Goal: Task Accomplishment & Management: Manage account settings

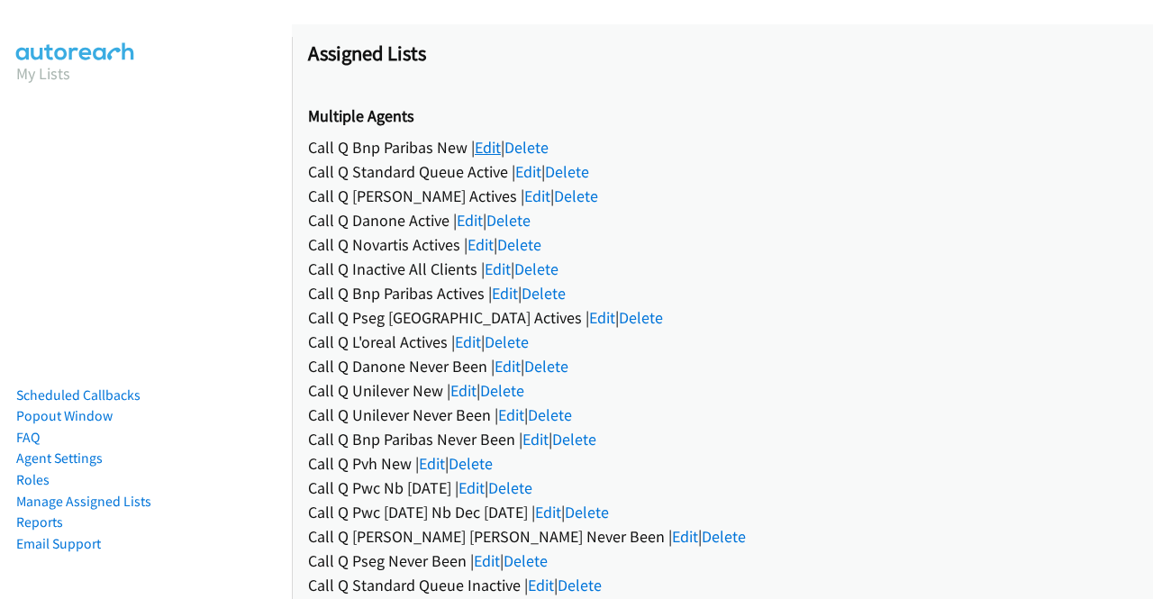
drag, startPoint x: 0, startPoint y: 0, endPoint x: 481, endPoint y: 150, distance: 503.8
click at [481, 150] on link "Edit" at bounding box center [488, 147] width 26 height 21
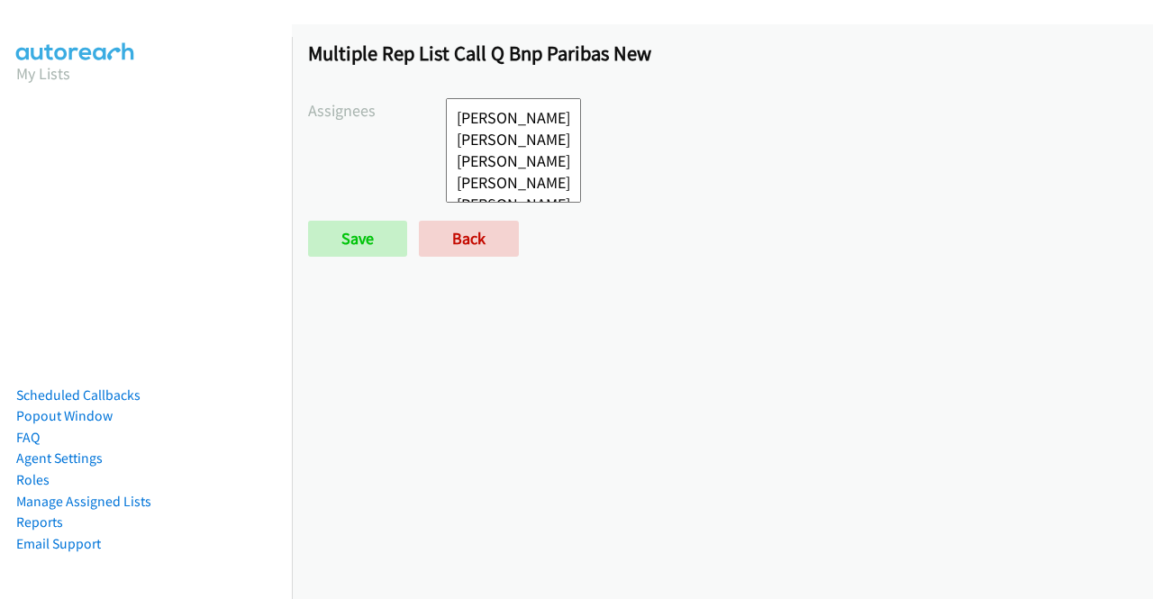
select select
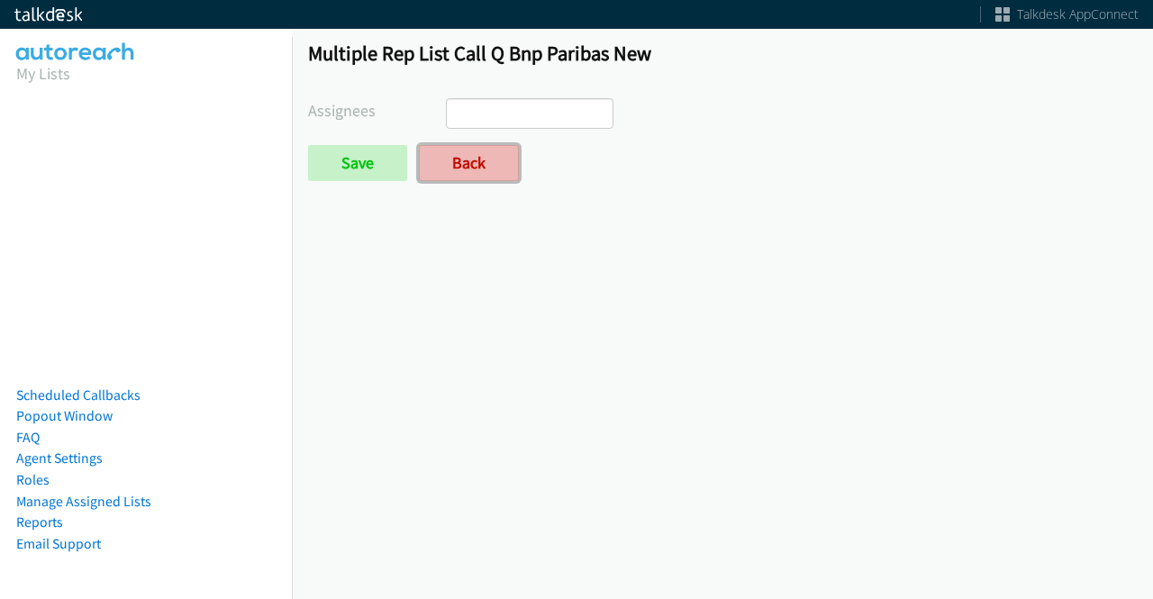
click at [490, 159] on link "Back" at bounding box center [469, 163] width 100 height 36
select select
click at [504, 163] on link "Back" at bounding box center [469, 163] width 100 height 36
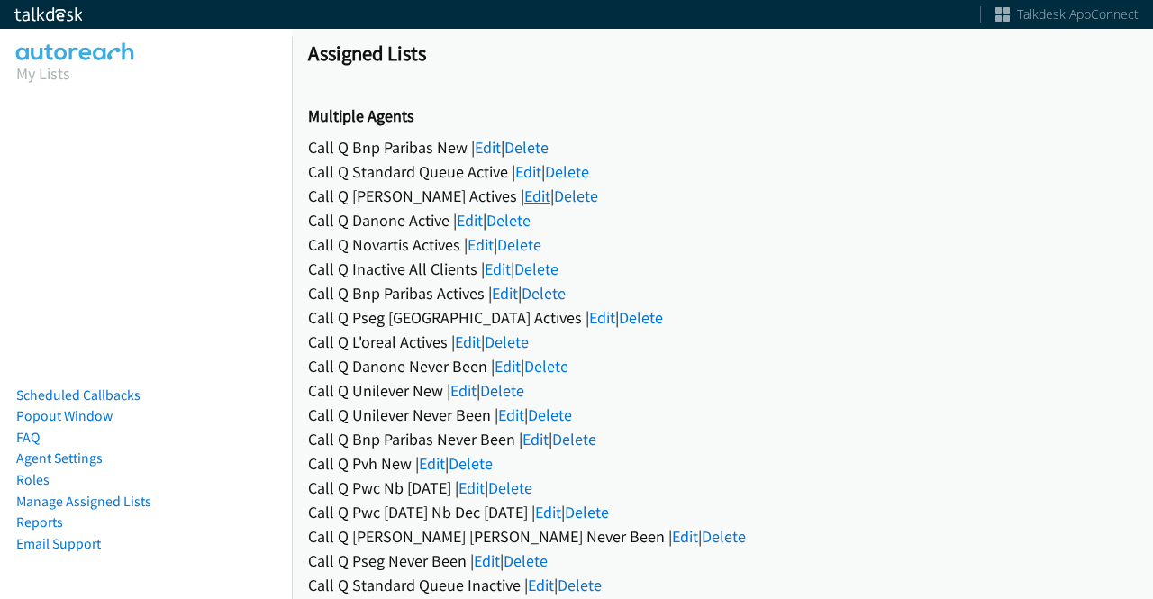
click at [524, 192] on link "Edit" at bounding box center [537, 196] width 26 height 21
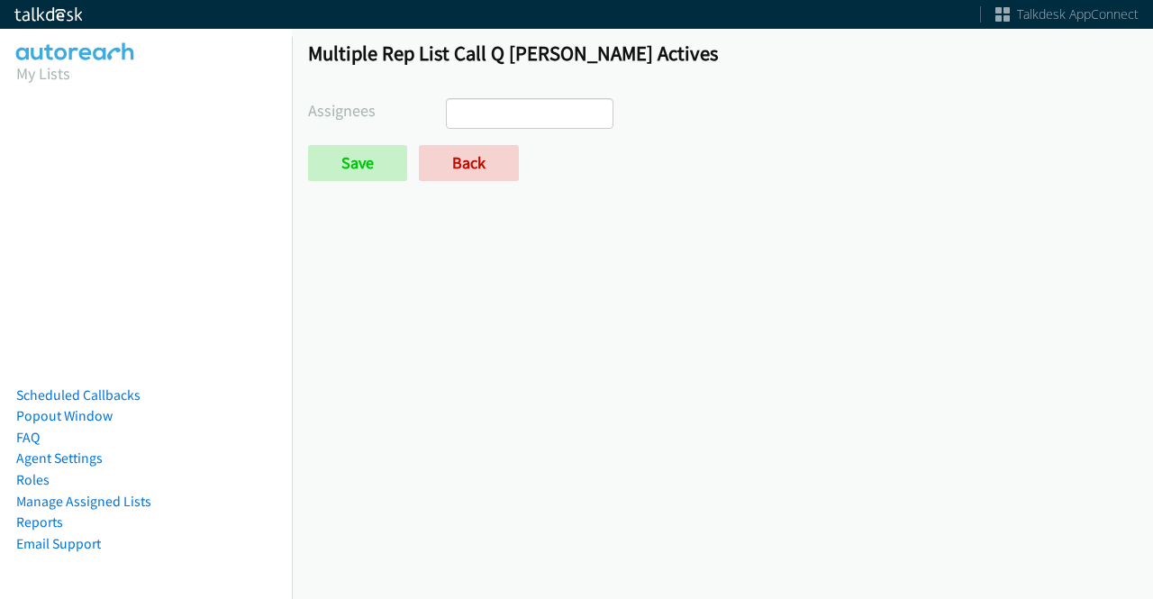
select select
click at [479, 183] on div "Multiple Rep List Call Q Hubbell Actives Assignees Abigail Odhiambo Alana Ruiz …" at bounding box center [722, 118] width 861 height 189
click at [479, 158] on link "Back" at bounding box center [469, 163] width 100 height 36
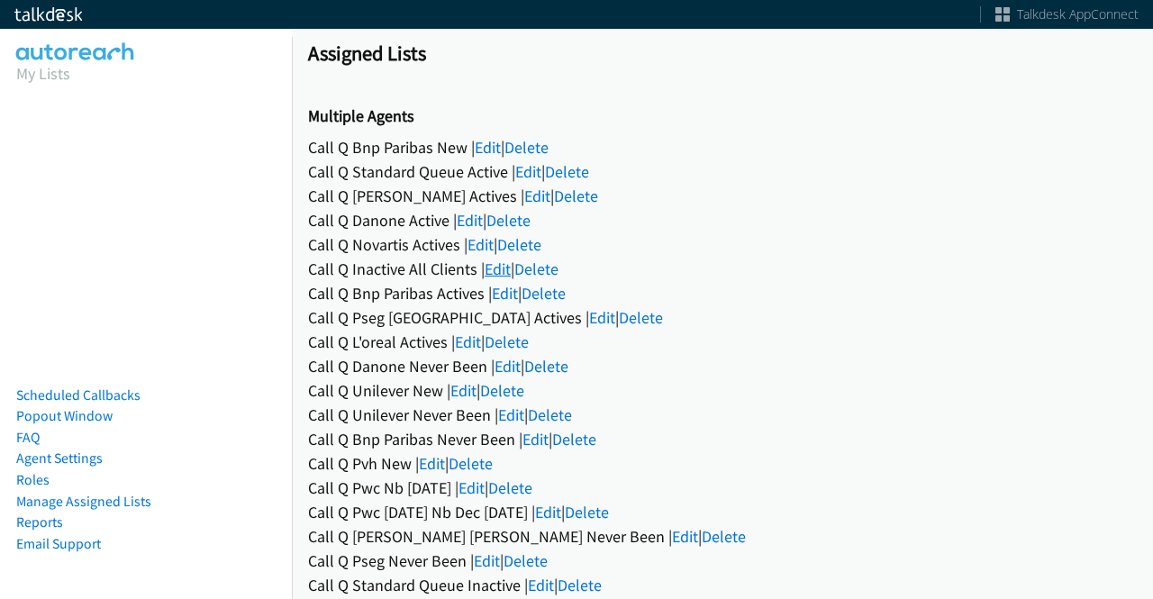
click at [492, 267] on link "Edit" at bounding box center [497, 268] width 26 height 21
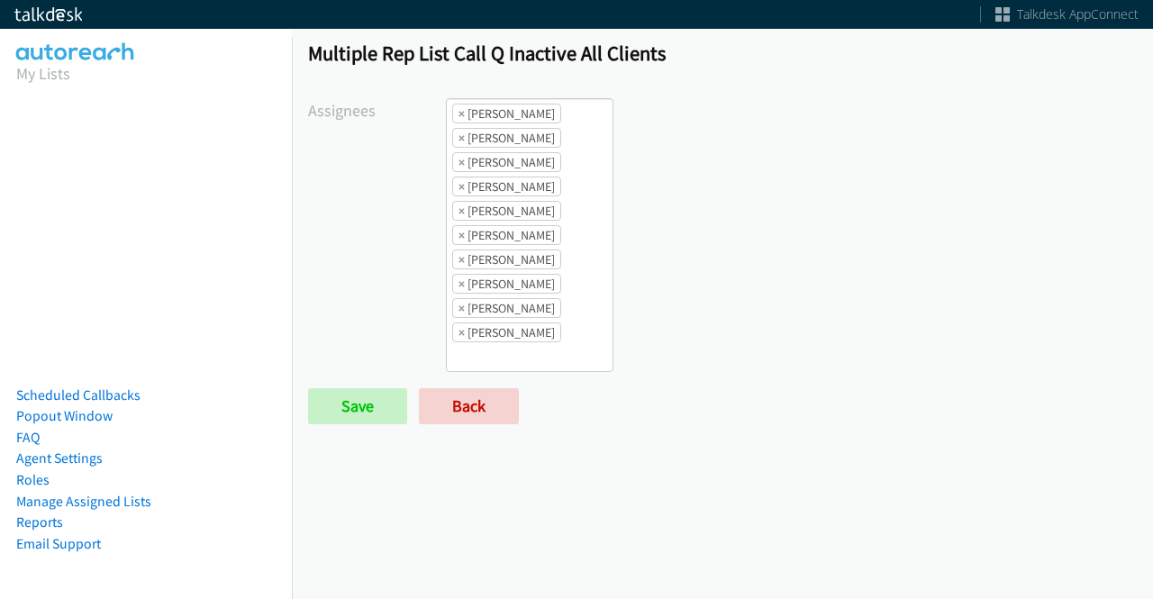
click at [455, 113] on li "× [PERSON_NAME]" at bounding box center [506, 114] width 109 height 20
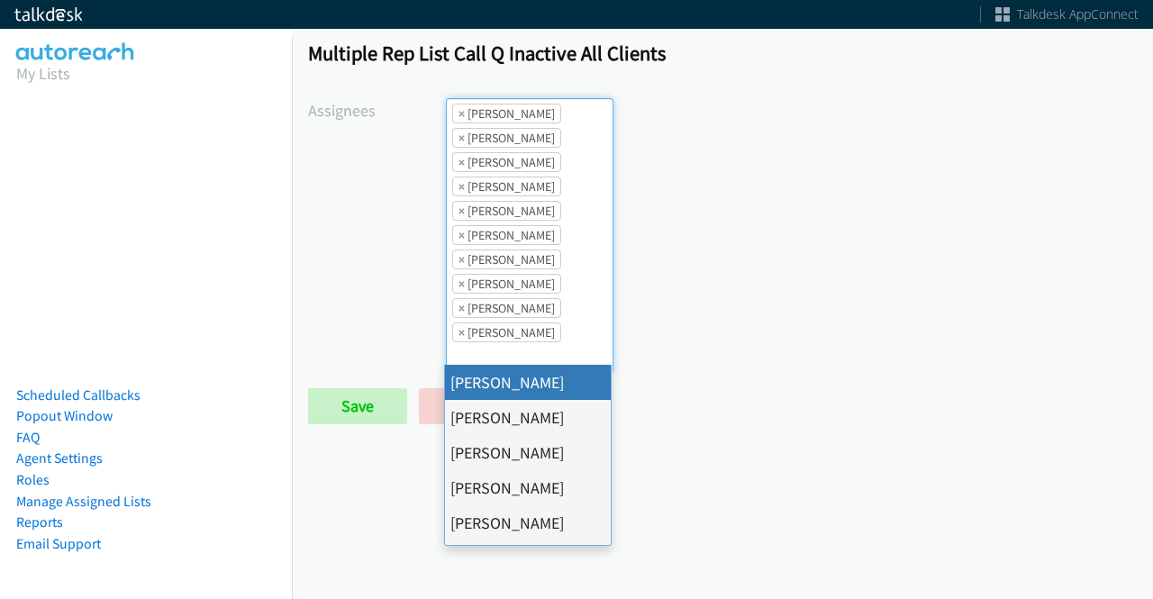
click at [466, 113] on li "× Abigail Odhiambo" at bounding box center [506, 114] width 109 height 20
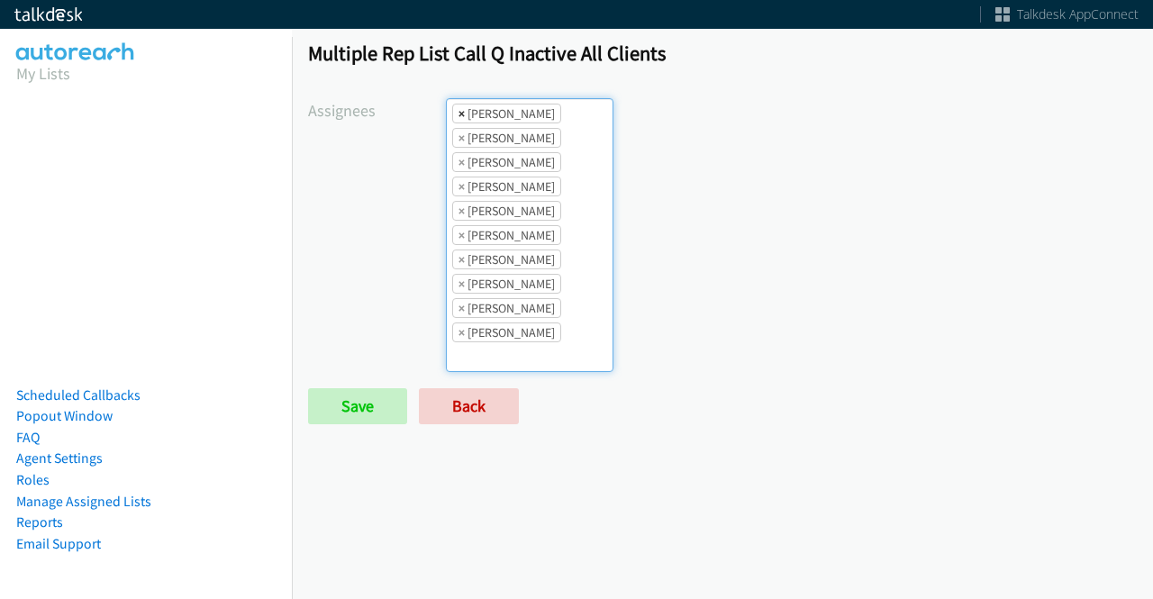
click at [459, 109] on span "×" at bounding box center [461, 113] width 6 height 18
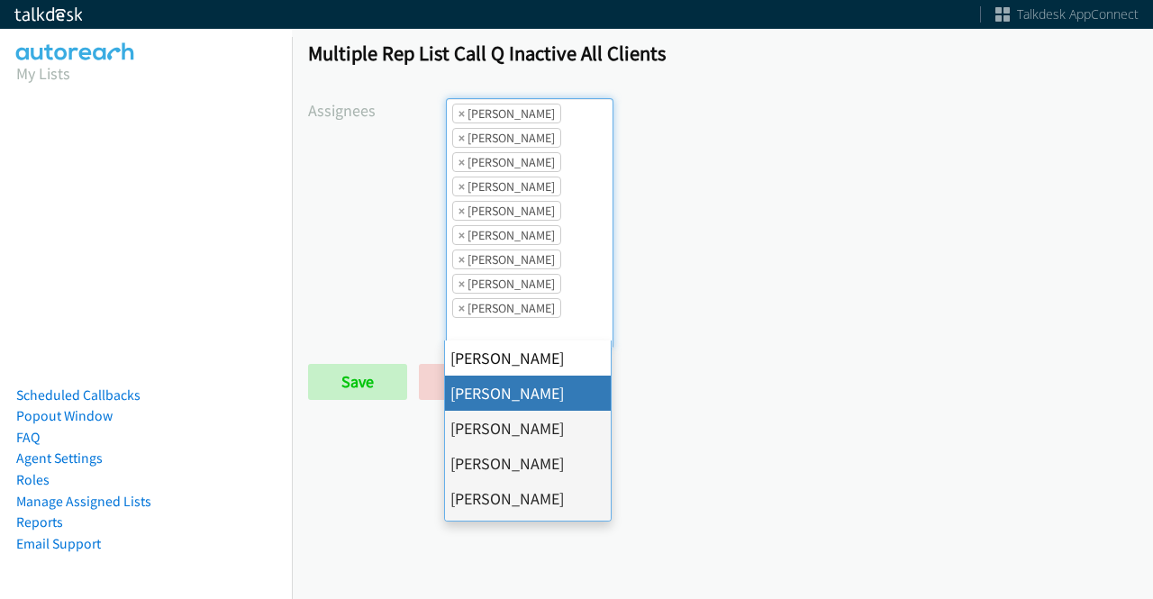
click at [459, 109] on span "×" at bounding box center [461, 113] width 6 height 18
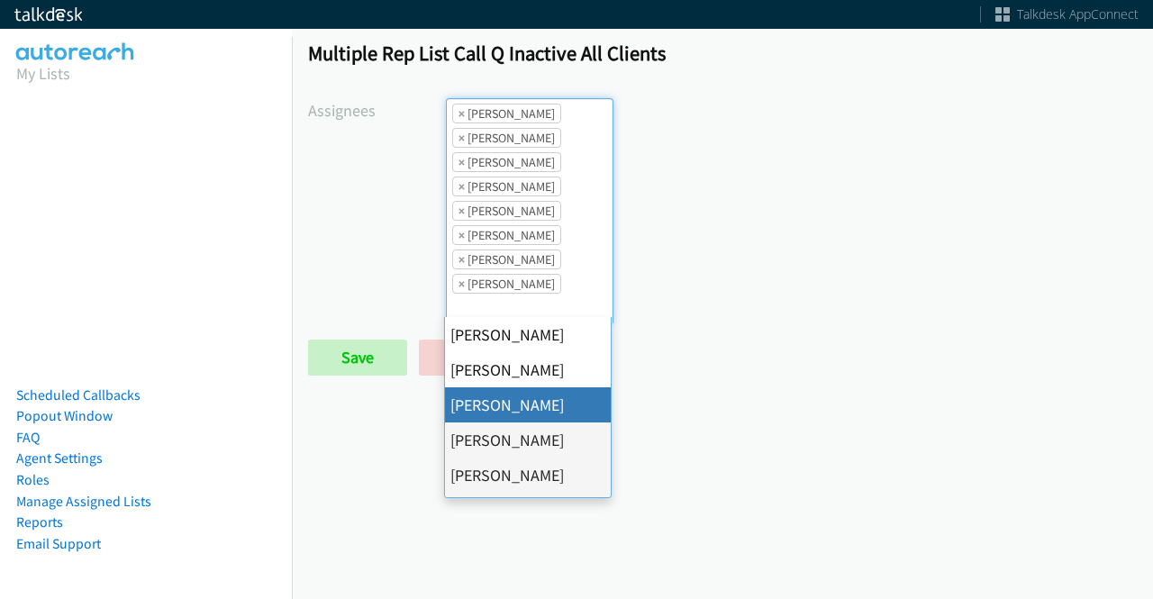
click at [459, 109] on span "×" at bounding box center [461, 113] width 6 height 18
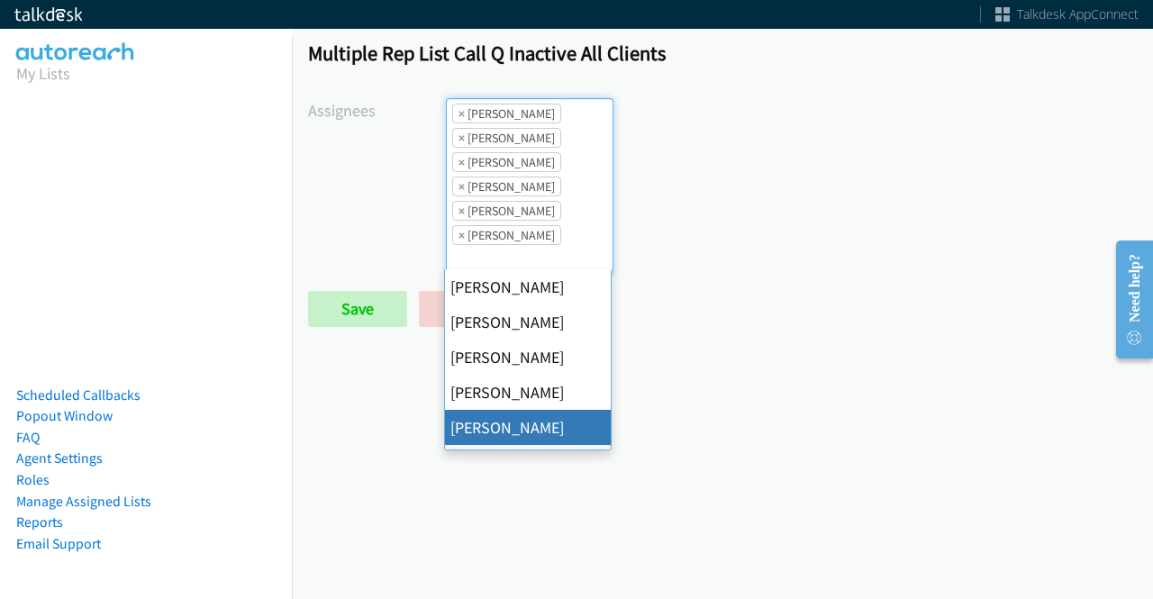
click at [459, 111] on span "×" at bounding box center [461, 113] width 6 height 18
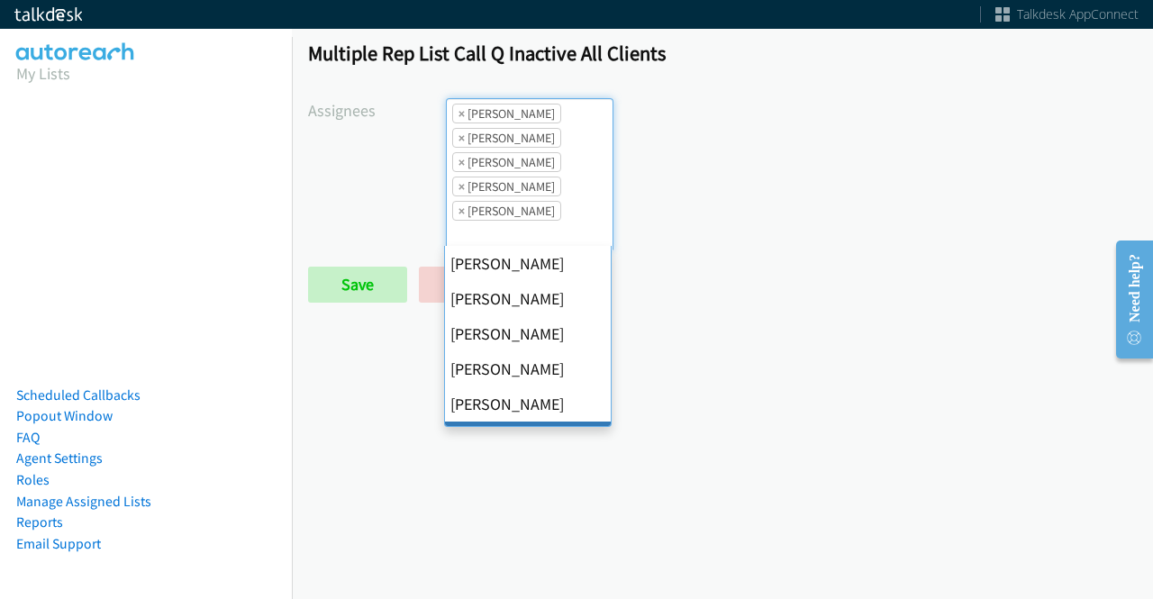
click at [459, 111] on span "×" at bounding box center [461, 113] width 6 height 18
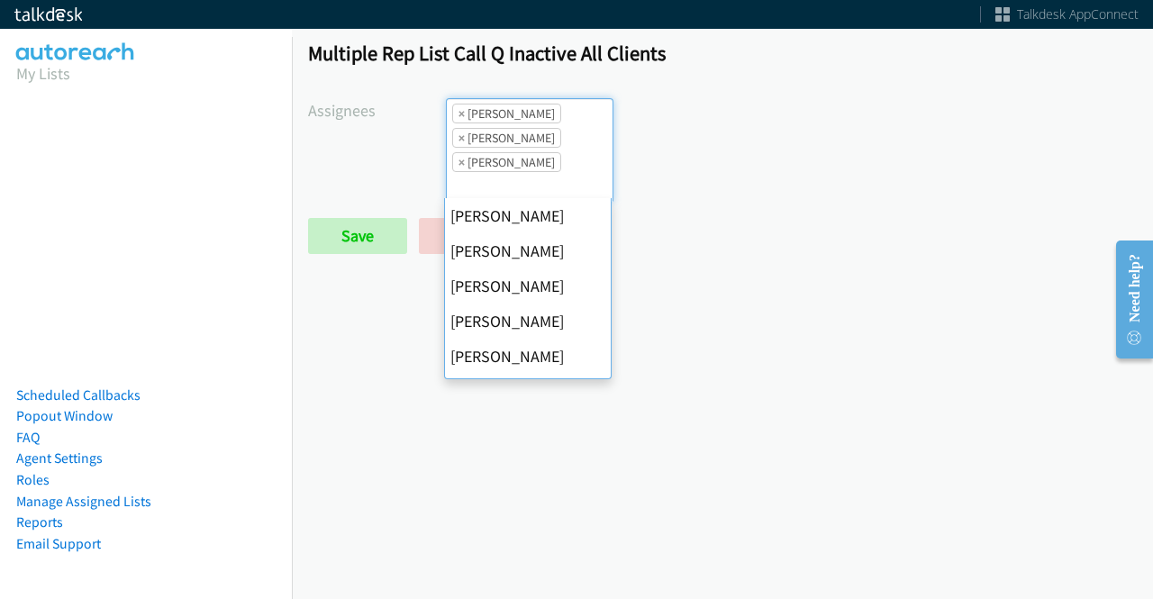
click at [459, 111] on span "×" at bounding box center [461, 113] width 6 height 18
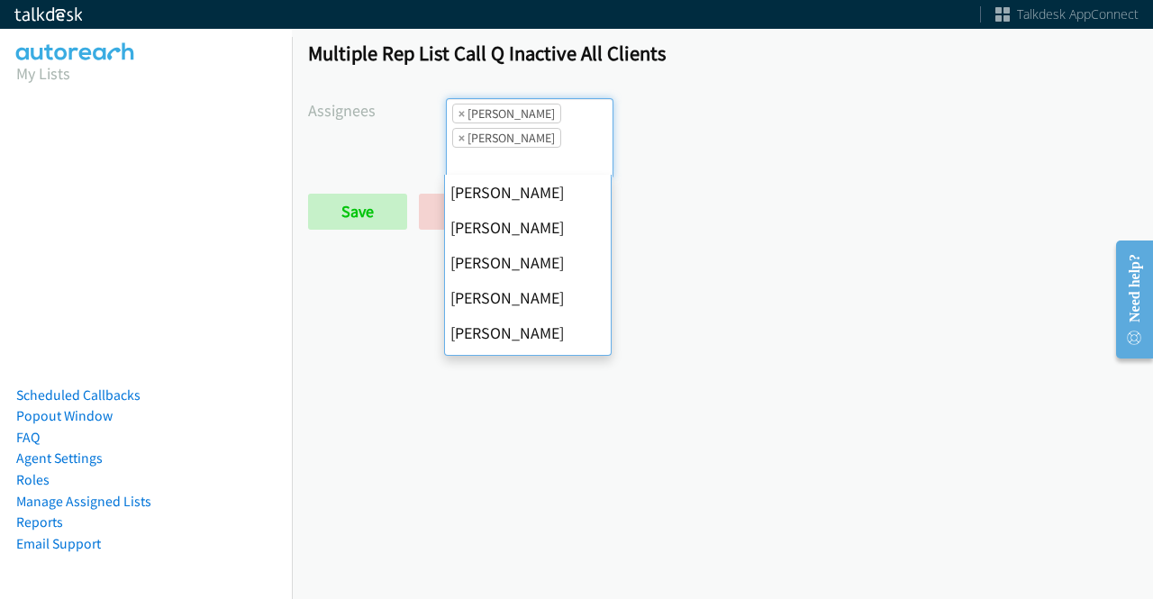
click at [458, 111] on span "×" at bounding box center [461, 113] width 6 height 18
select select "fd8c5d46-30db-44cb-8f0d-00da318b790a"
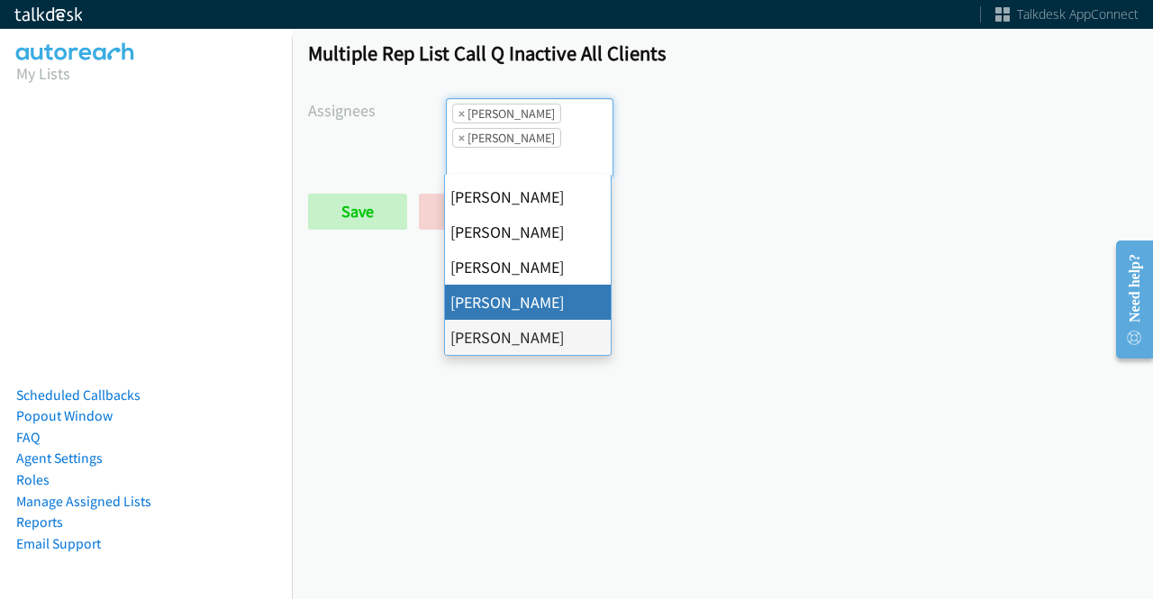
select select
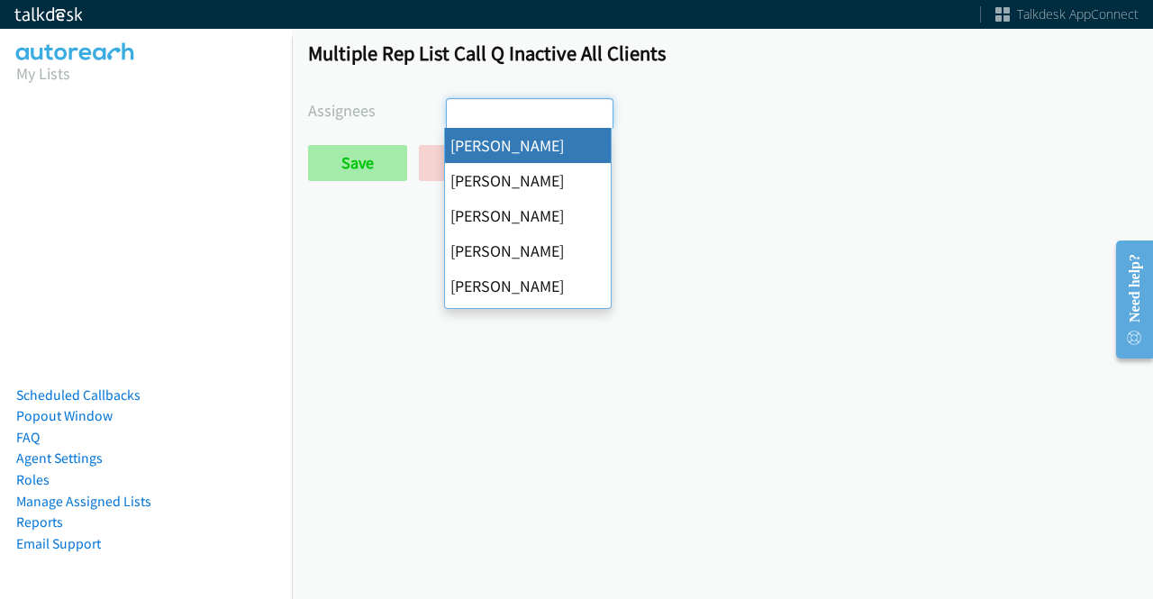
drag, startPoint x: 459, startPoint y: 109, endPoint x: 376, endPoint y: 163, distance: 98.9
click at [457, 112] on input "search" at bounding box center [478, 113] width 63 height 29
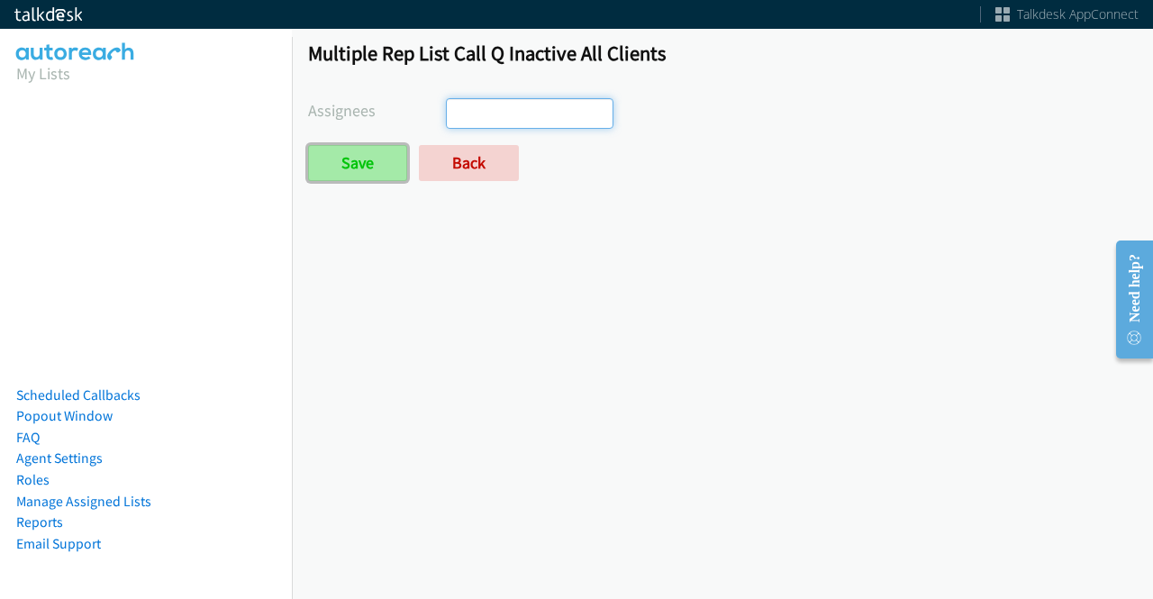
click at [376, 163] on input "Save" at bounding box center [357, 163] width 99 height 36
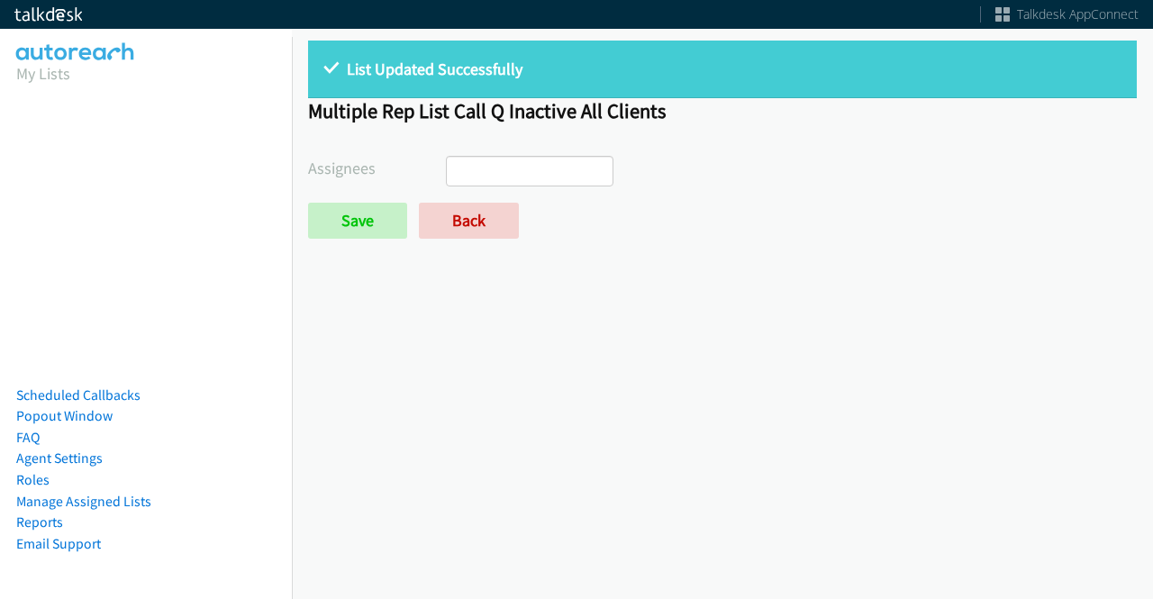
select select
click at [492, 213] on link "Back" at bounding box center [469, 221] width 100 height 36
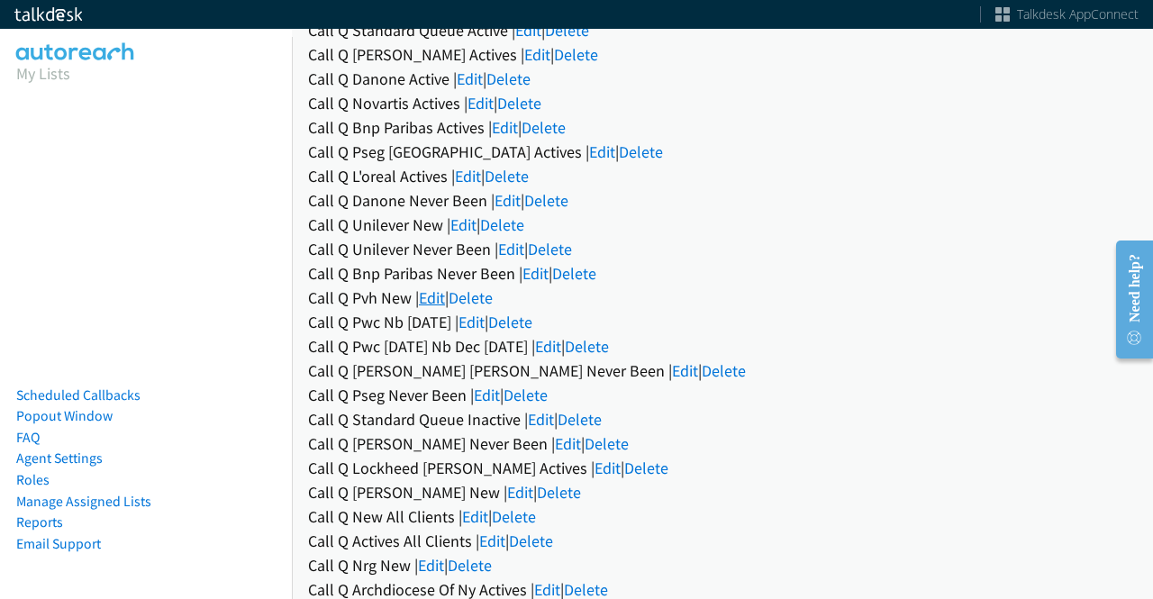
scroll to position [270, 0]
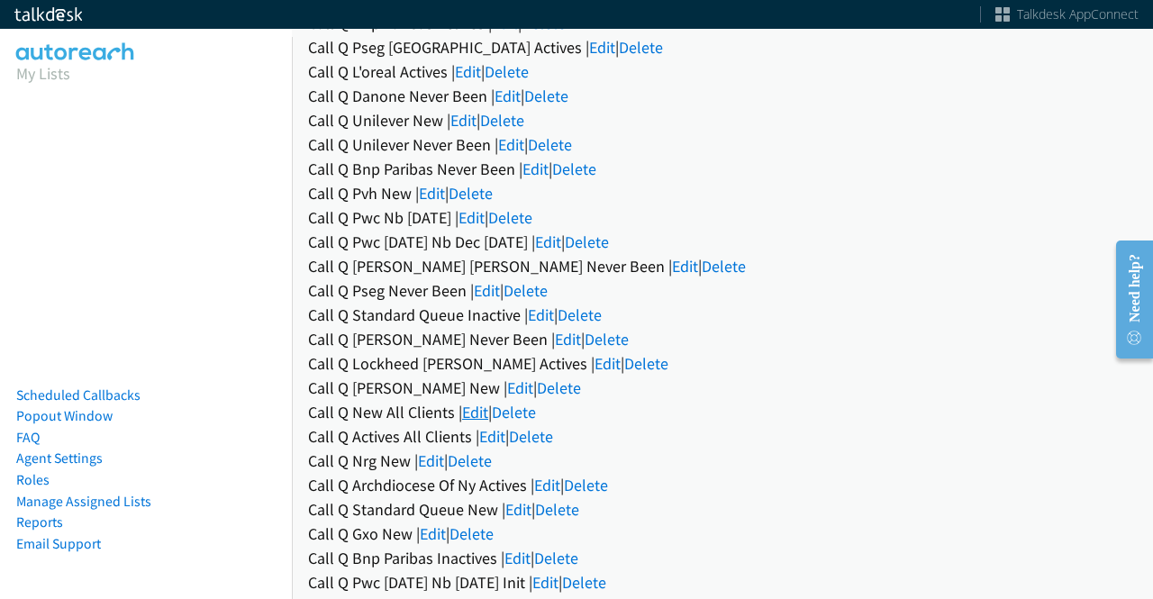
click at [472, 406] on link "Edit" at bounding box center [475, 412] width 26 height 21
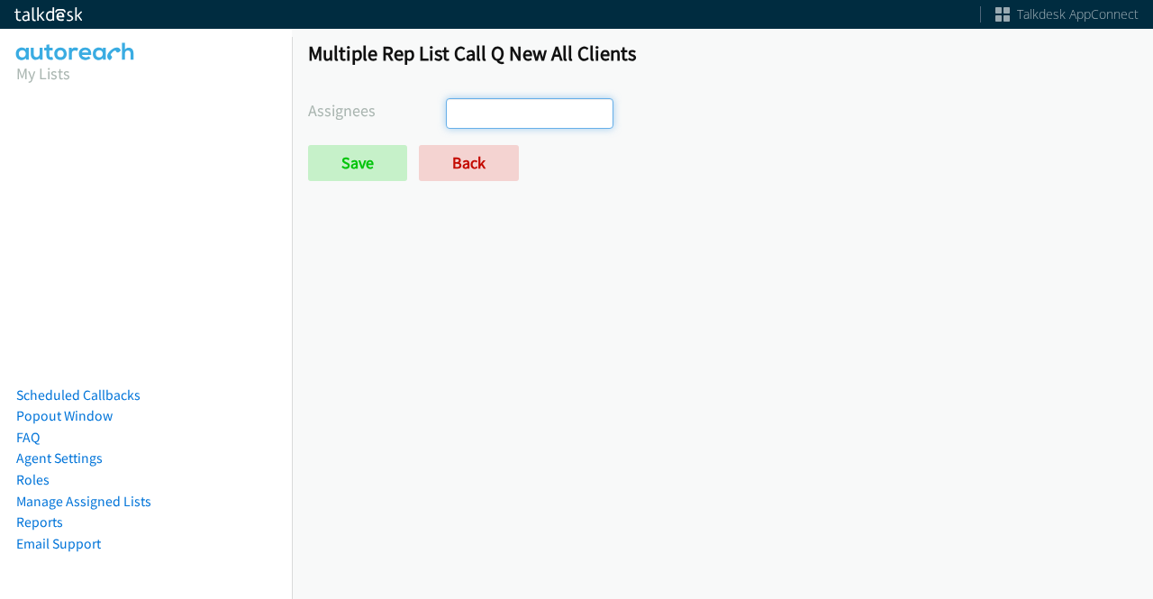
click at [502, 117] on input "search" at bounding box center [478, 113] width 63 height 29
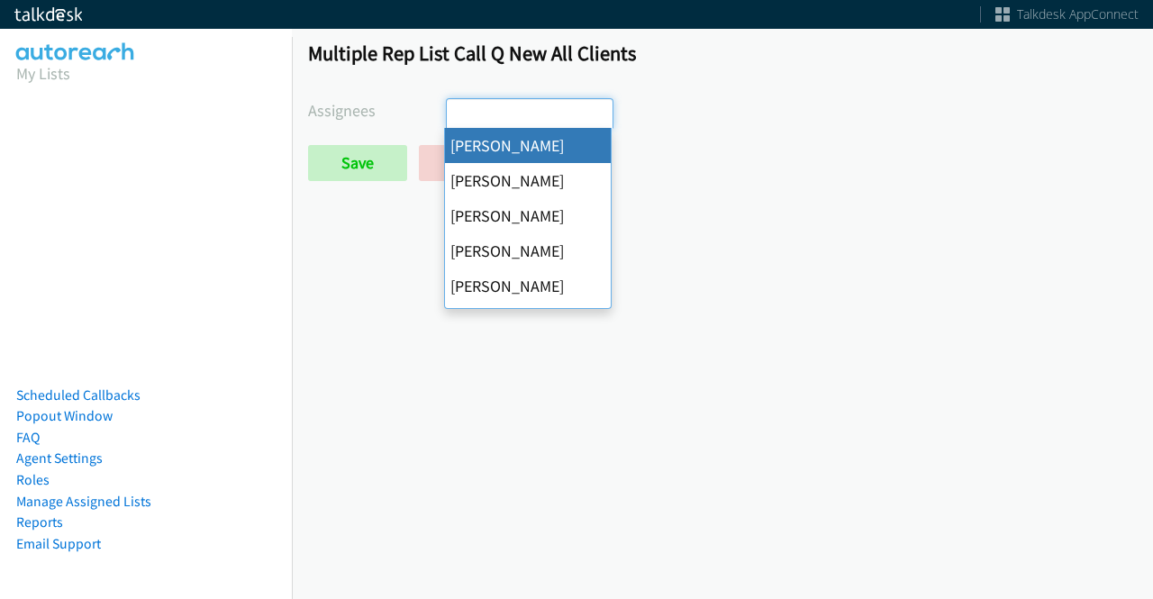
select select "cb11e729-9a1d-44de-9b38-0f5a50c7e01c"
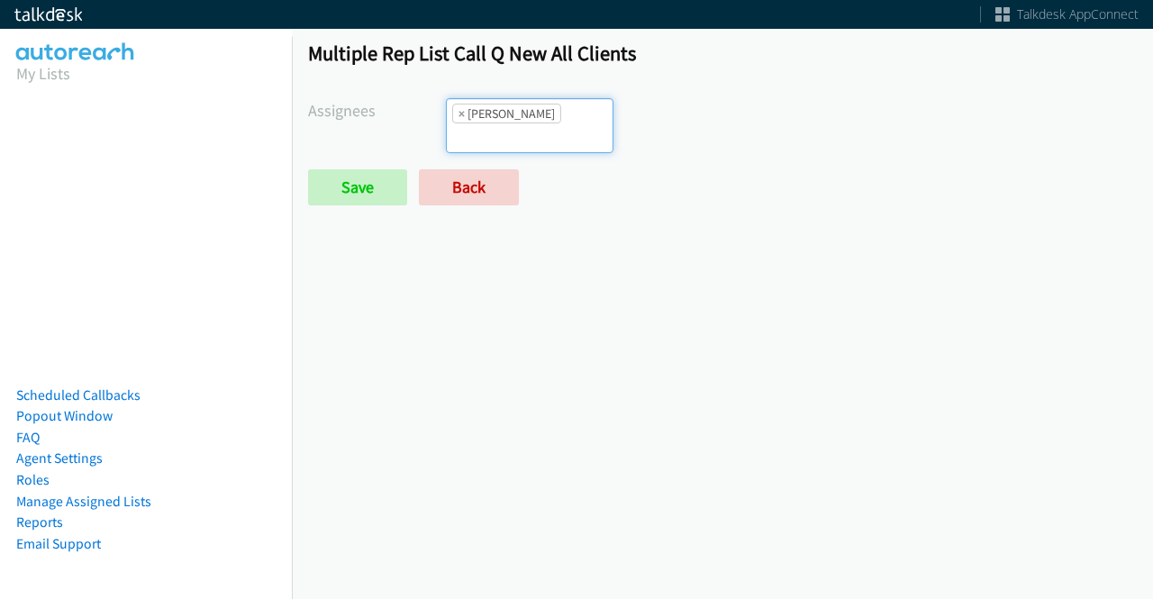
click at [521, 131] on ul "× Abigail Odhiambo" at bounding box center [530, 125] width 166 height 53
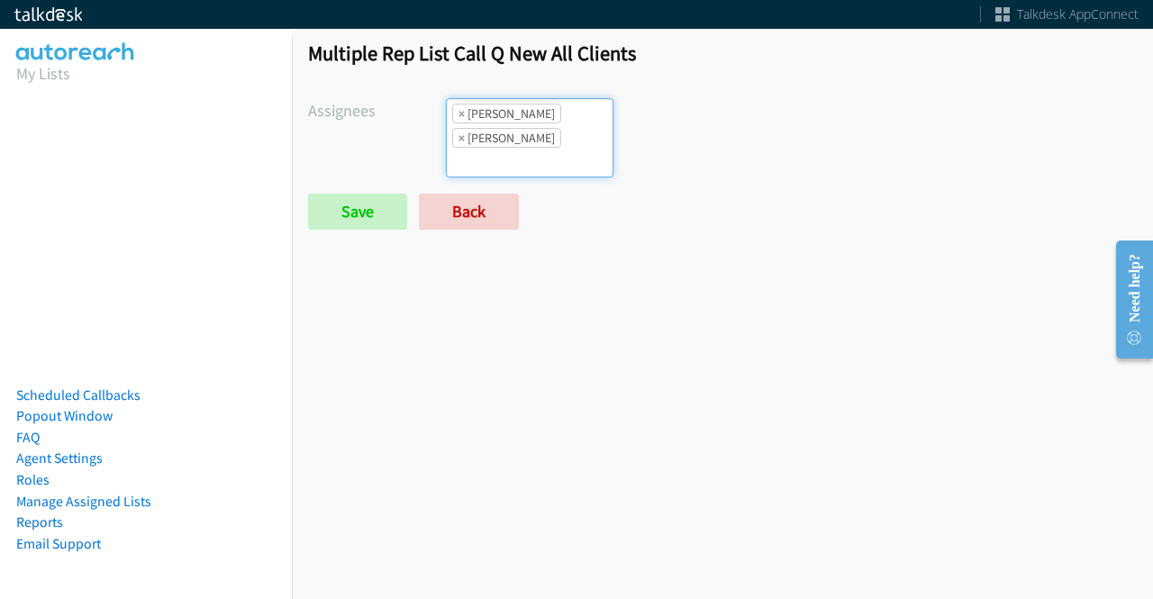
click at [510, 148] on input "search" at bounding box center [478, 162] width 63 height 29
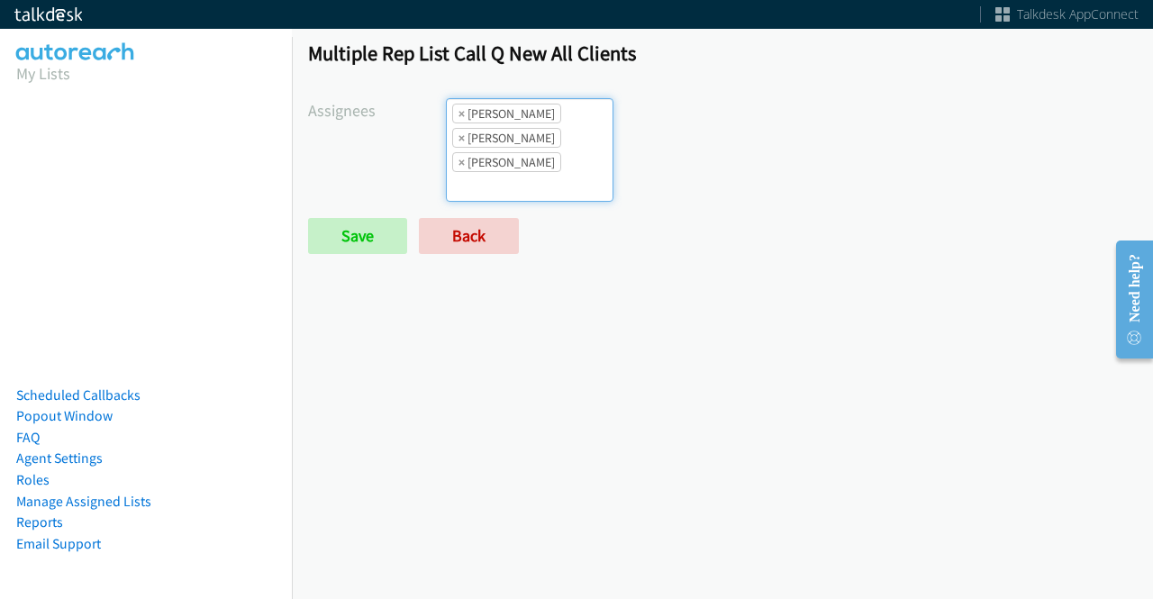
click at [559, 122] on li "× Abigail Odhiambo" at bounding box center [506, 114] width 109 height 20
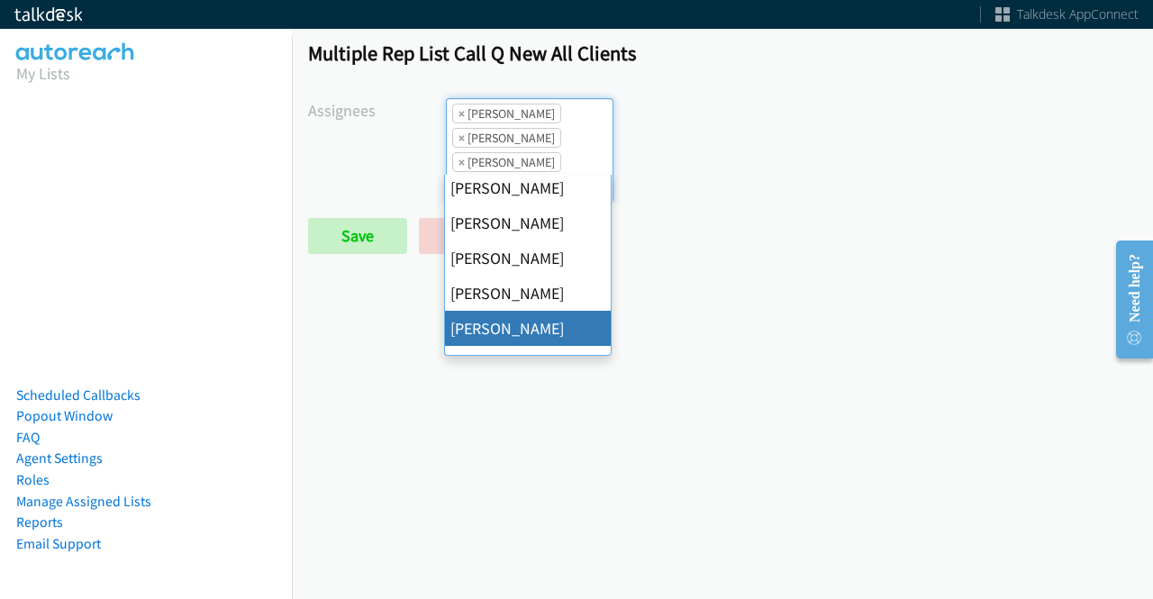
scroll to position [270, 0]
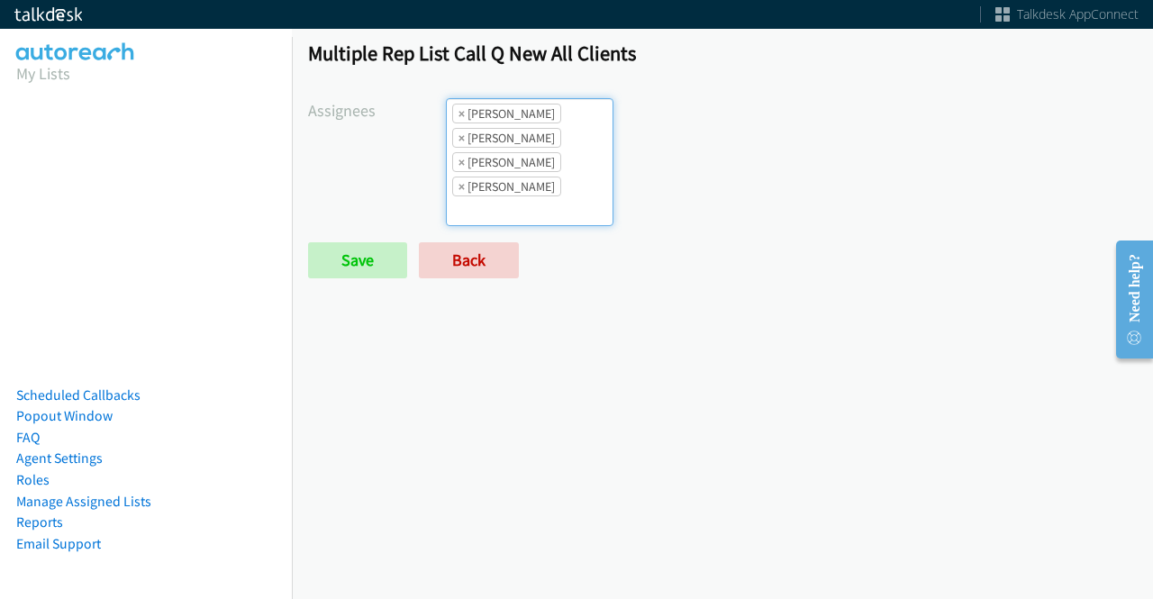
click at [537, 177] on li "× Jordan Stehlik" at bounding box center [506, 187] width 109 height 20
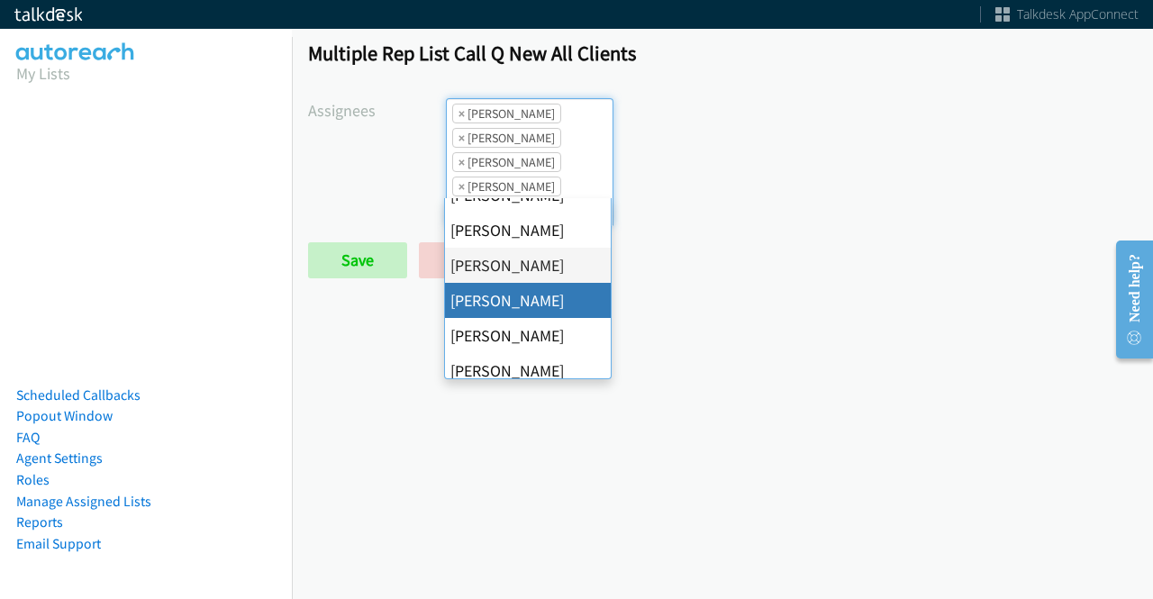
scroll to position [346, 0]
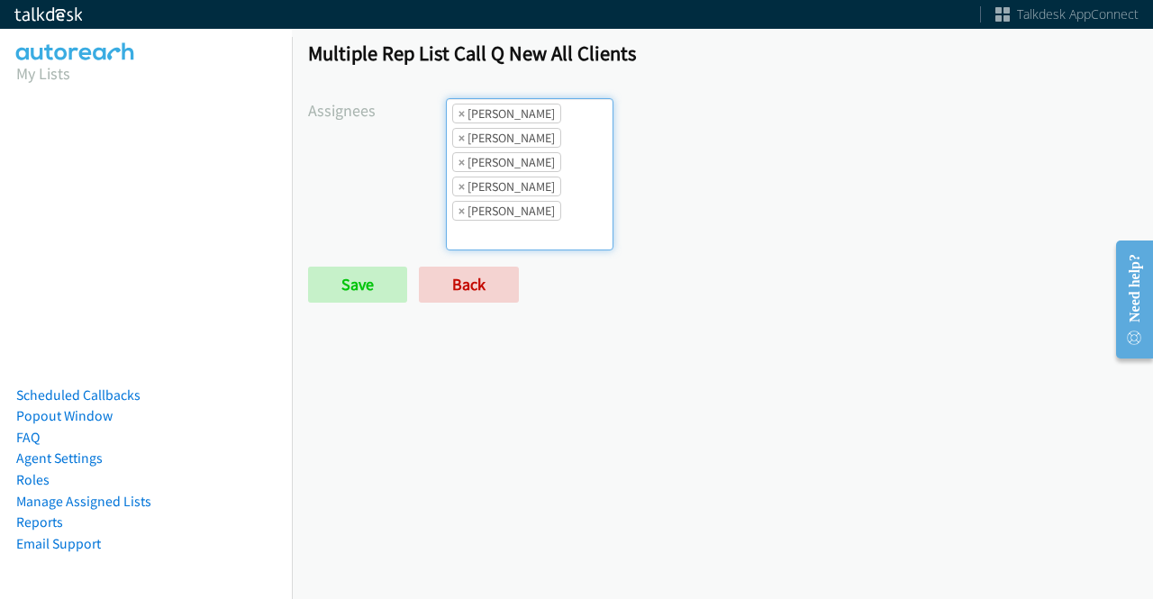
click at [548, 160] on ul "× Abigail Odhiambo × Cathy Shahan × Charles Ross × Jordan Stehlik × Rodnika Mur…" at bounding box center [530, 174] width 166 height 150
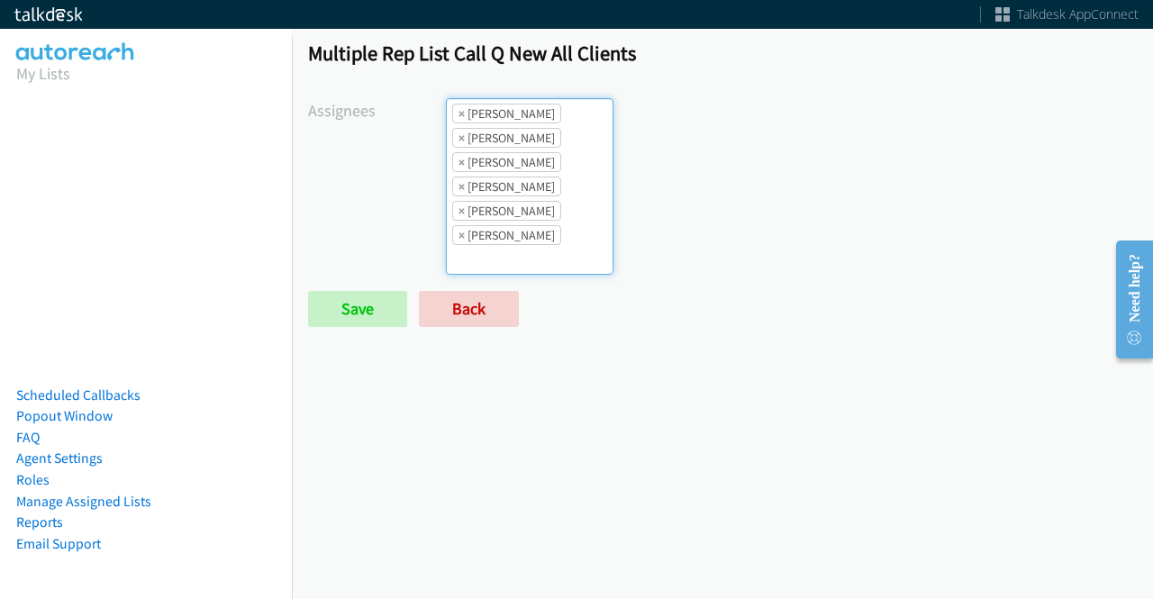
click at [549, 248] on ul "× Abigail Odhiambo × Cathy Shahan × Charles Ross × Jordan Stehlik × Rodnika Mur…" at bounding box center [530, 186] width 166 height 175
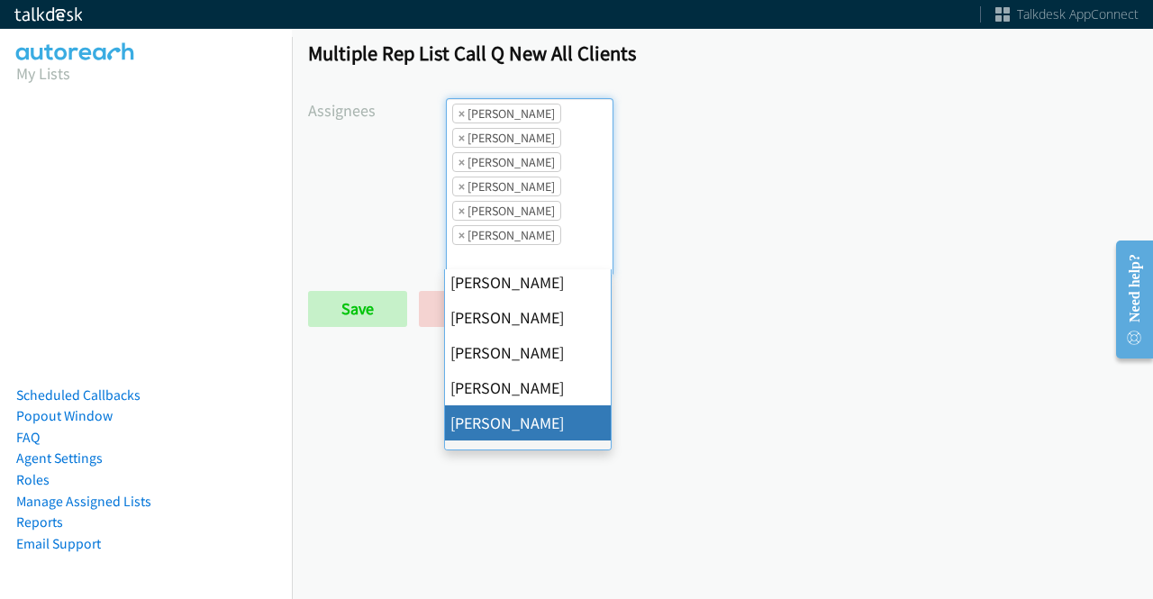
scroll to position [347, 0]
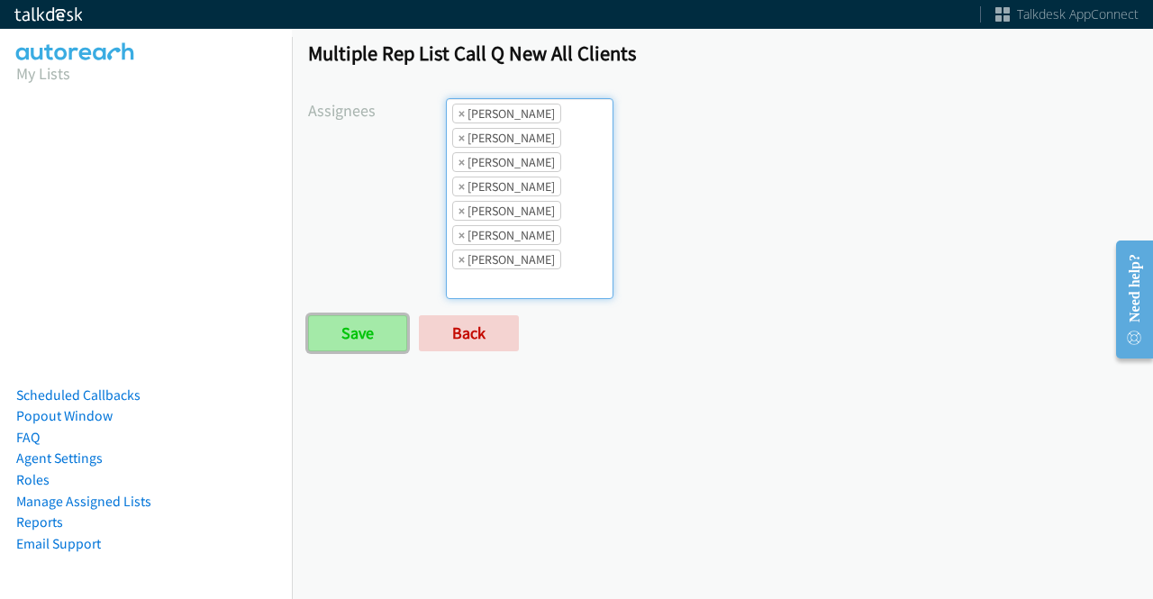
click at [329, 325] on input "Save" at bounding box center [357, 333] width 99 height 36
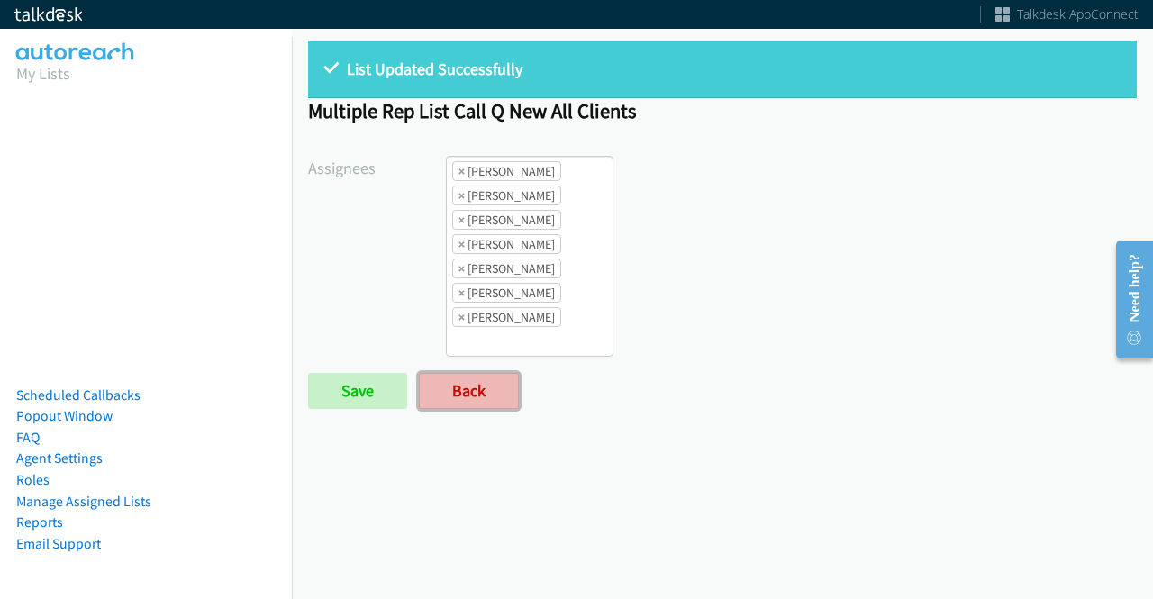
click at [482, 379] on link "Back" at bounding box center [469, 391] width 100 height 36
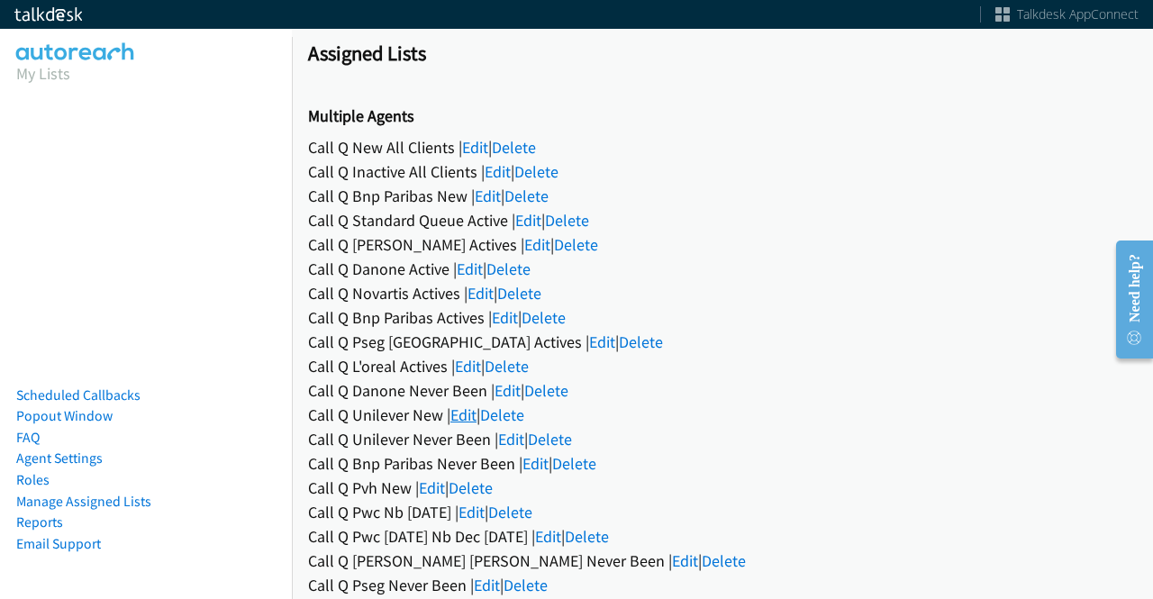
click at [468, 412] on link "Edit" at bounding box center [463, 414] width 26 height 21
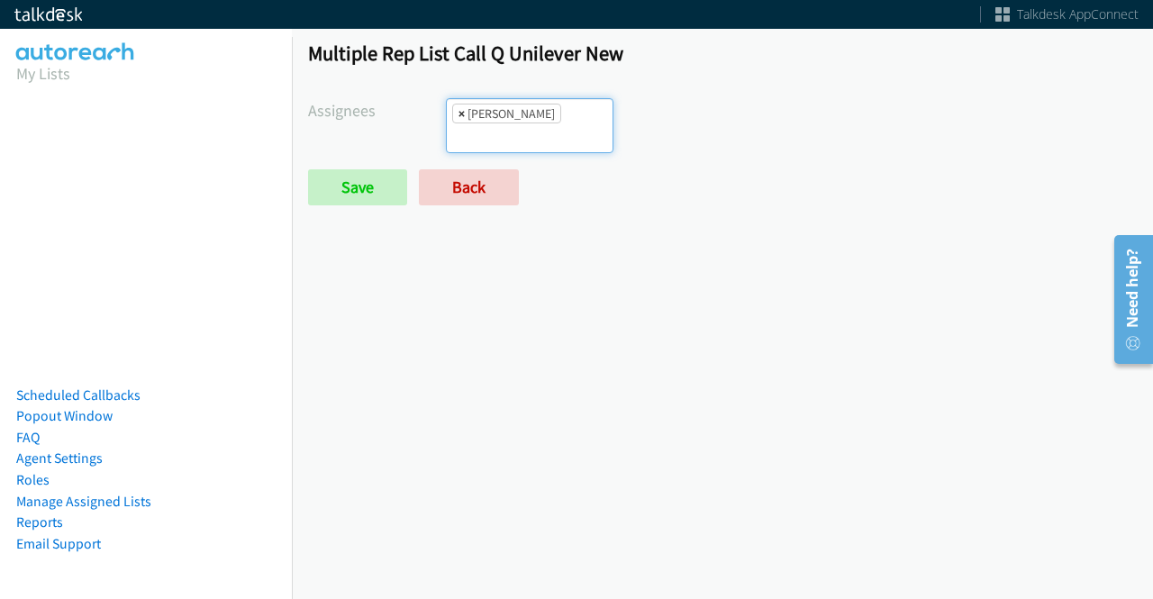
click at [461, 111] on span "×" at bounding box center [461, 113] width 6 height 18
select select
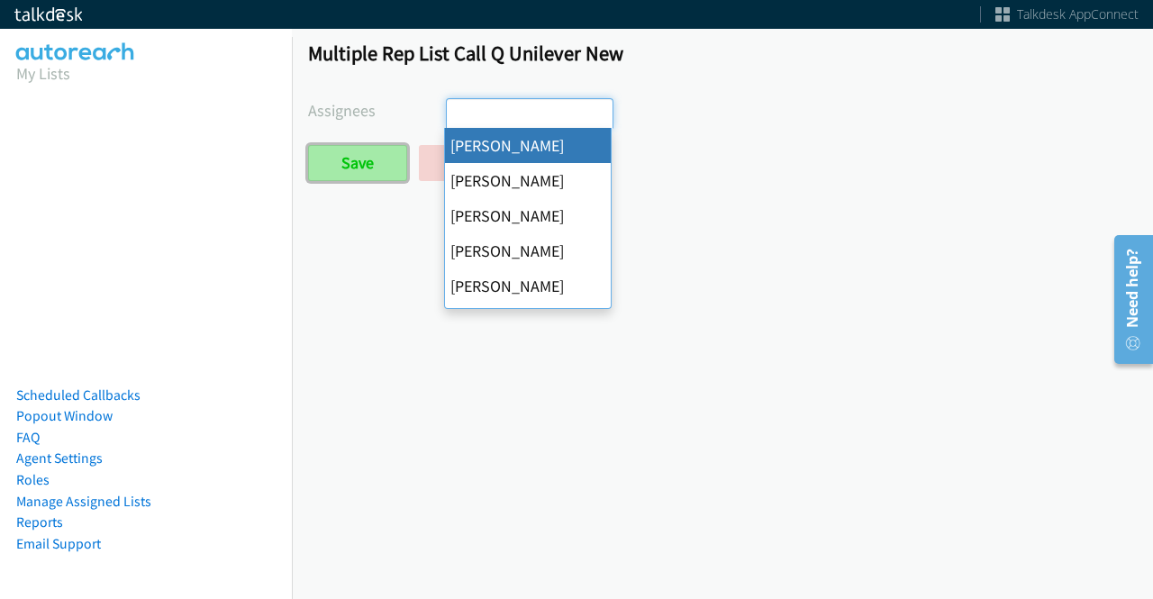
click at [390, 157] on input "Save" at bounding box center [357, 163] width 99 height 36
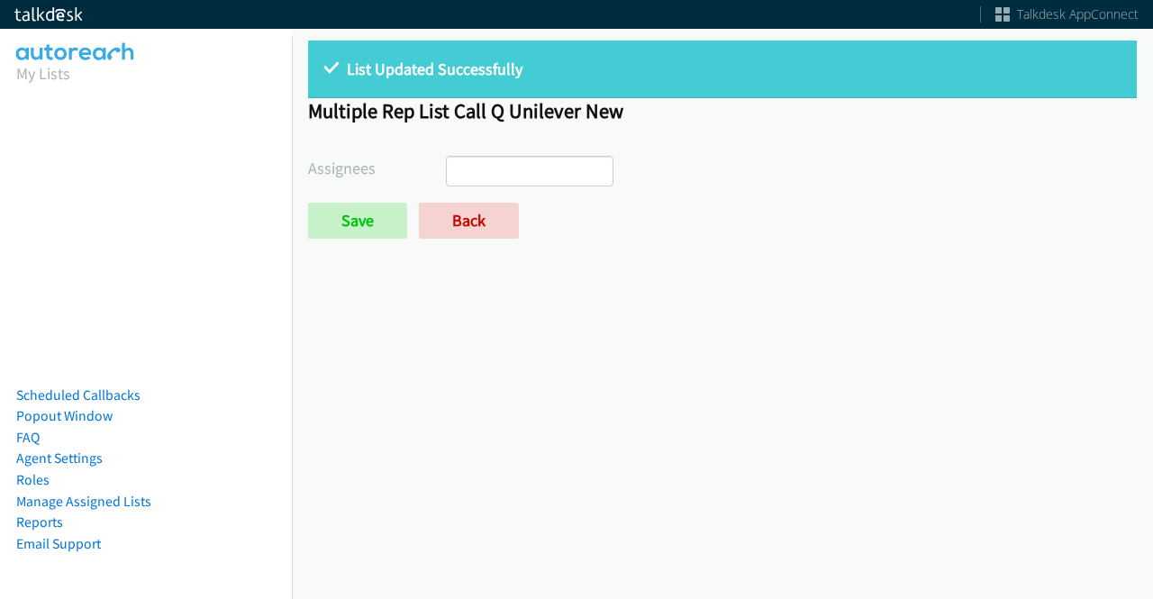
select select
click at [456, 223] on link "Back" at bounding box center [469, 221] width 100 height 36
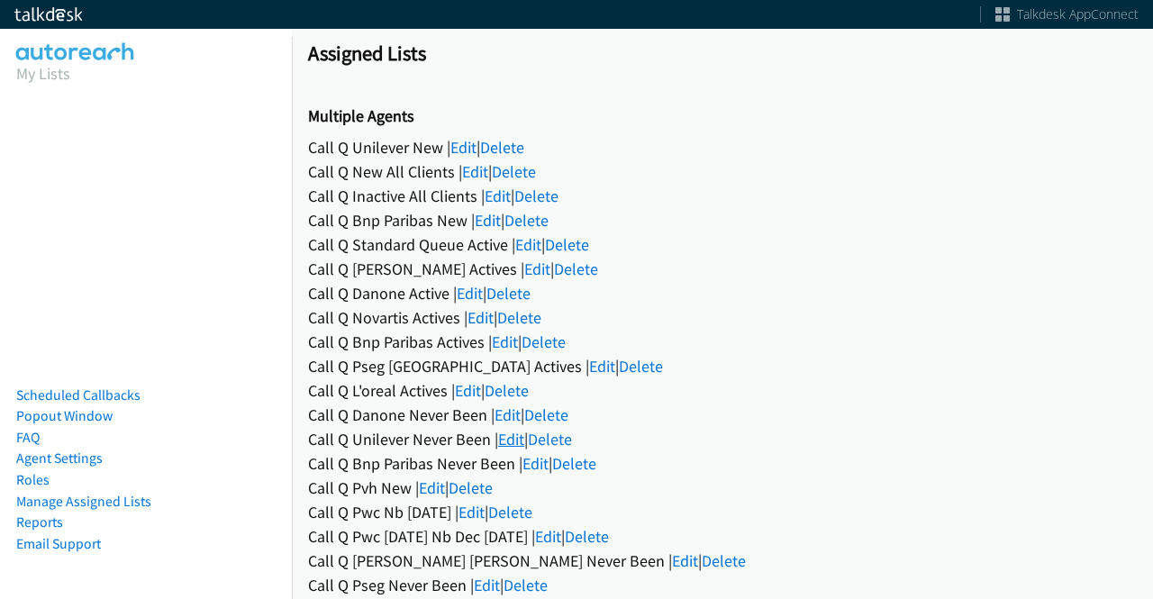
click at [510, 429] on link "Edit" at bounding box center [511, 439] width 26 height 21
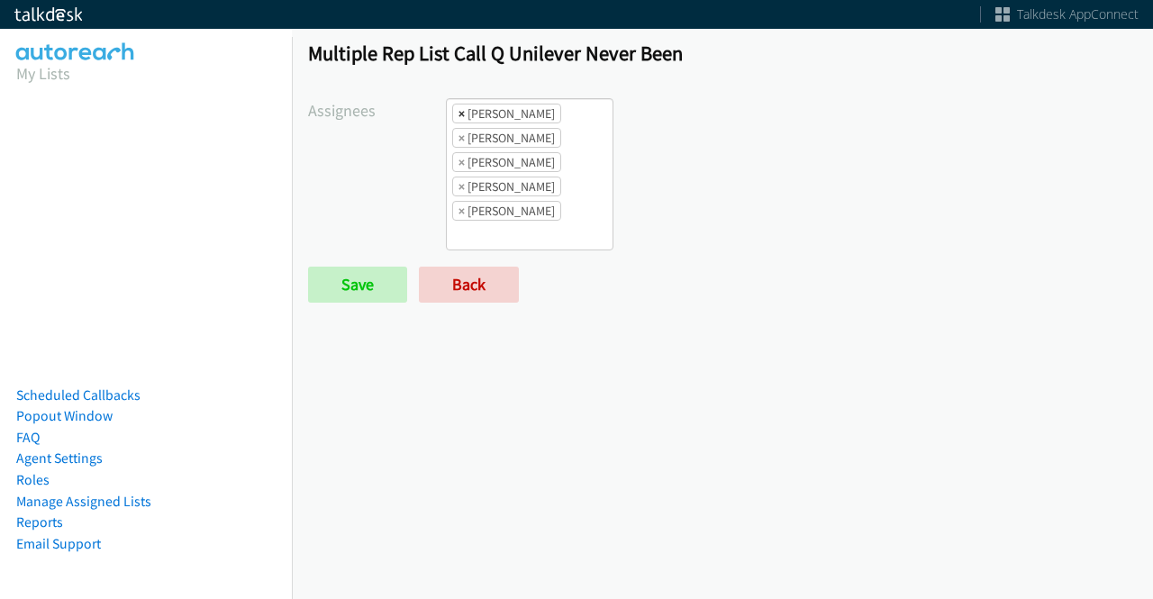
click at [461, 113] on span "×" at bounding box center [461, 113] width 6 height 18
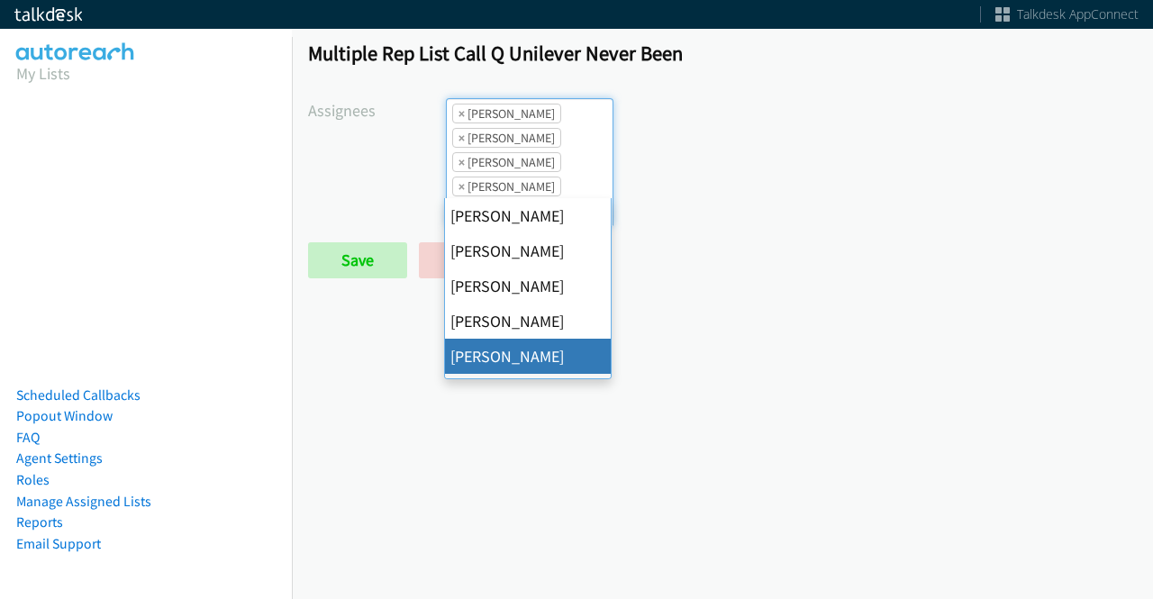
select select "29b0b8ef-34fc-44e8-9e6a-480e1538e45b"
click at [458, 138] on span "×" at bounding box center [461, 138] width 6 height 18
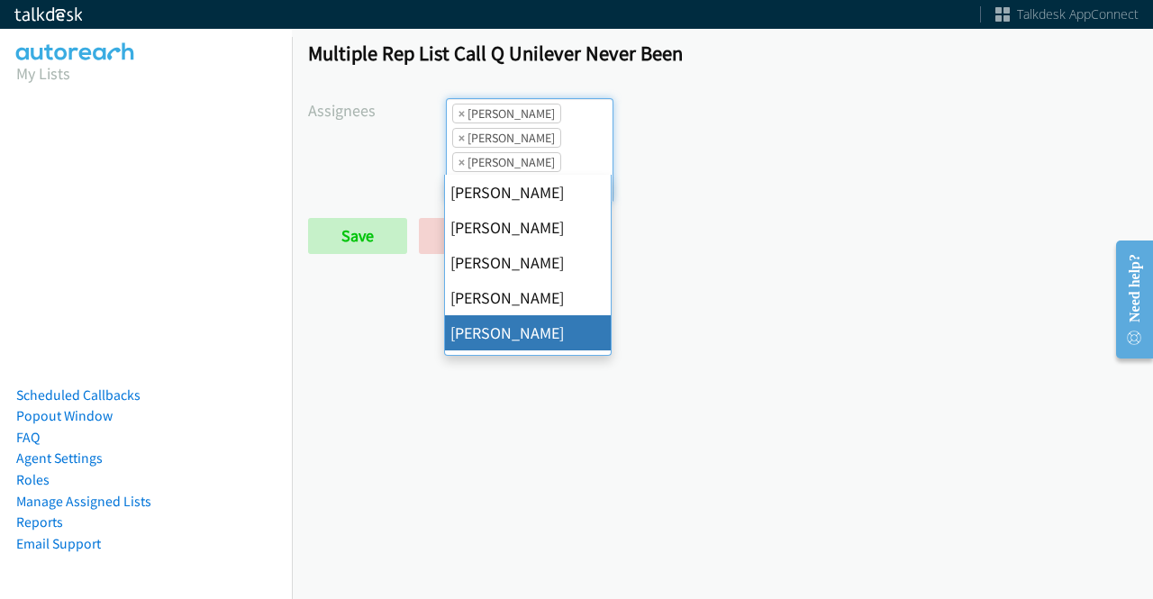
click at [458, 138] on span "×" at bounding box center [461, 138] width 6 height 18
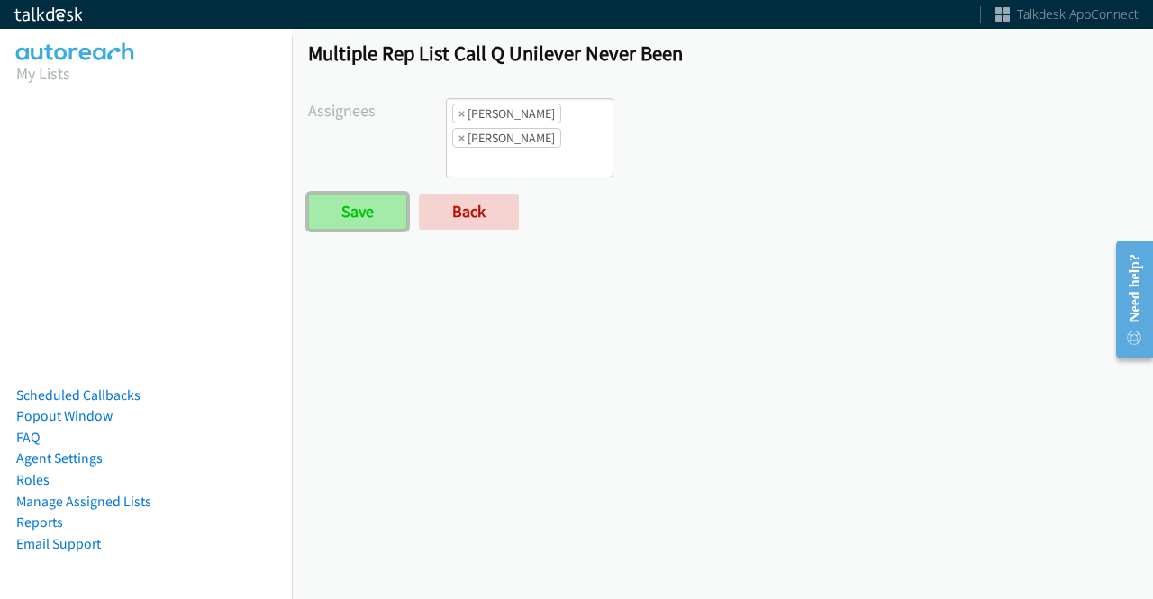
click at [376, 195] on input "Save" at bounding box center [357, 212] width 99 height 36
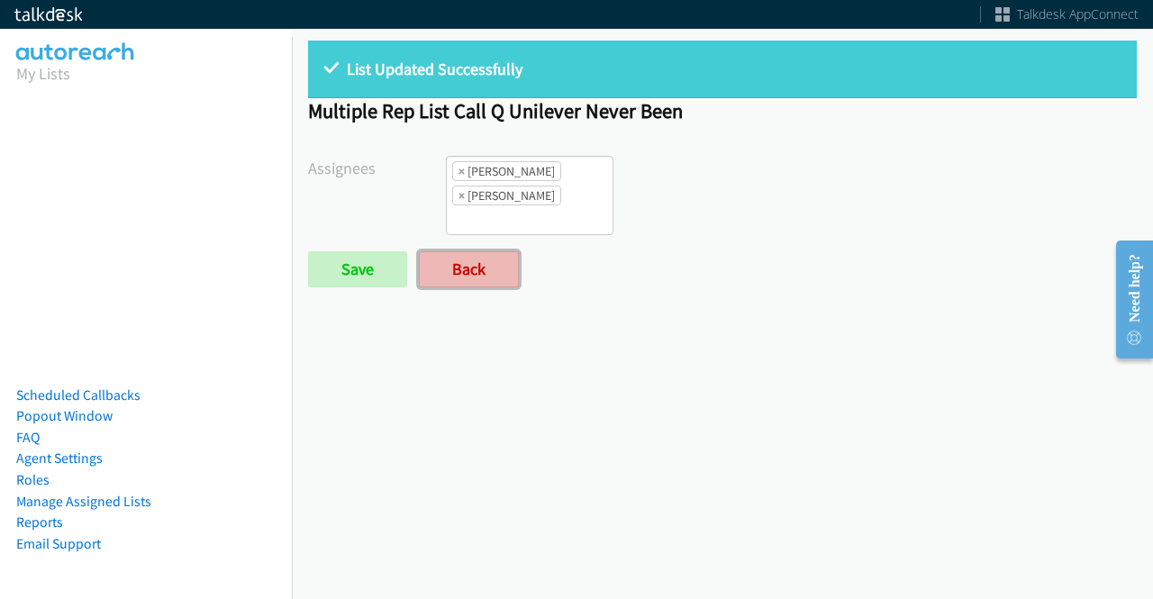
click at [488, 251] on link "Back" at bounding box center [469, 269] width 100 height 36
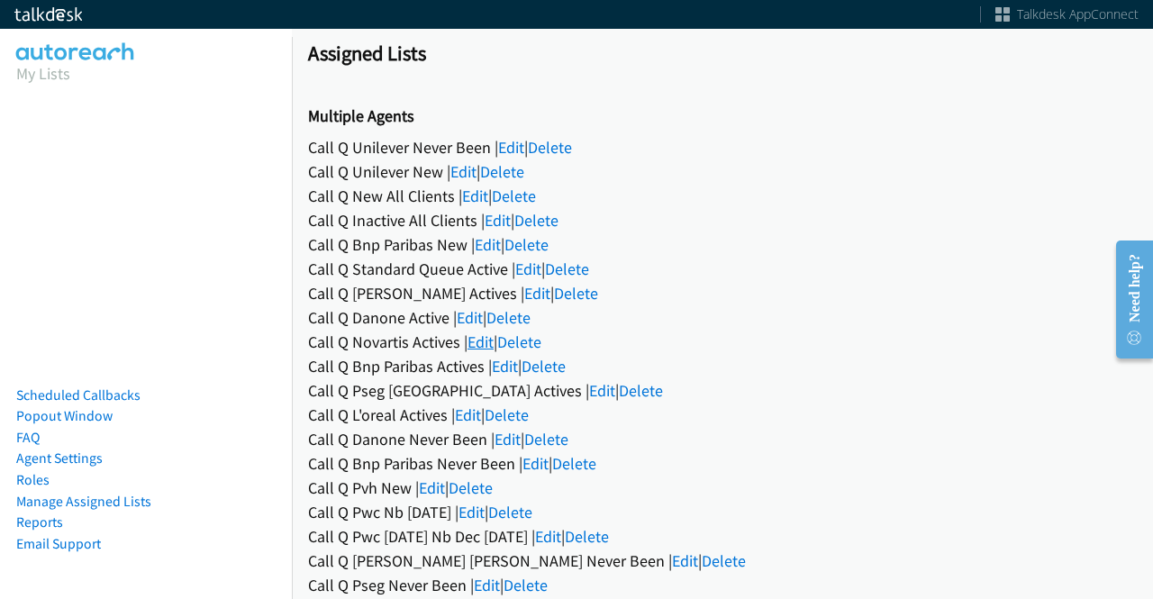
click at [477, 331] on link "Edit" at bounding box center [480, 341] width 26 height 21
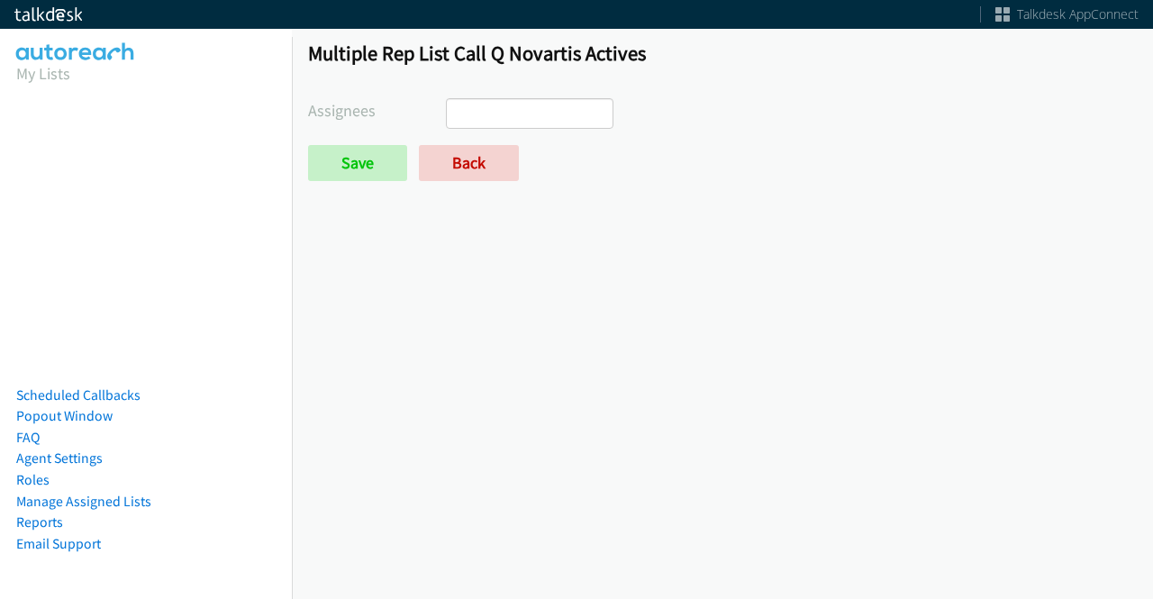
select select
click at [477, 176] on link "Back" at bounding box center [469, 163] width 100 height 36
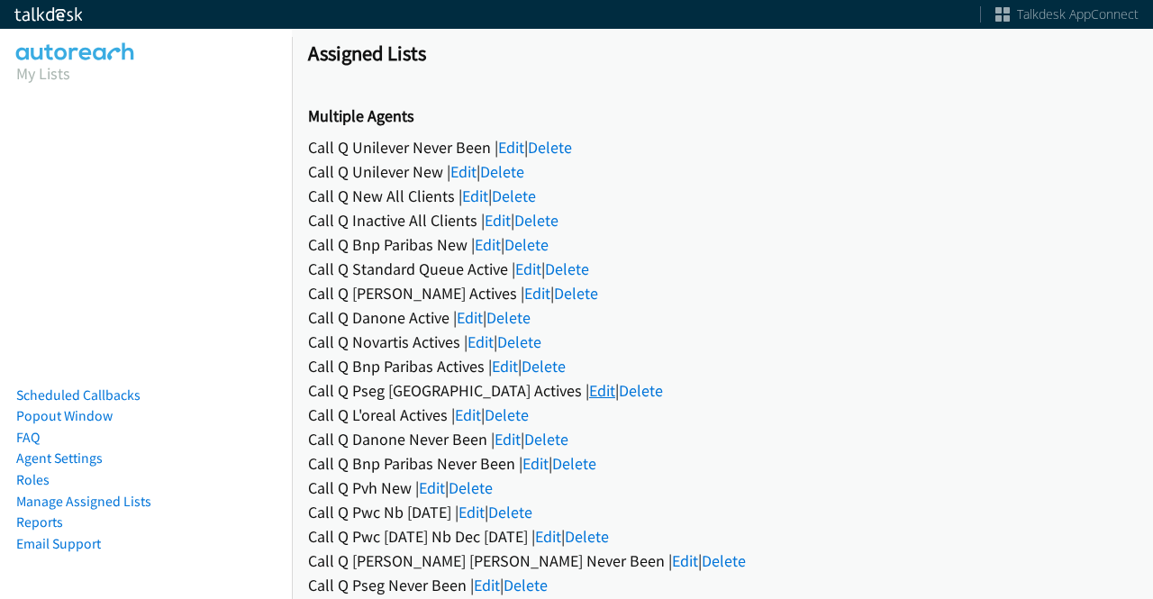
click at [589, 392] on link "Edit" at bounding box center [602, 390] width 26 height 21
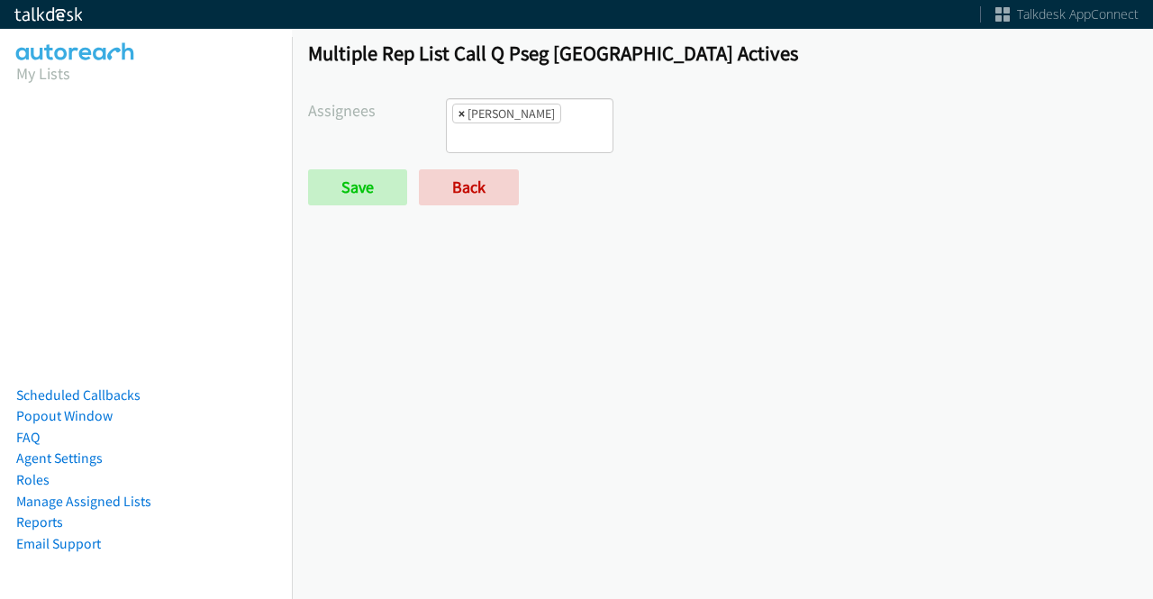
click at [460, 107] on span "×" at bounding box center [461, 113] width 6 height 18
select select
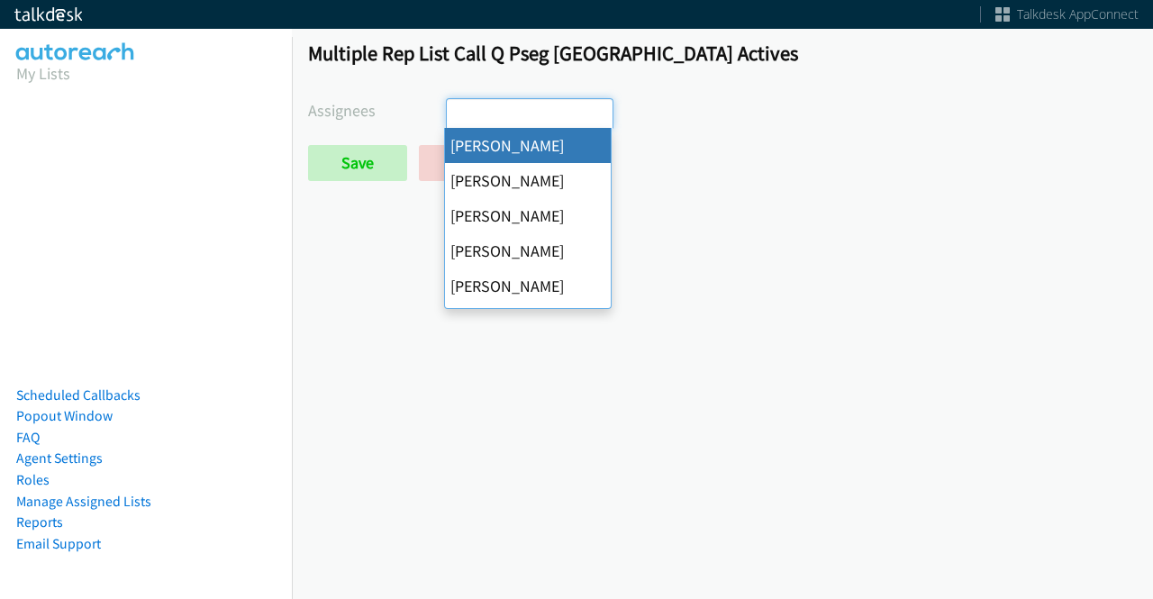
scroll to position [277, 0]
click at [347, 177] on input "Save" at bounding box center [357, 163] width 99 height 36
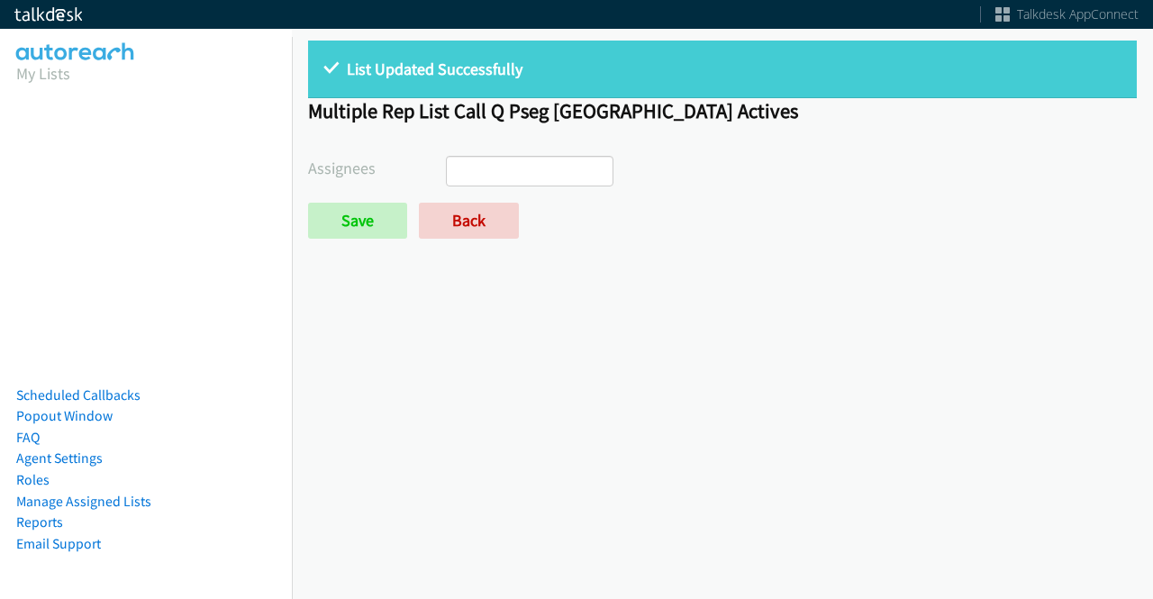
select select
click at [455, 226] on link "Back" at bounding box center [469, 221] width 100 height 36
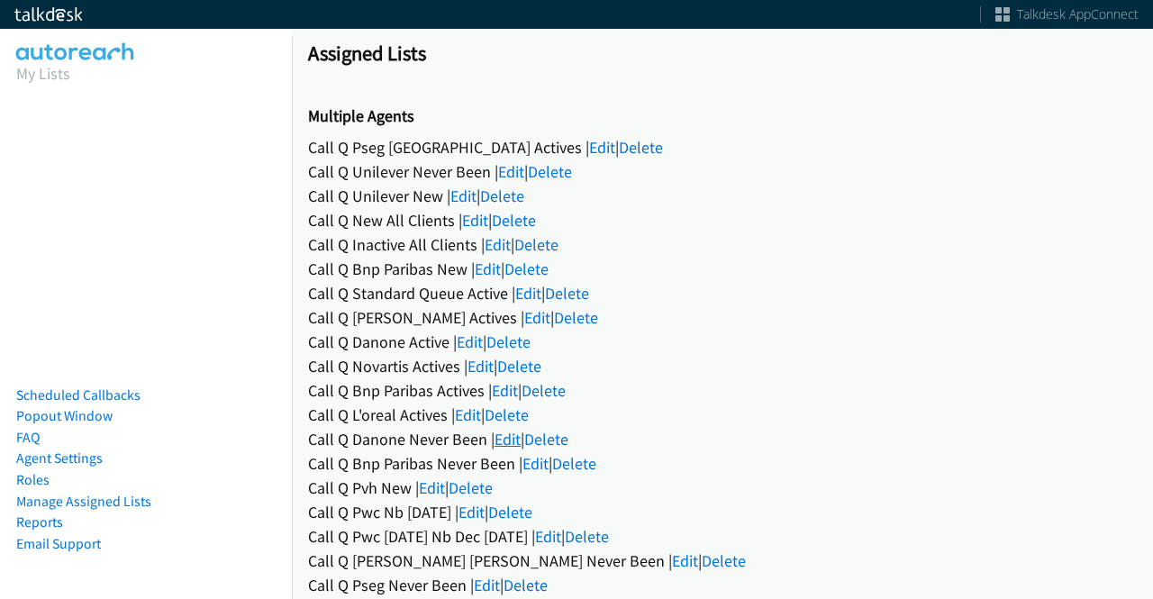
click at [520, 435] on link "Edit" at bounding box center [507, 439] width 26 height 21
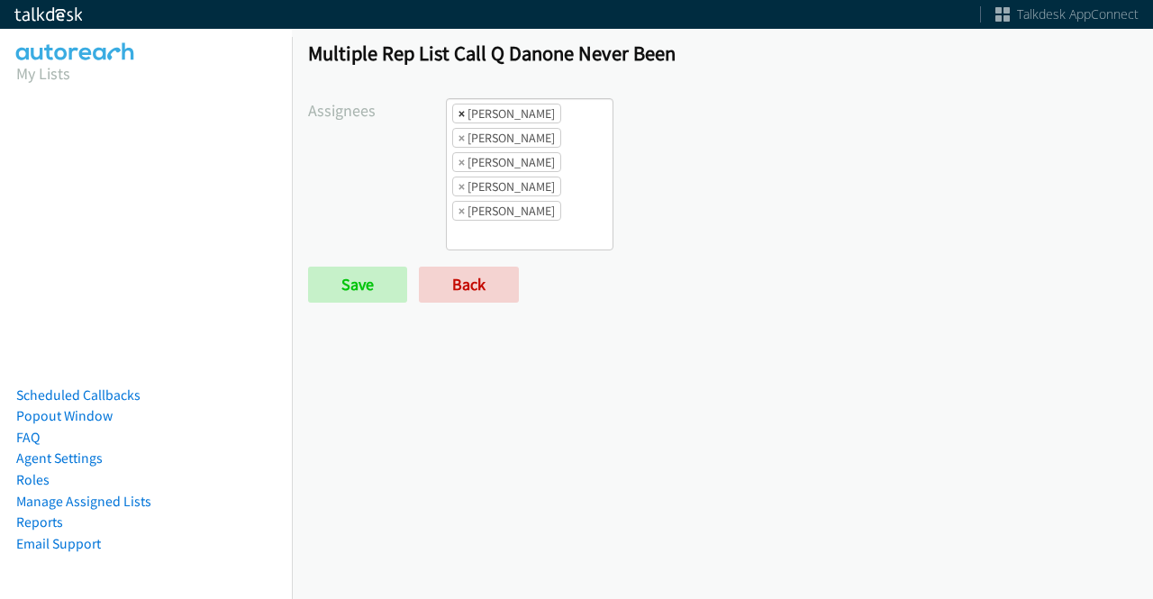
click at [461, 106] on span "×" at bounding box center [461, 113] width 6 height 18
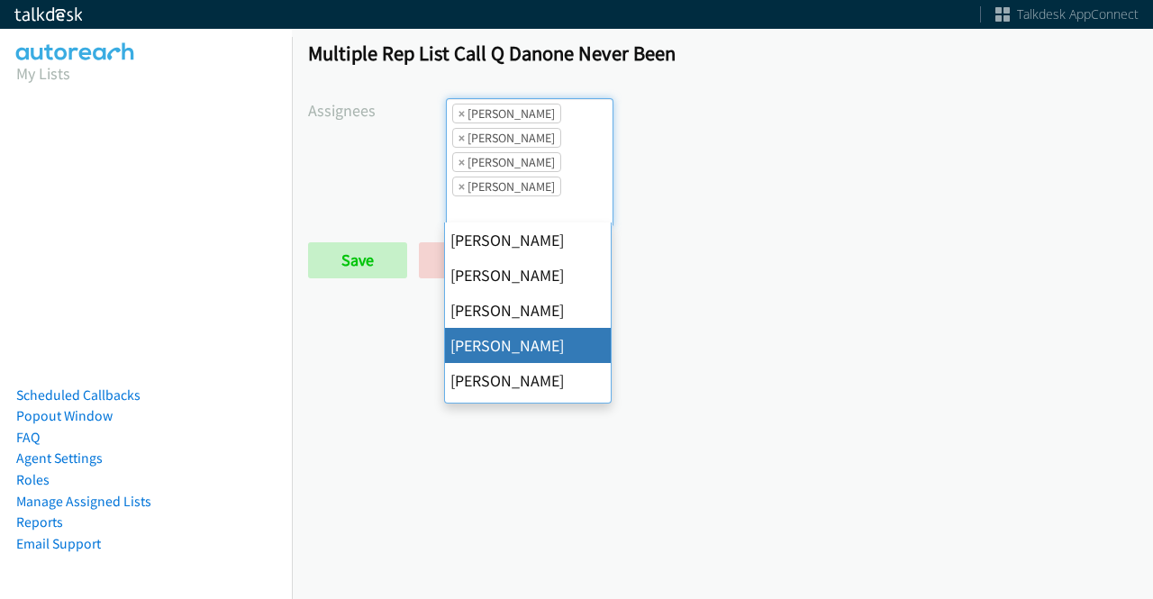
click at [461, 106] on span "×" at bounding box center [461, 113] width 6 height 18
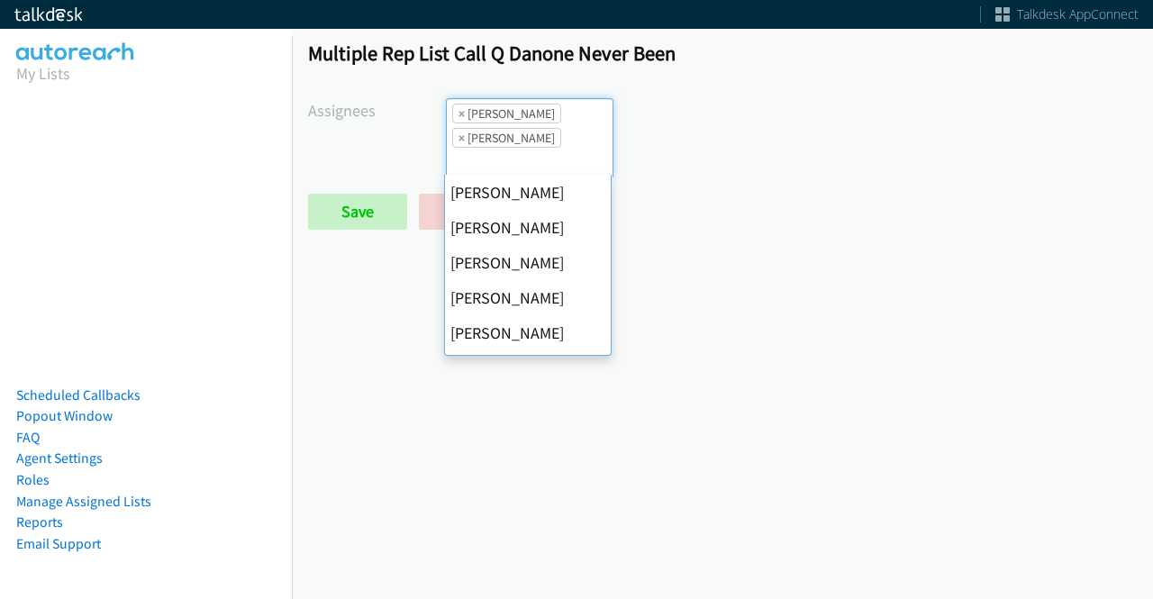
scroll to position [347, 0]
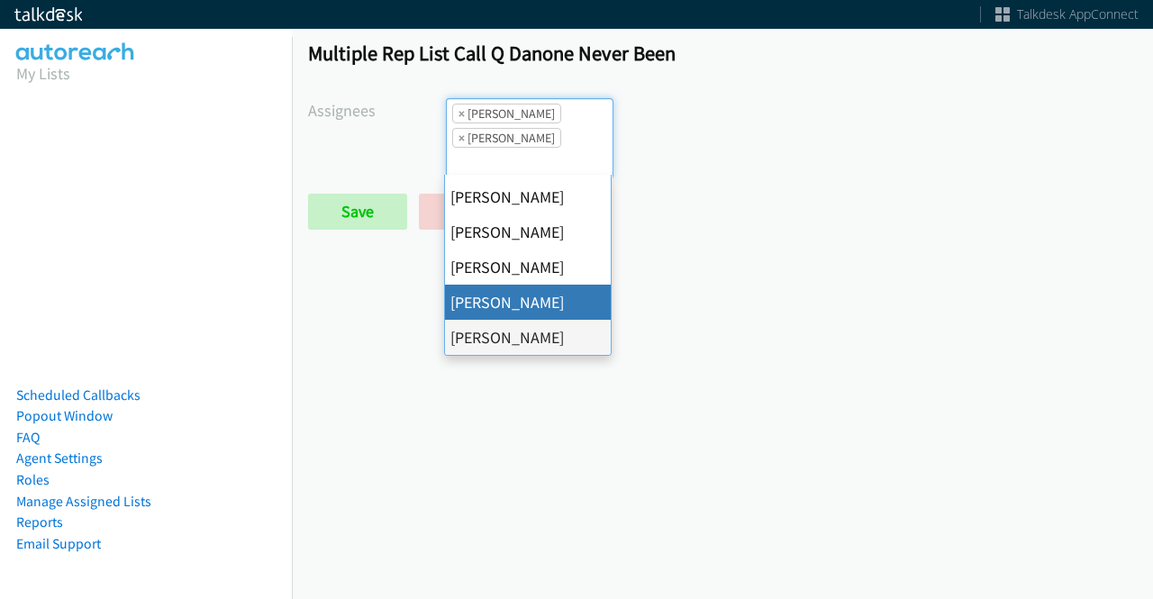
click at [461, 106] on span "×" at bounding box center [461, 113] width 6 height 18
select select "fd8c5d46-30db-44cb-8f0d-00da318b790a"
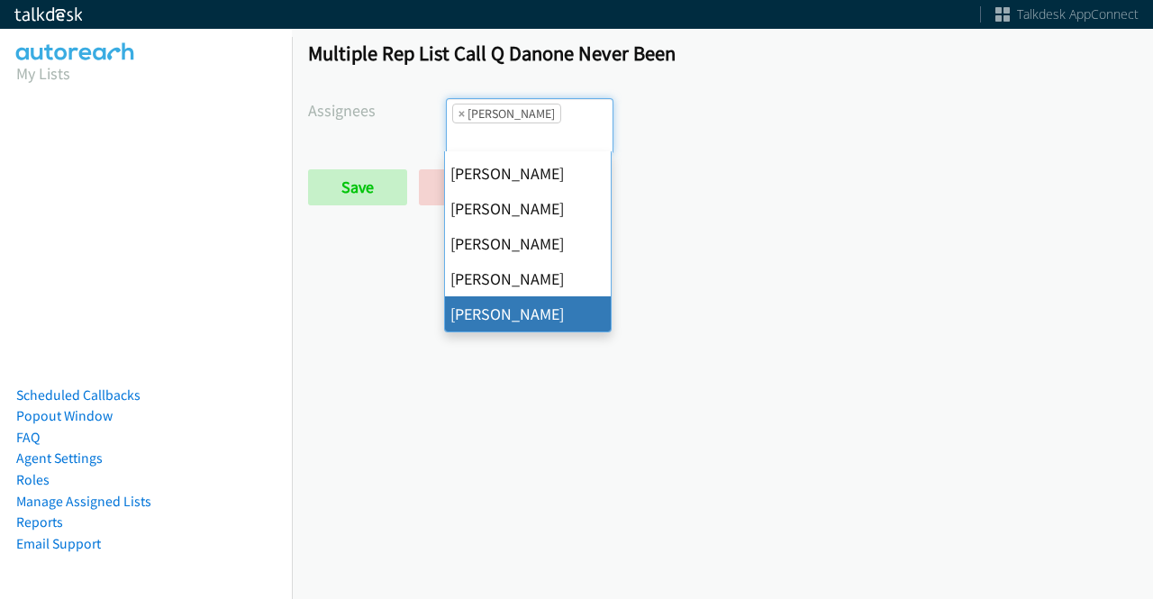
click at [461, 106] on span "×" at bounding box center [461, 113] width 6 height 18
select select
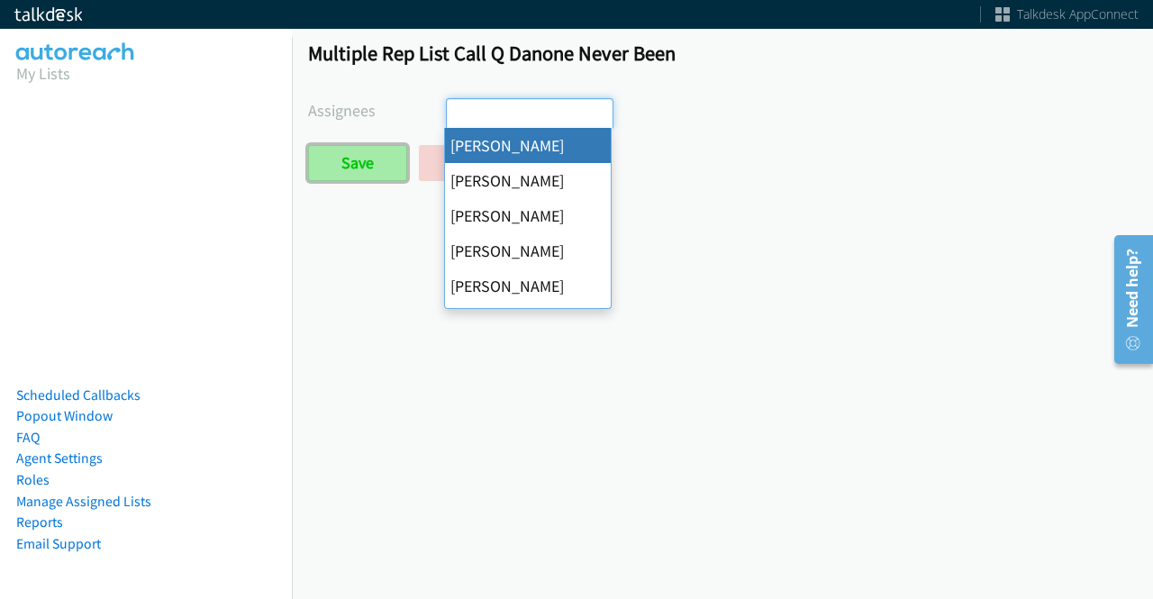
click at [381, 159] on input "Save" at bounding box center [357, 163] width 99 height 36
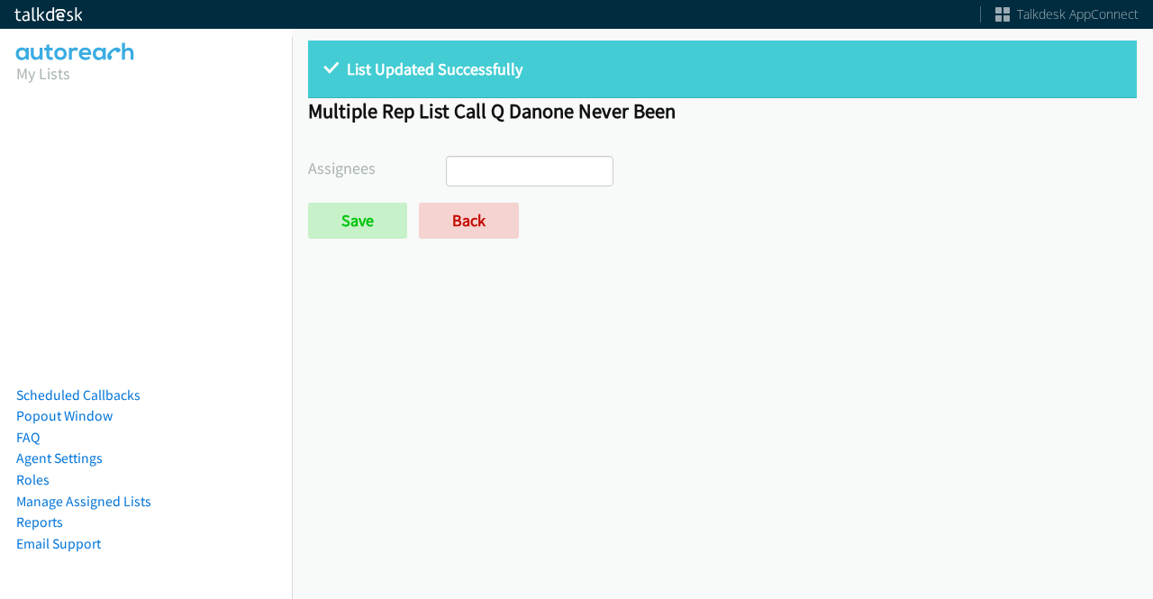
select select
click at [466, 231] on link "Back" at bounding box center [469, 221] width 100 height 36
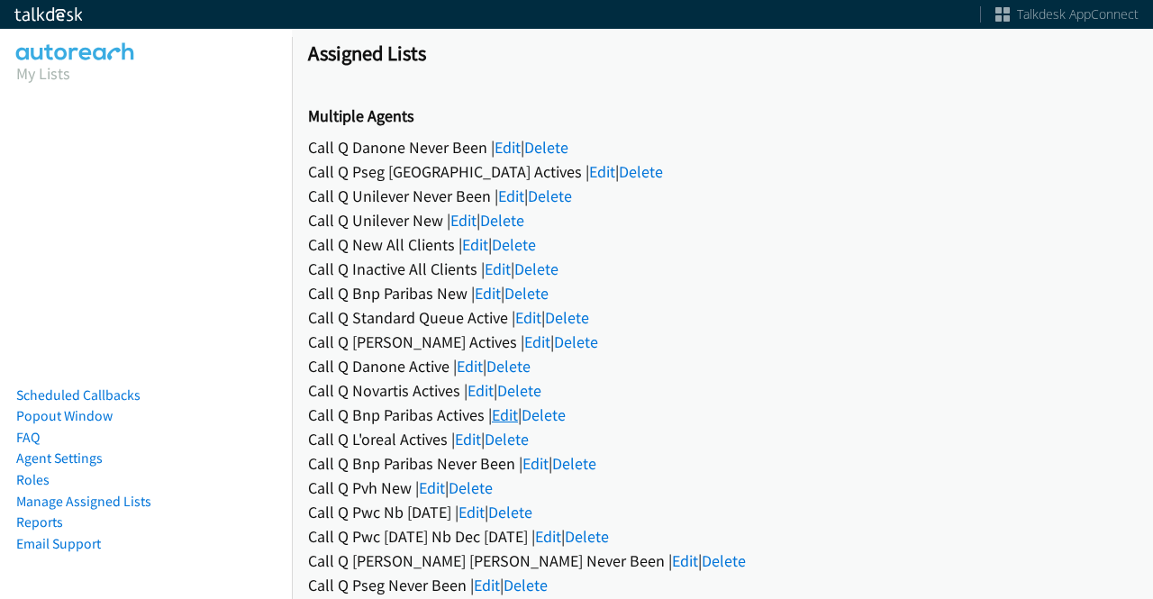
click at [501, 412] on link "Edit" at bounding box center [505, 414] width 26 height 21
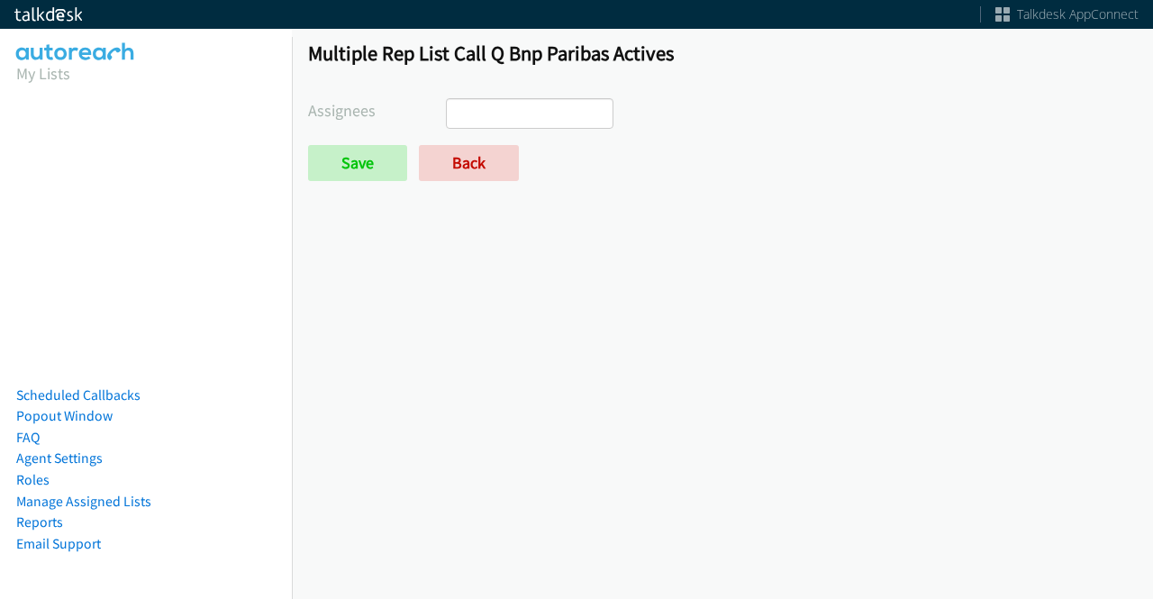
select select
click at [448, 178] on link "Back" at bounding box center [469, 163] width 100 height 36
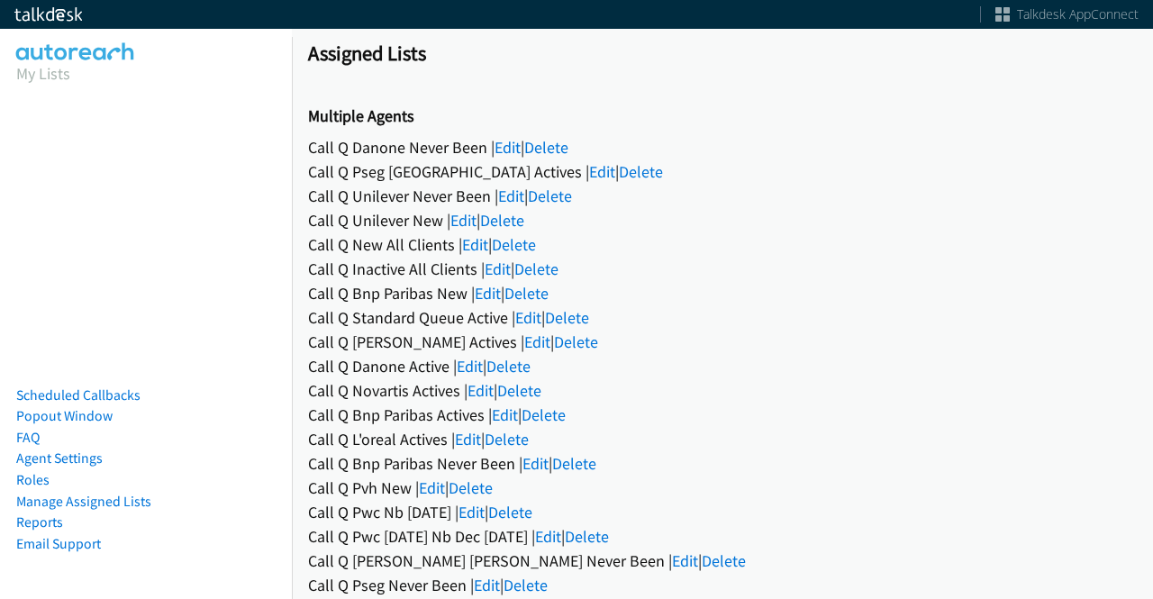
click at [484, 440] on div "Call Q L'oreal Actives | Edit | Delete" at bounding box center [722, 439] width 828 height 24
click at [480, 439] on link "Edit" at bounding box center [468, 439] width 26 height 21
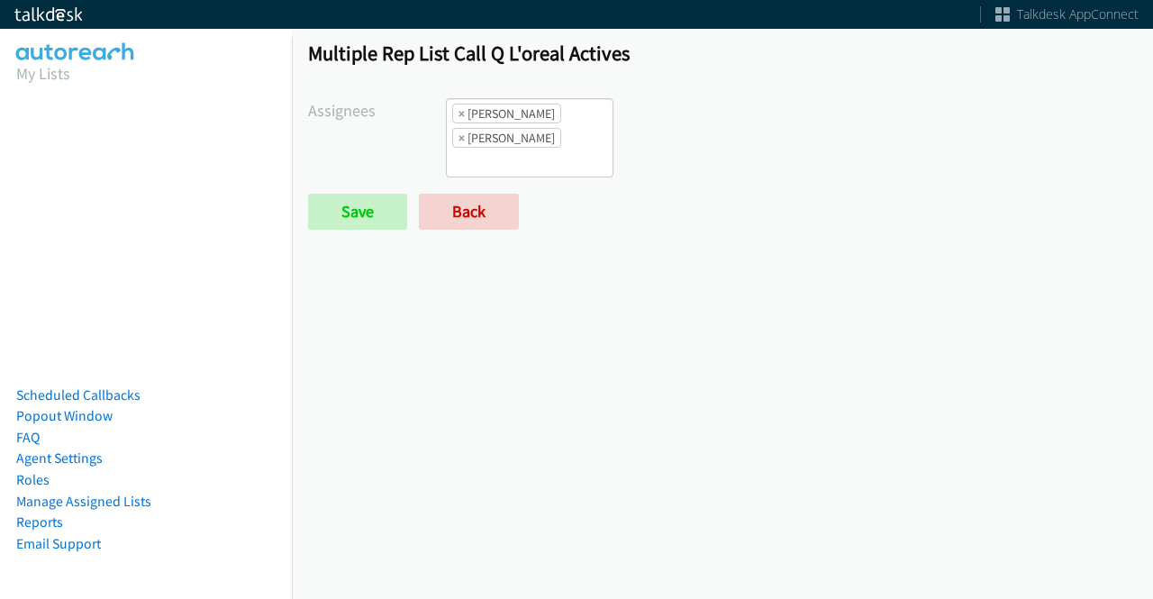
click at [463, 106] on li "× Charles Ross" at bounding box center [506, 114] width 109 height 20
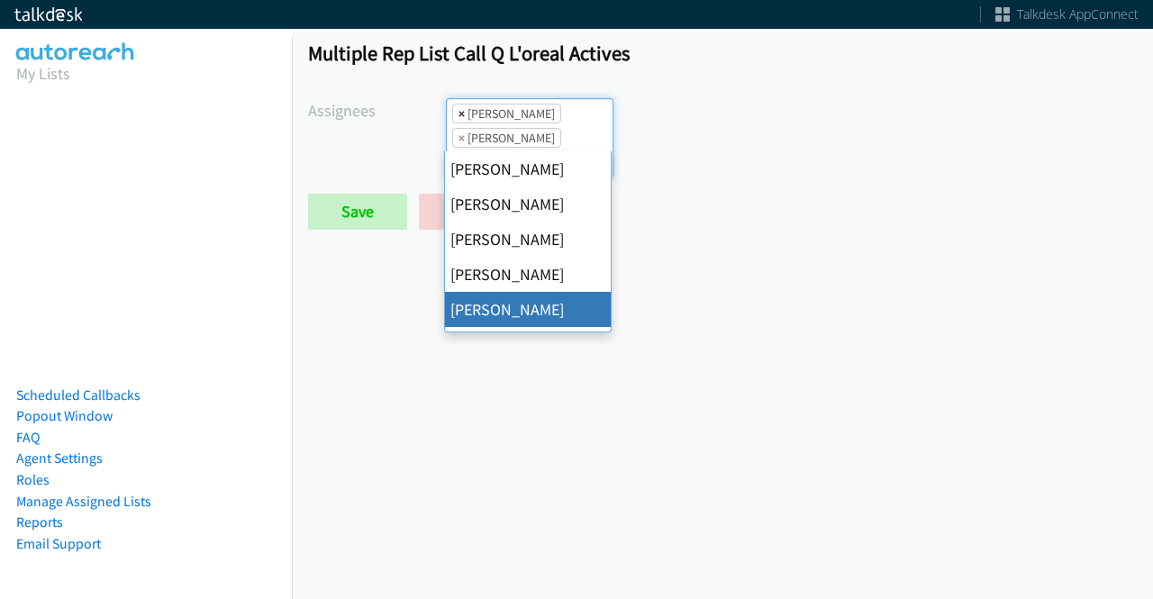
click at [458, 109] on span "×" at bounding box center [461, 113] width 6 height 18
select select "74240000-76d9-4cf3-9953-4c2484ee5015"
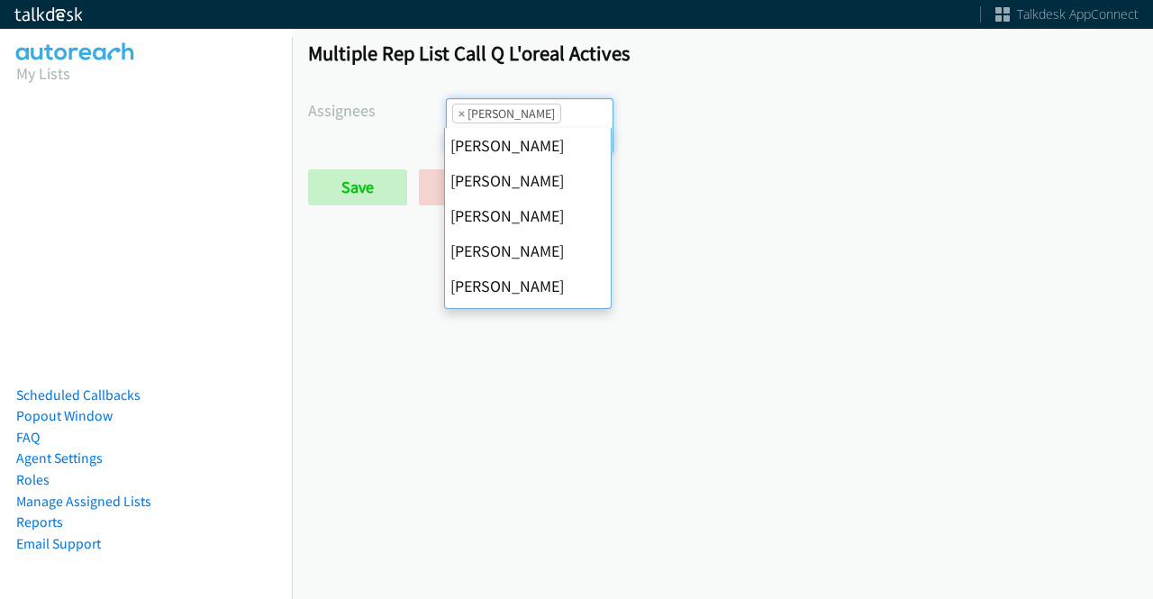
scroll to position [281, 0]
click at [458, 109] on span "×" at bounding box center [461, 113] width 6 height 18
select select
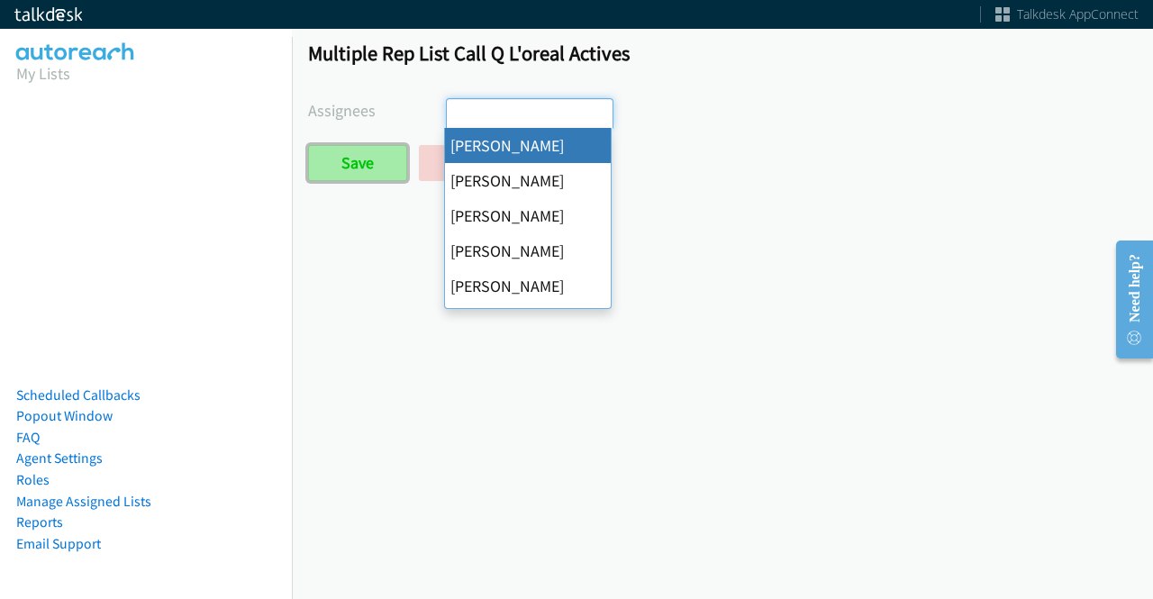
click at [372, 151] on input "Save" at bounding box center [357, 163] width 99 height 36
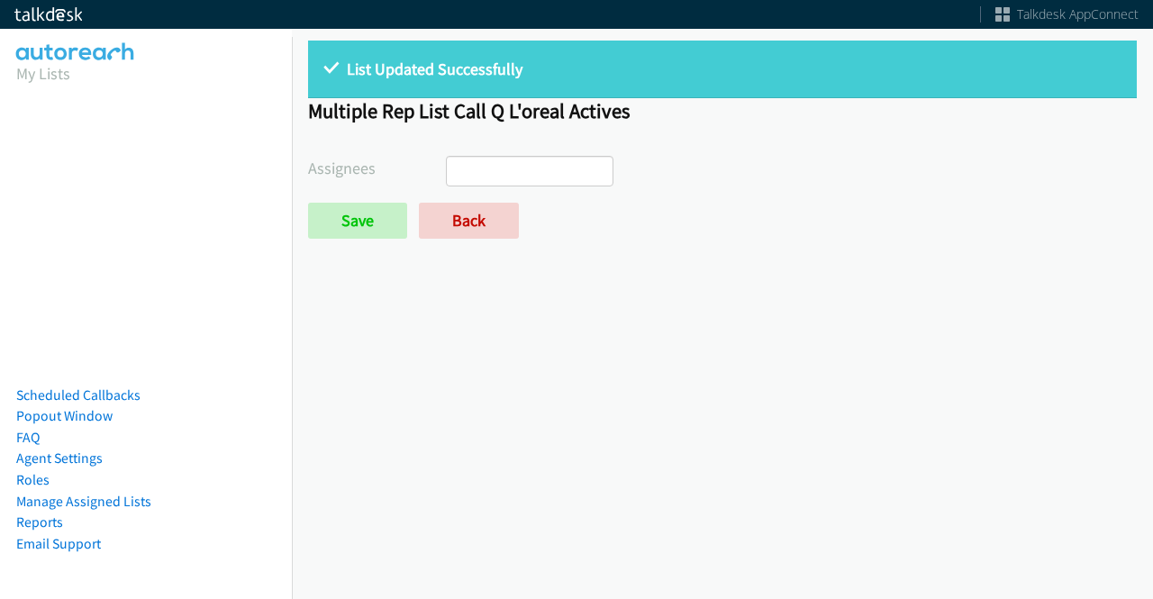
select select
click at [444, 222] on link "Back" at bounding box center [469, 221] width 100 height 36
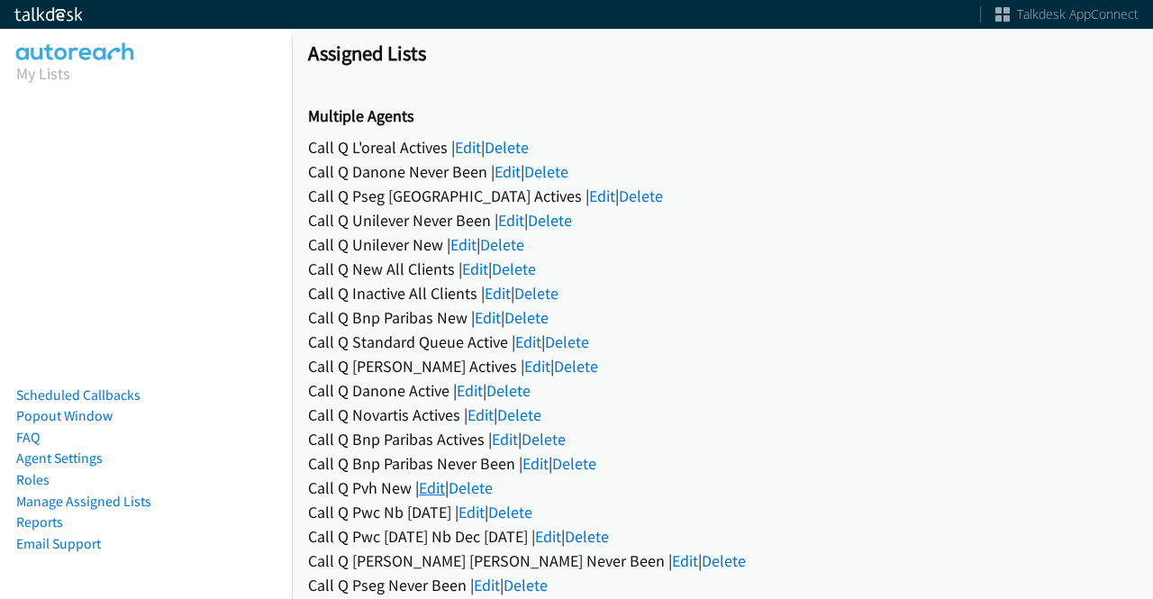
click at [434, 481] on link "Edit" at bounding box center [432, 487] width 26 height 21
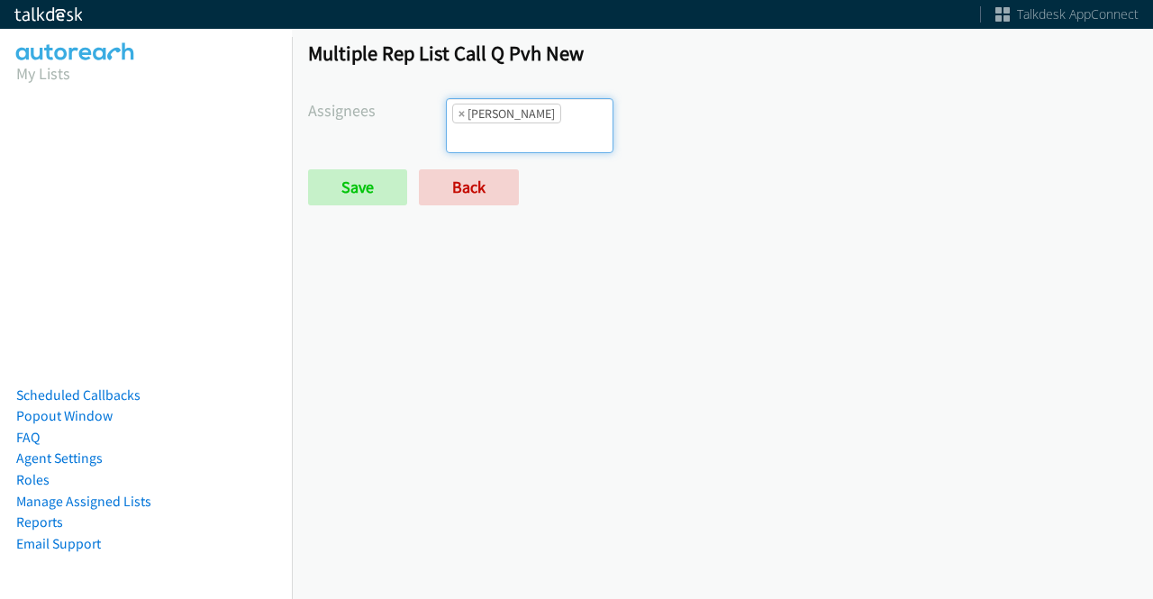
click at [462, 108] on li "× Amber Ramos" at bounding box center [506, 114] width 109 height 20
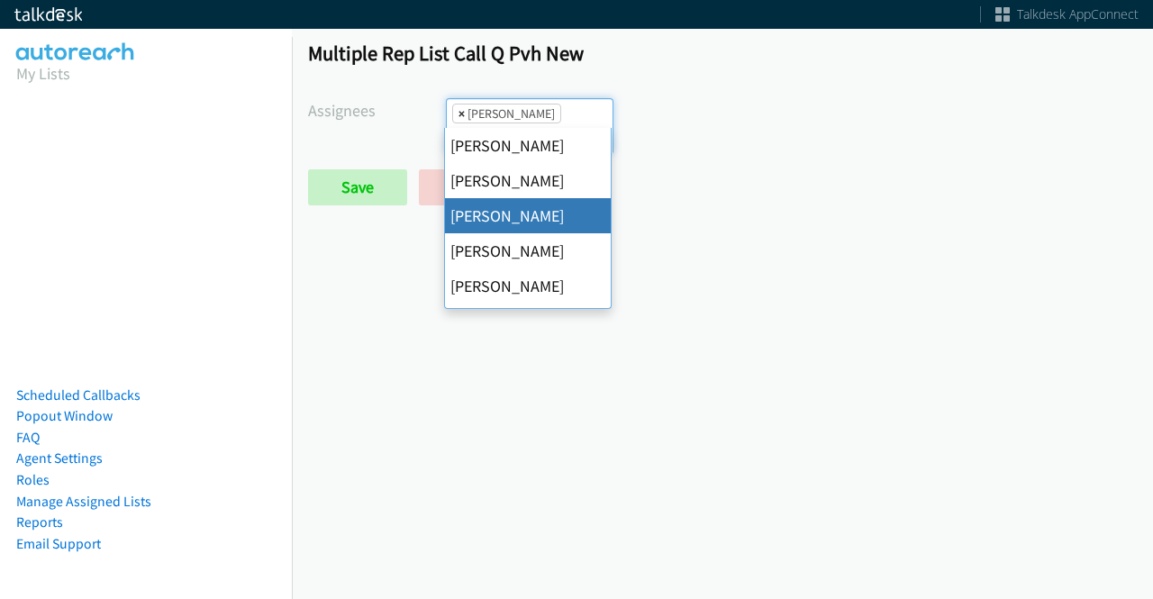
click at [461, 115] on span "×" at bounding box center [461, 113] width 6 height 18
select select
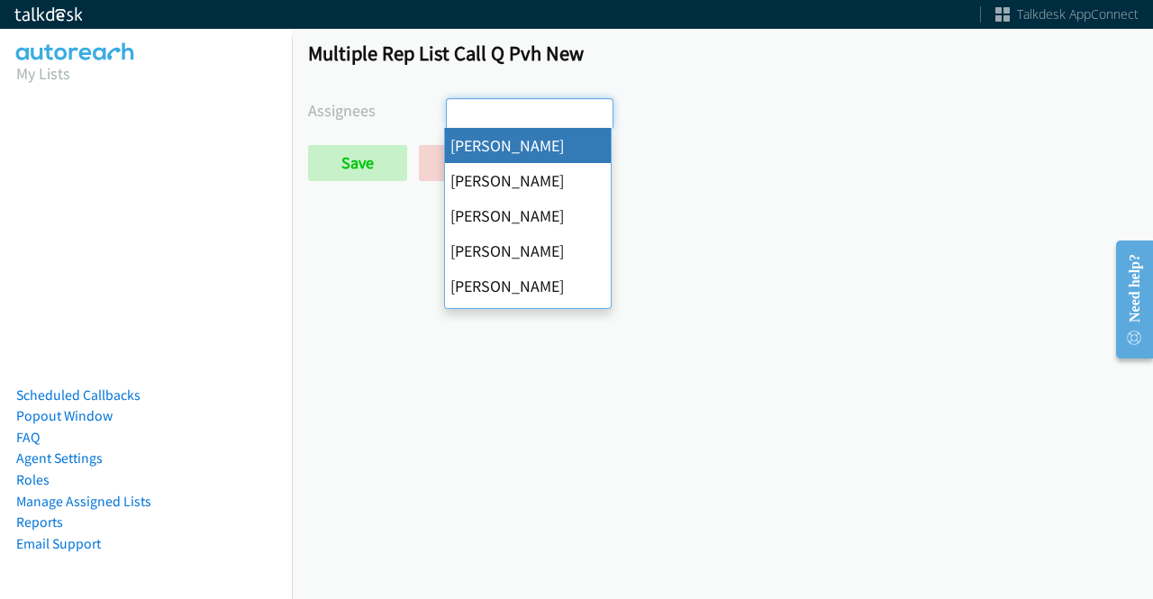
scroll to position [42, 0]
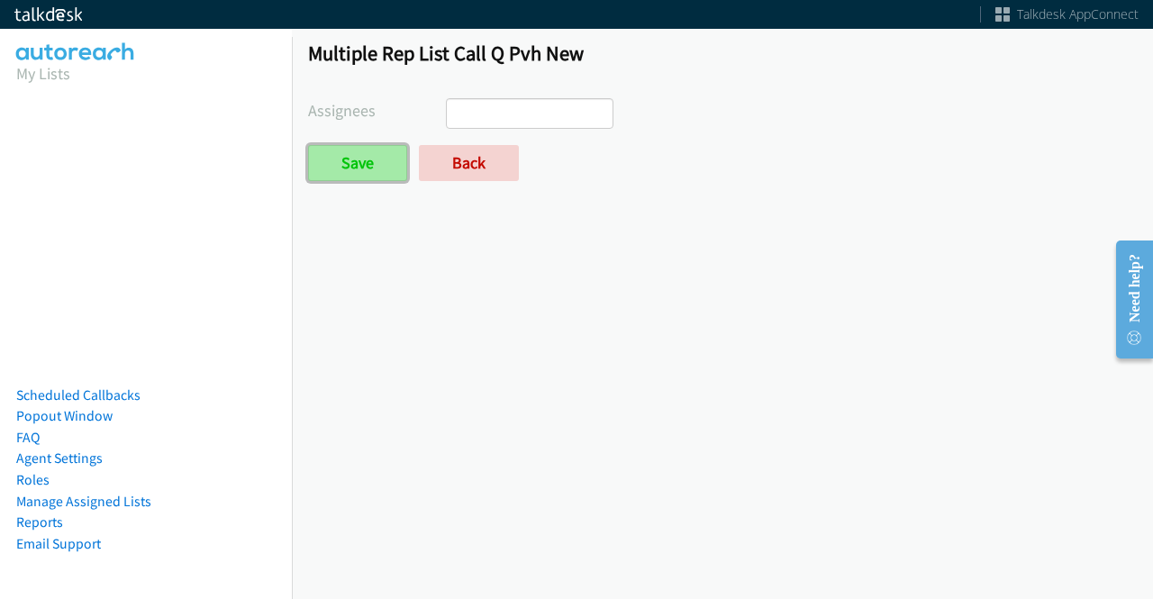
click at [368, 163] on input "Save" at bounding box center [357, 163] width 99 height 36
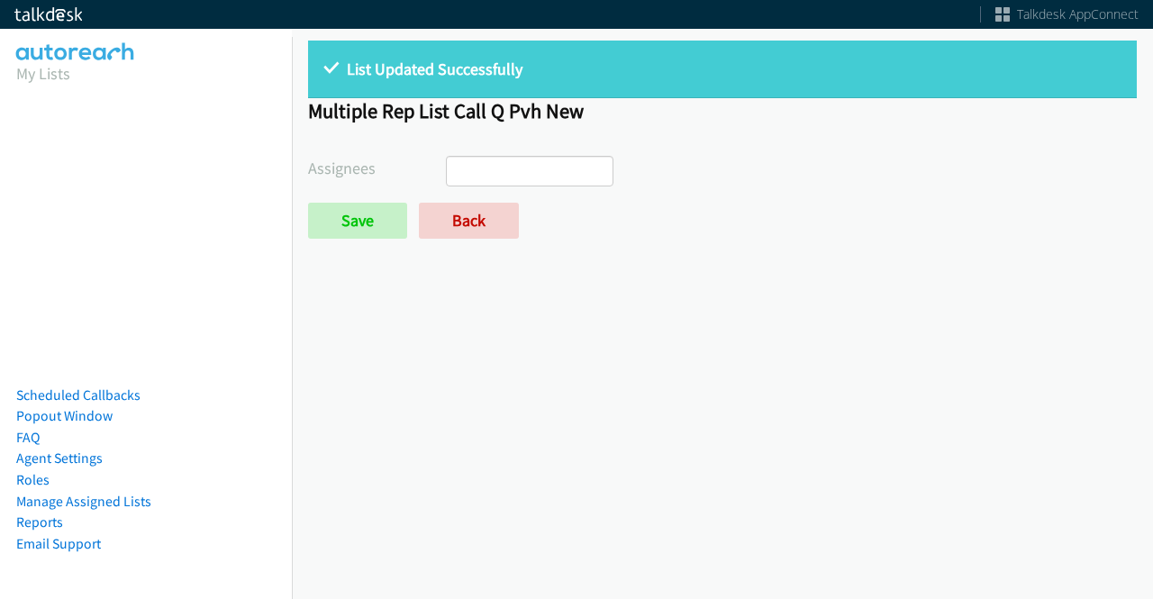
select select
click at [457, 221] on link "Back" at bounding box center [469, 221] width 100 height 36
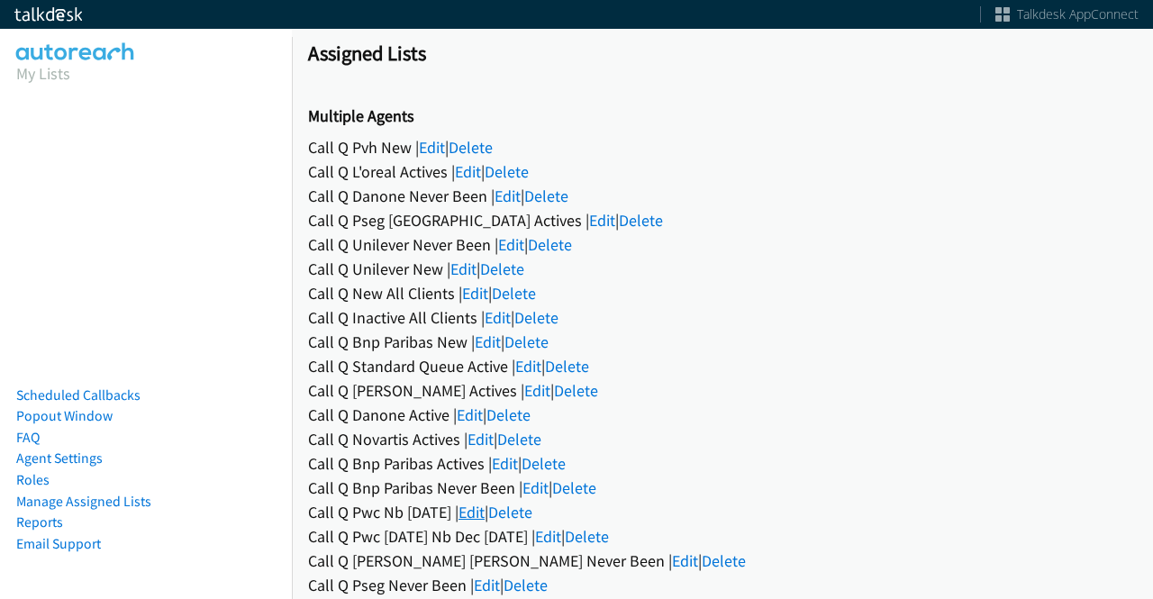
click at [484, 514] on link "Edit" at bounding box center [471, 512] width 26 height 21
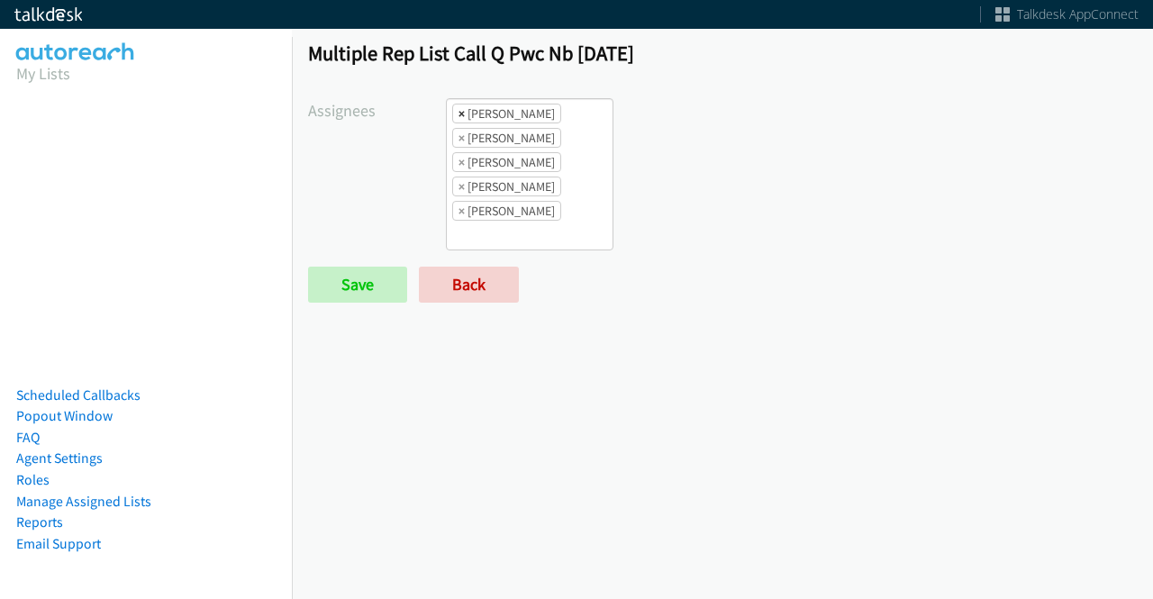
click at [458, 113] on span "×" at bounding box center [461, 113] width 6 height 18
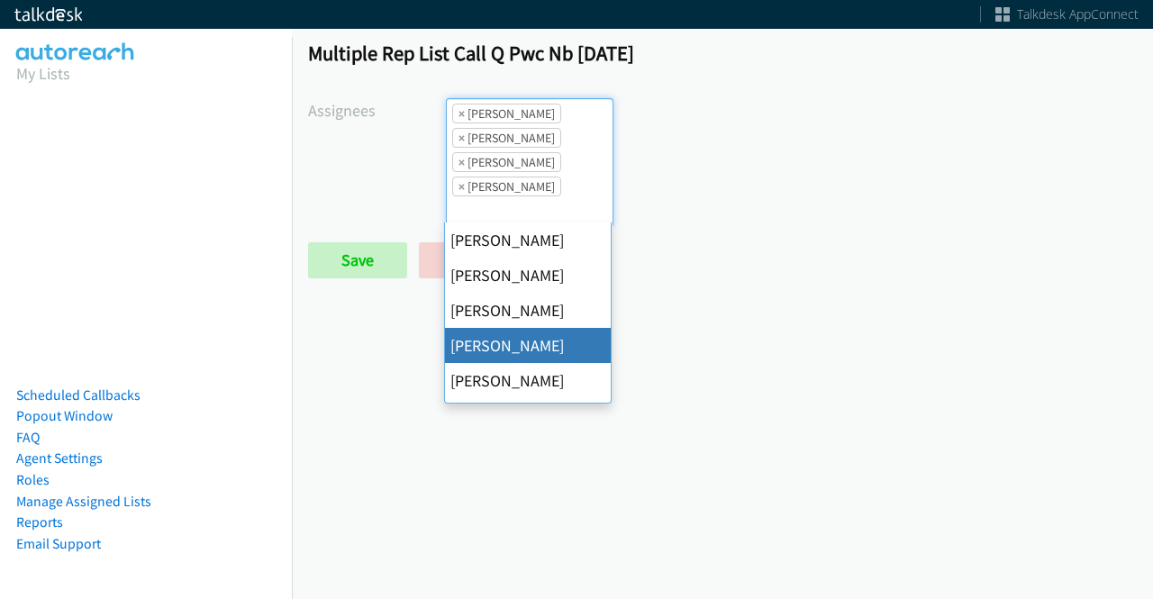
click at [458, 113] on span "×" at bounding box center [461, 113] width 6 height 18
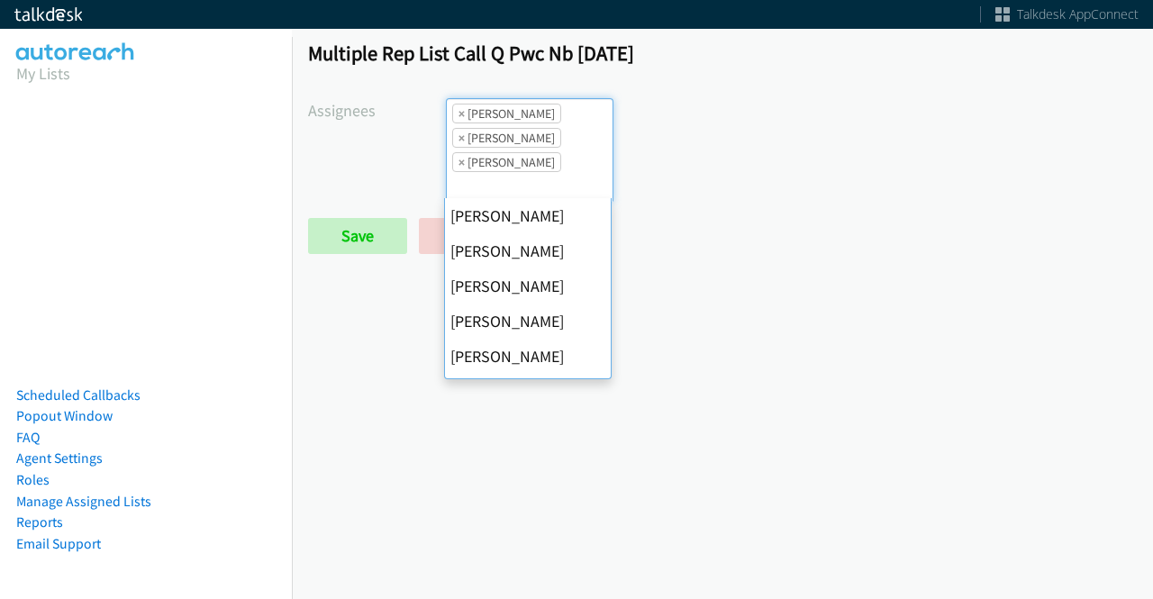
scroll to position [347, 0]
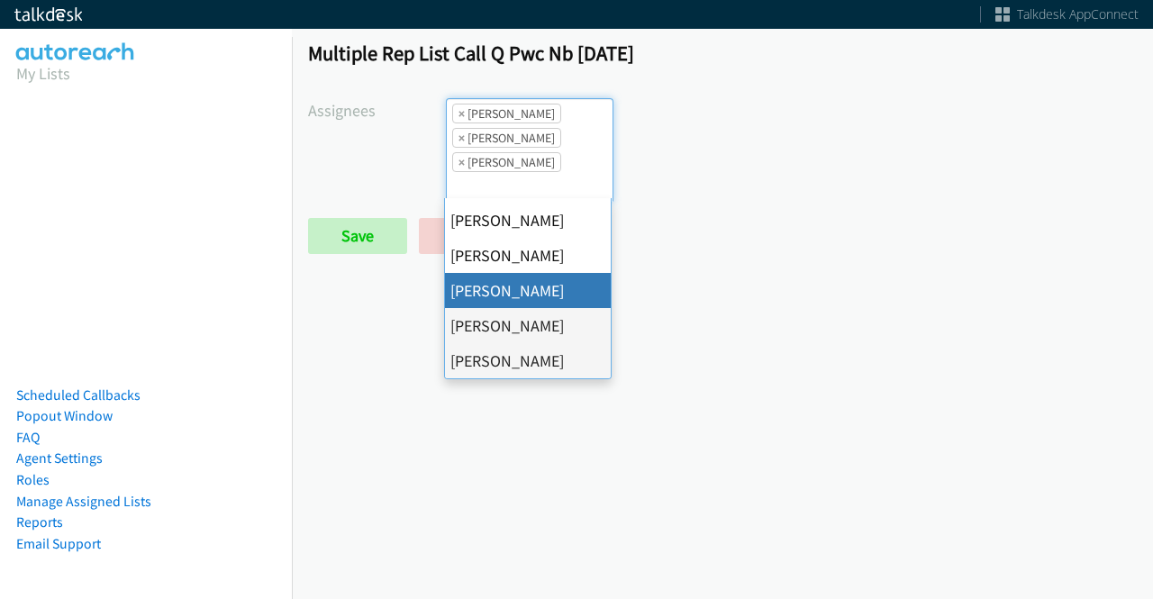
click at [458, 113] on span "×" at bounding box center [461, 113] width 6 height 18
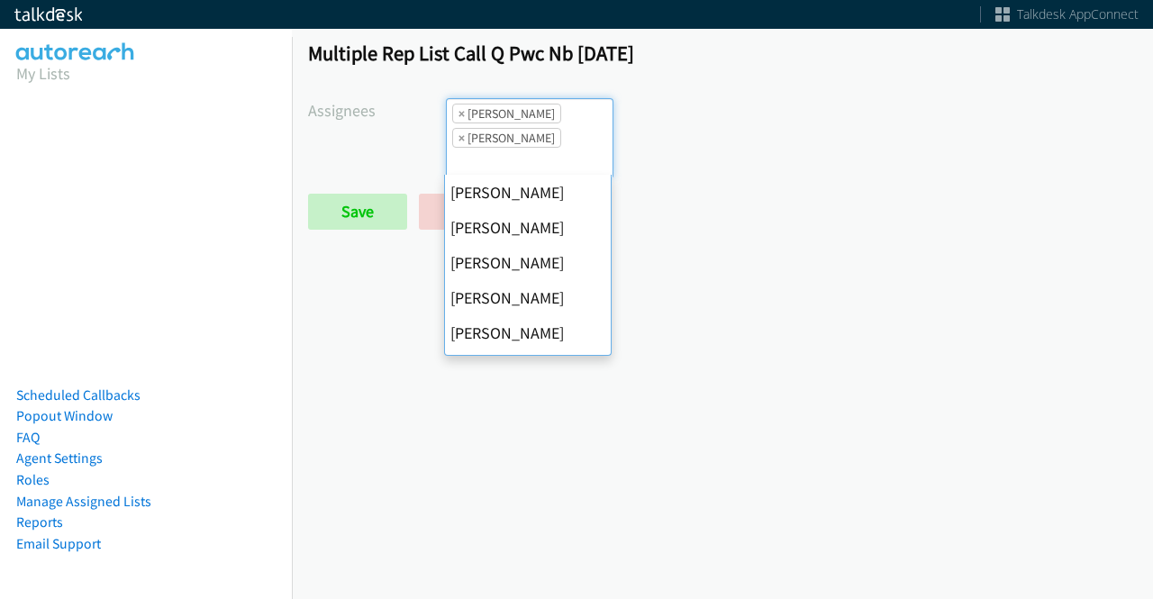
click at [458, 113] on span "×" at bounding box center [461, 113] width 6 height 18
select select "fd8c5d46-30db-44cb-8f0d-00da318b790a"
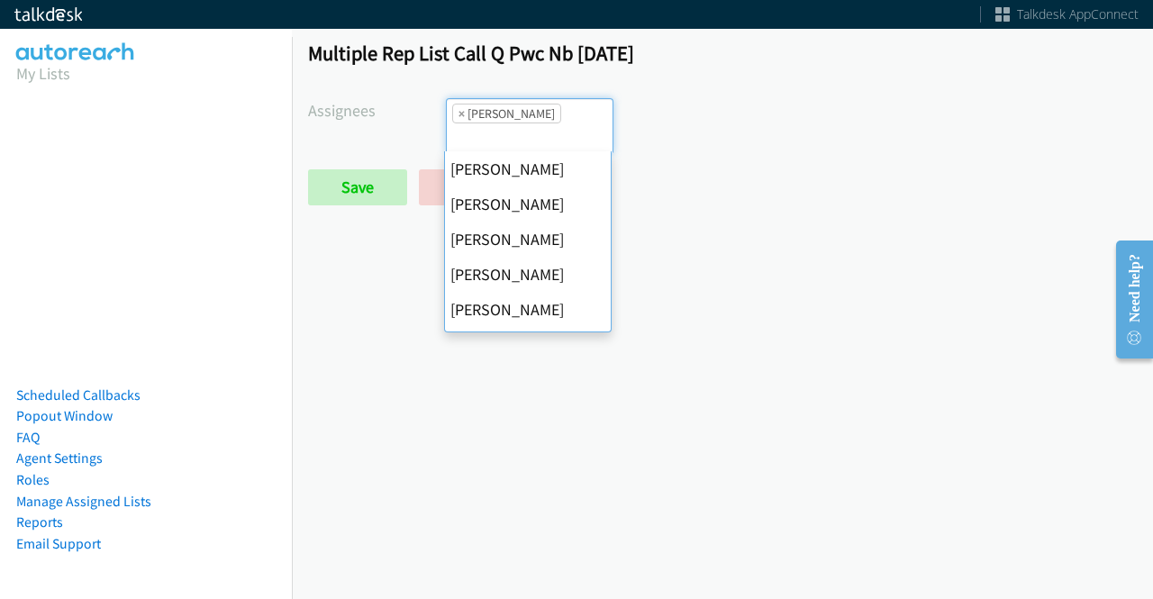
click at [458, 113] on span "×" at bounding box center [461, 113] width 6 height 18
select select
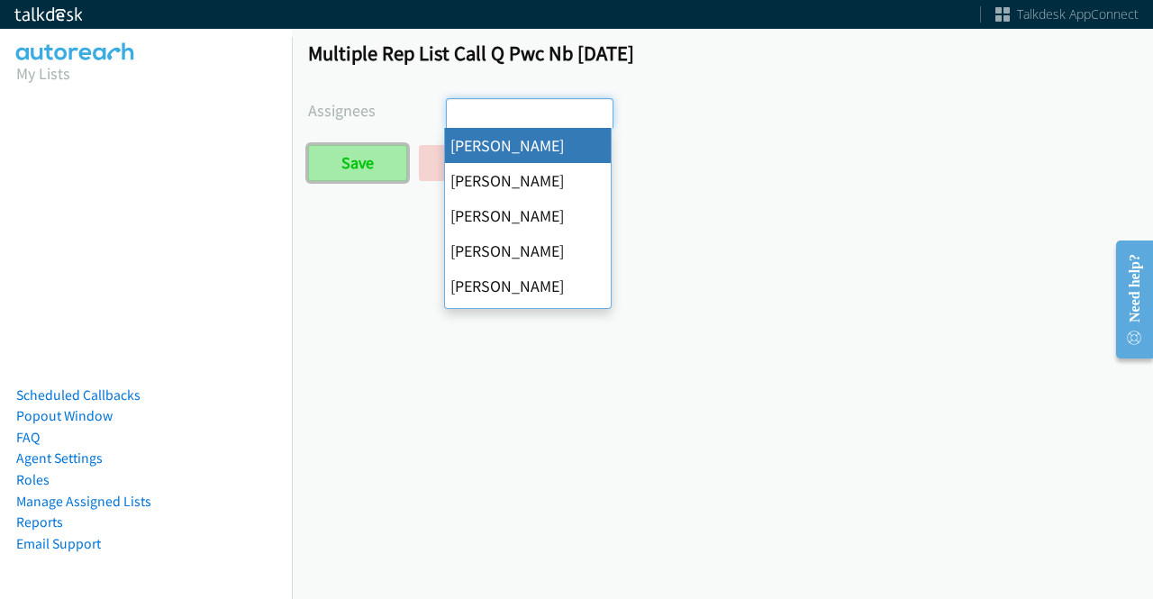
click at [348, 171] on input "Save" at bounding box center [357, 163] width 99 height 36
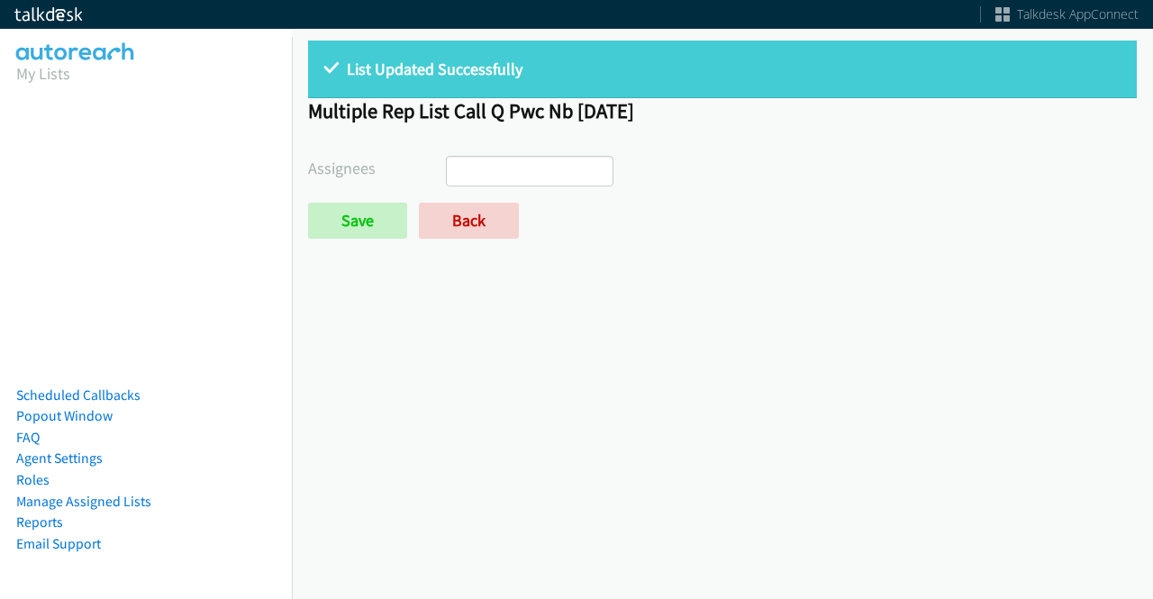
select select
click at [448, 221] on link "Back" at bounding box center [469, 221] width 100 height 36
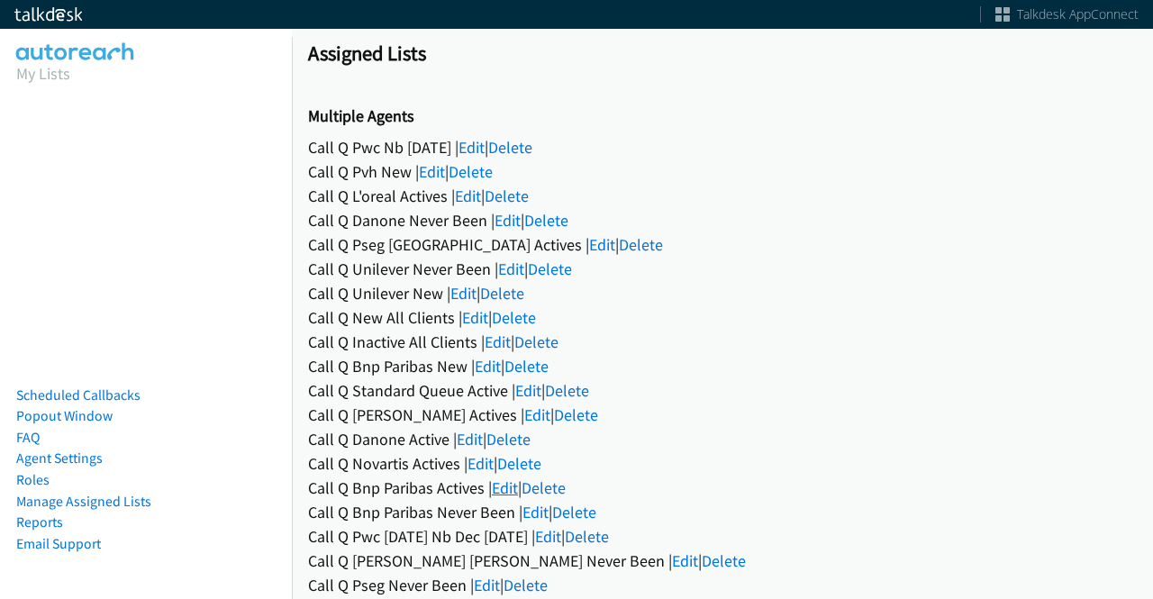
click at [510, 491] on link "Edit" at bounding box center [505, 487] width 26 height 21
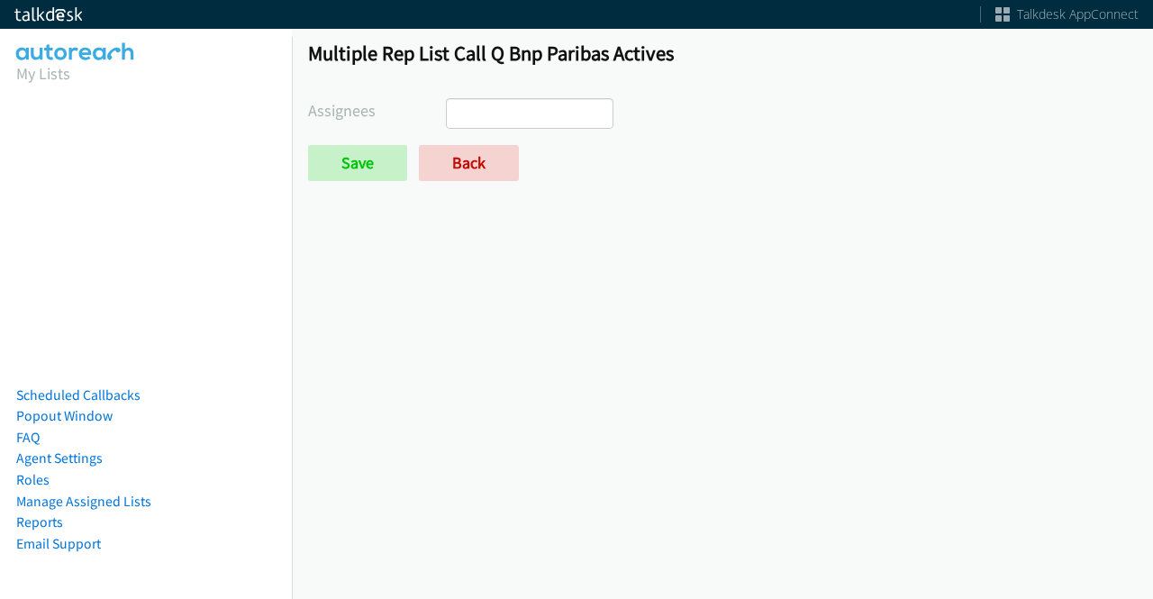
select select
click at [483, 186] on div "Multiple Rep List Call Q Bnp Paribas Actives Assignees [PERSON_NAME] [PERSON_NA…" at bounding box center [722, 118] width 861 height 189
click at [485, 170] on link "Back" at bounding box center [469, 163] width 100 height 36
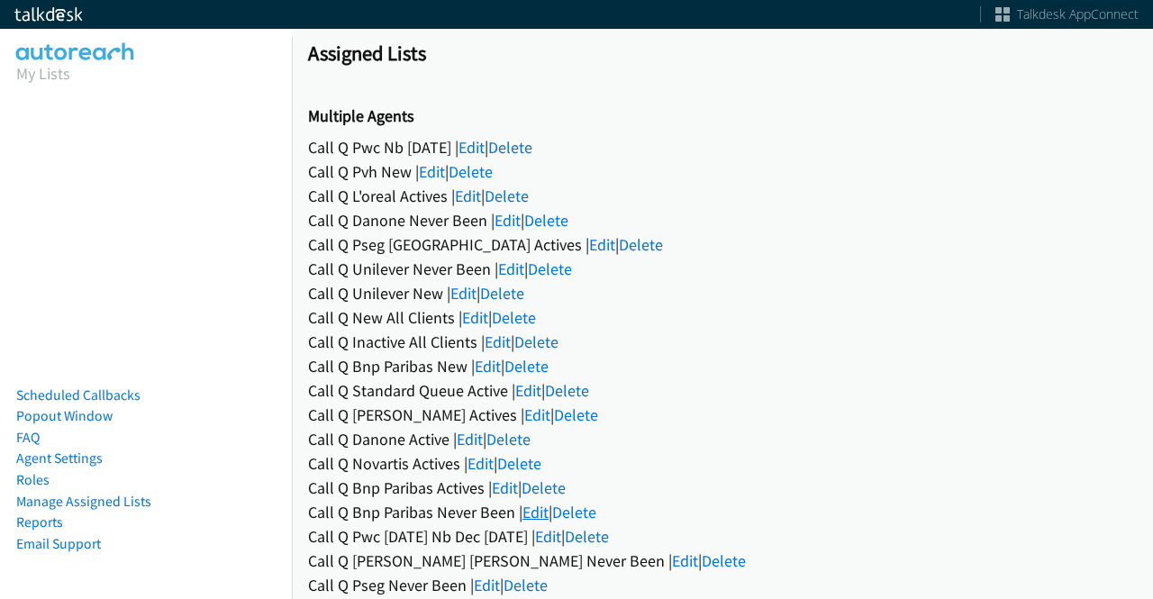
click at [533, 502] on link "Edit" at bounding box center [535, 512] width 26 height 21
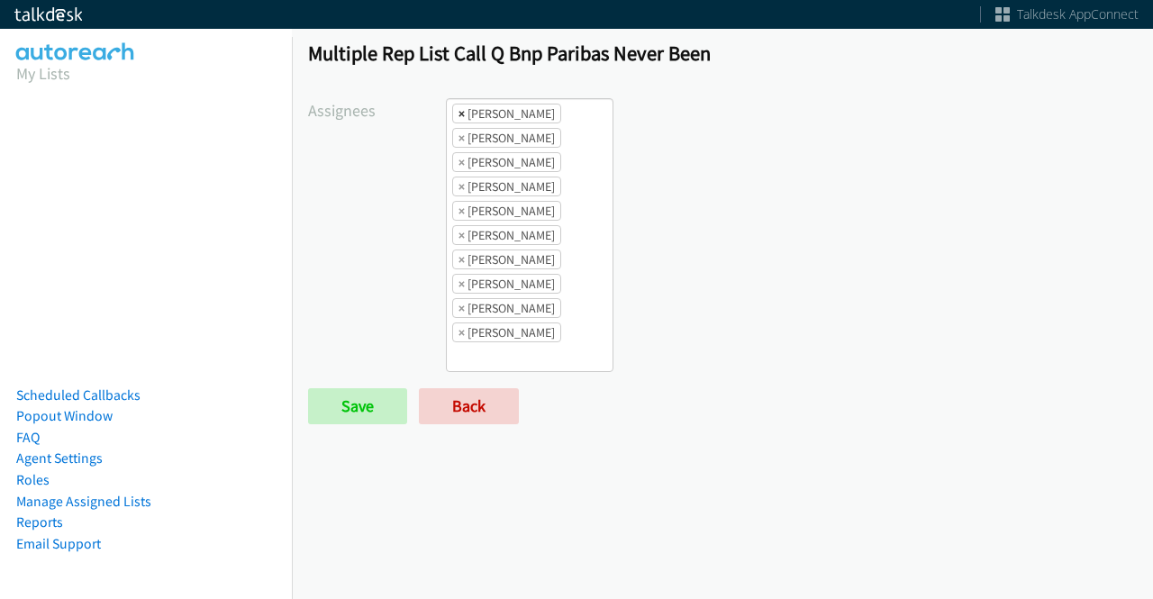
click at [460, 111] on span "×" at bounding box center [461, 113] width 6 height 18
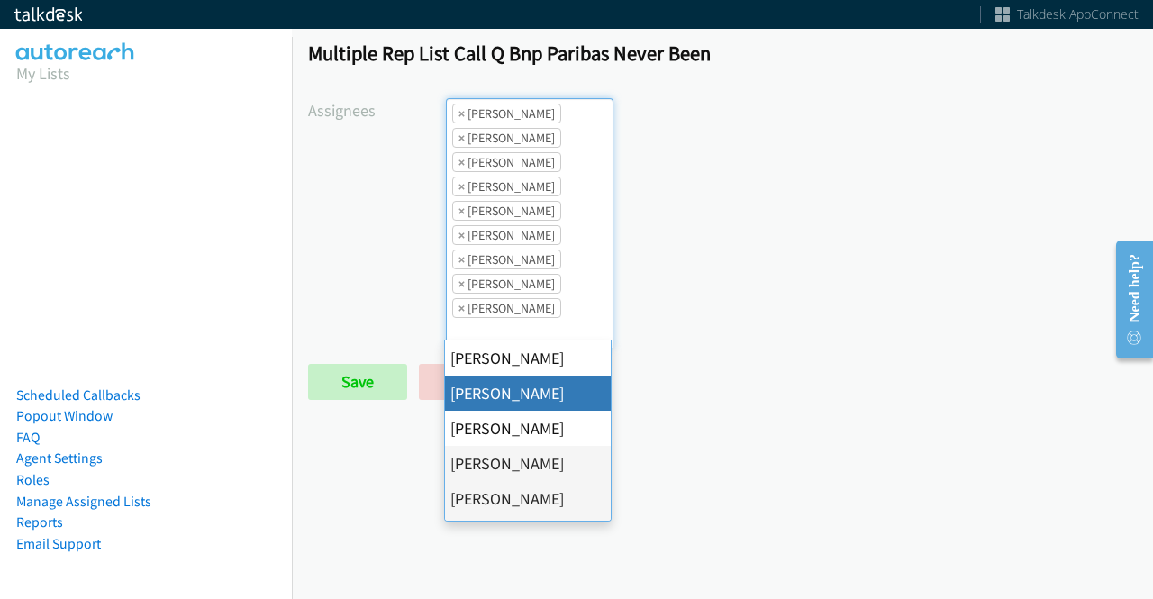
click at [460, 111] on span "×" at bounding box center [461, 113] width 6 height 18
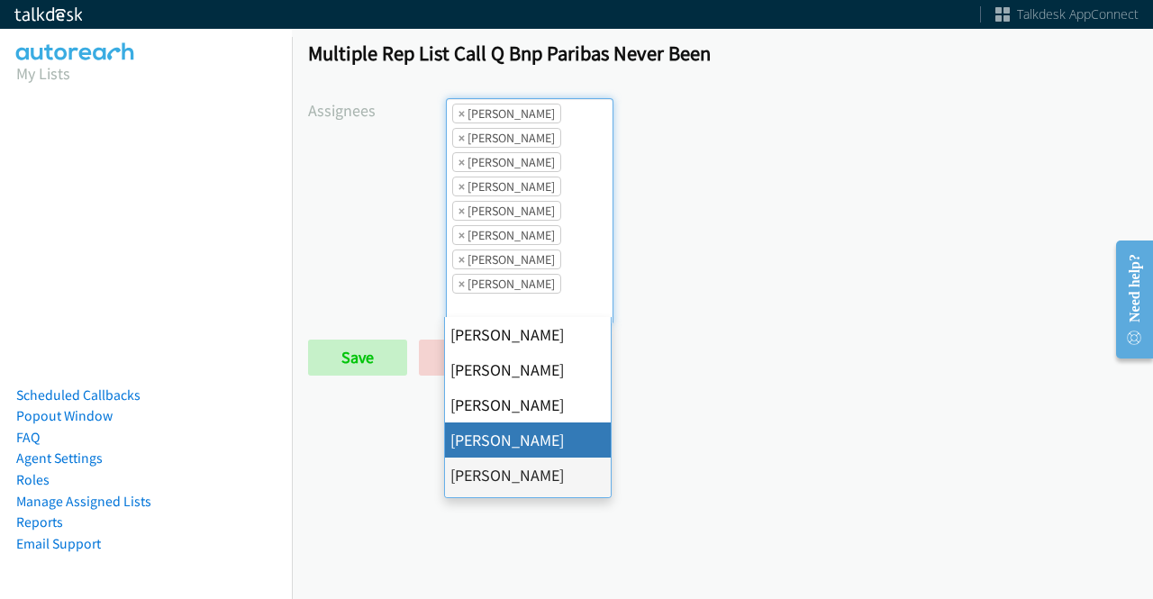
click at [460, 111] on span "×" at bounding box center [461, 113] width 6 height 18
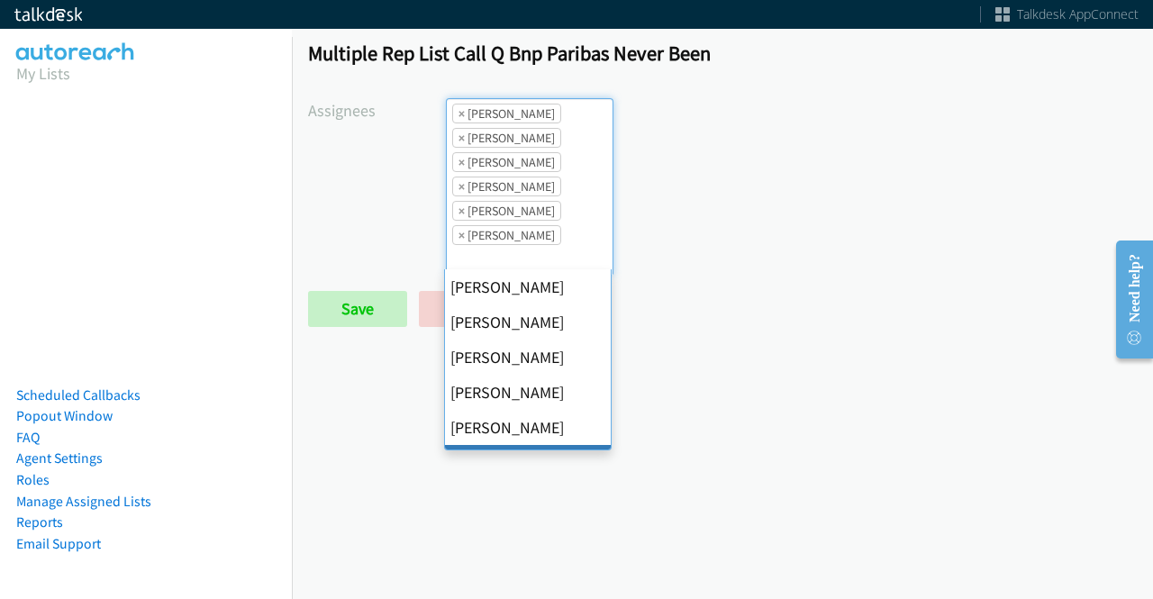
click at [454, 112] on li "× Daquaya Johnson" at bounding box center [506, 114] width 109 height 20
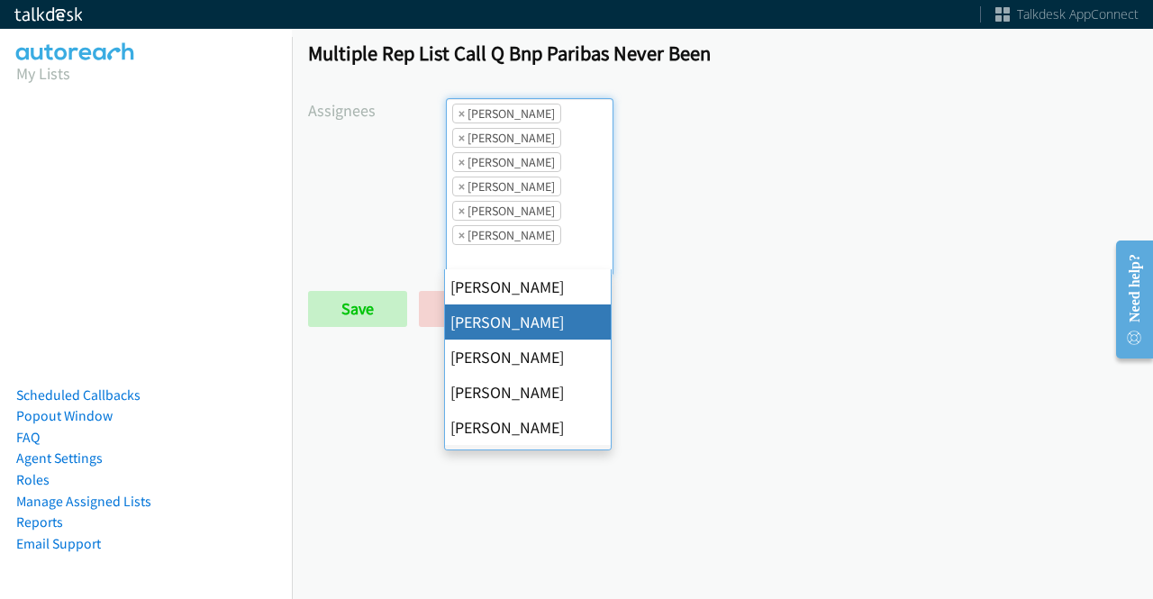
click at [454, 112] on li "× Daquaya Johnson" at bounding box center [506, 114] width 109 height 20
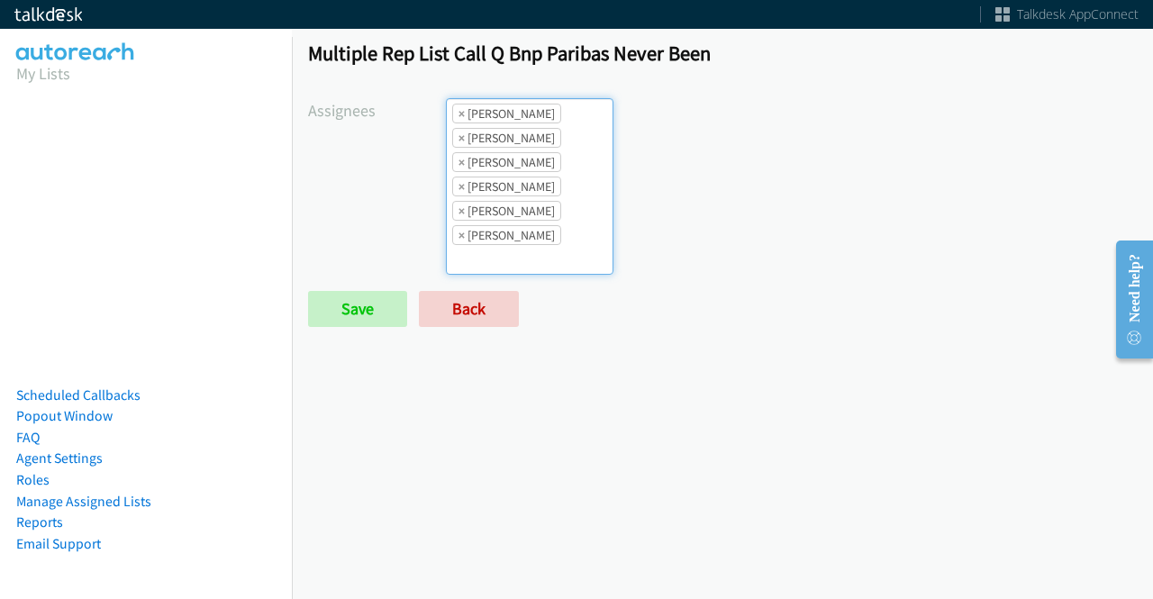
click at [454, 112] on li "× Daquaya Johnson" at bounding box center [506, 114] width 109 height 20
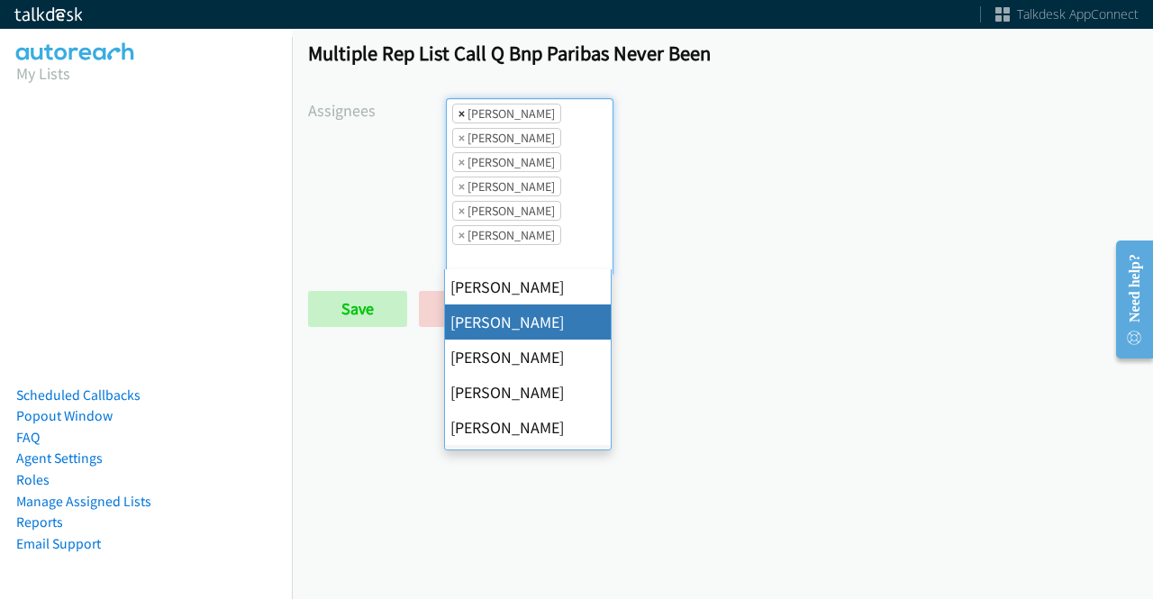
click at [458, 115] on span "×" at bounding box center [461, 113] width 6 height 18
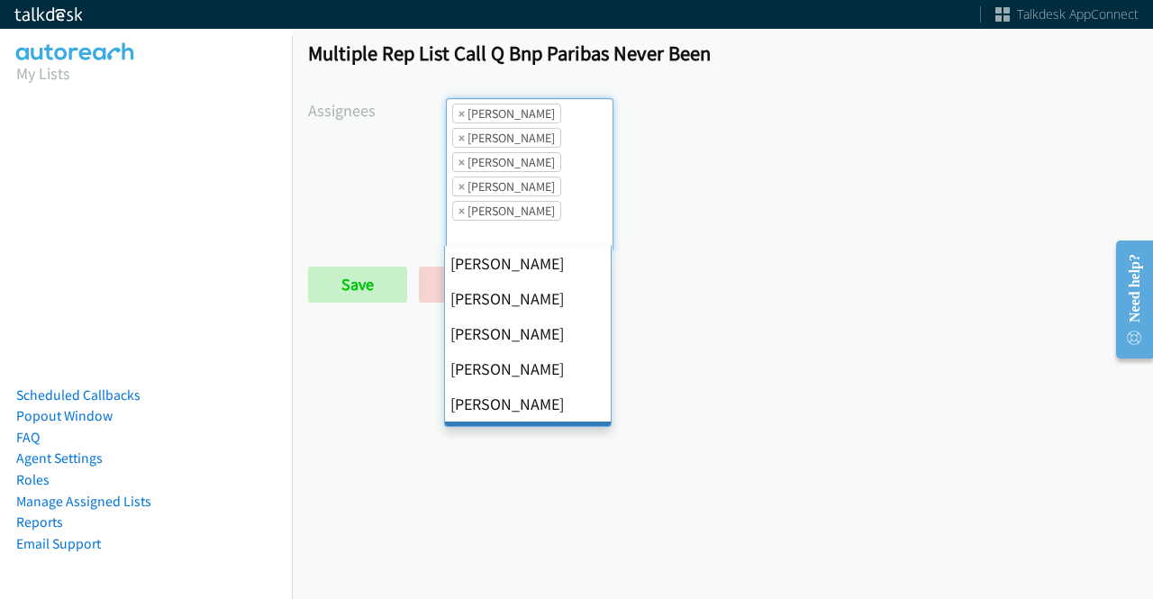
click at [458, 115] on span "×" at bounding box center [461, 113] width 6 height 18
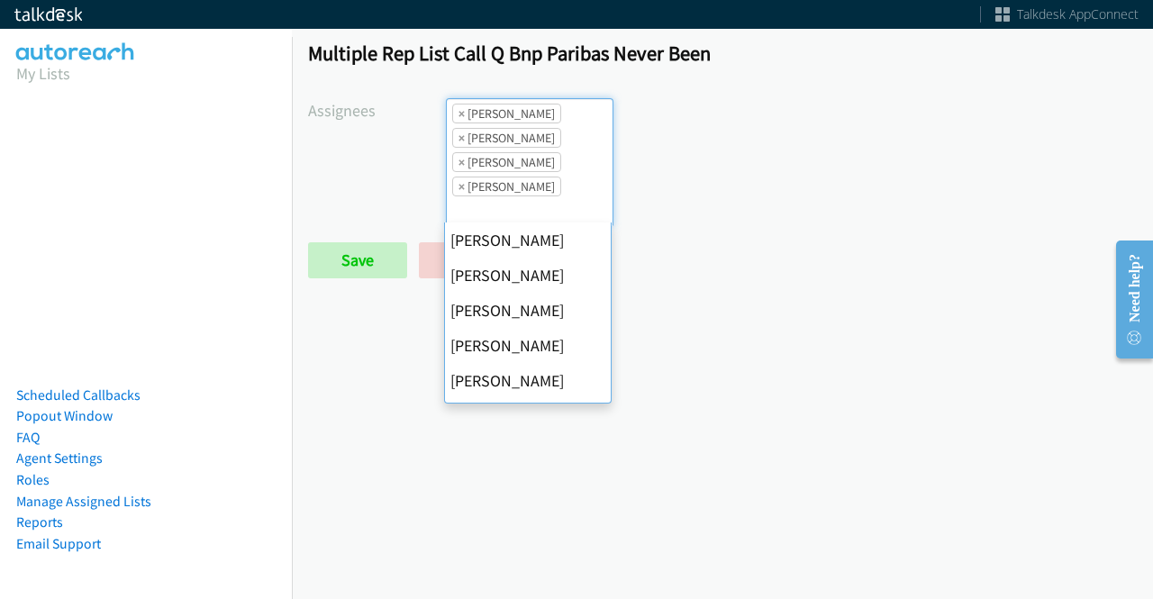
scroll to position [281, 0]
click at [458, 115] on span "×" at bounding box center [461, 113] width 6 height 18
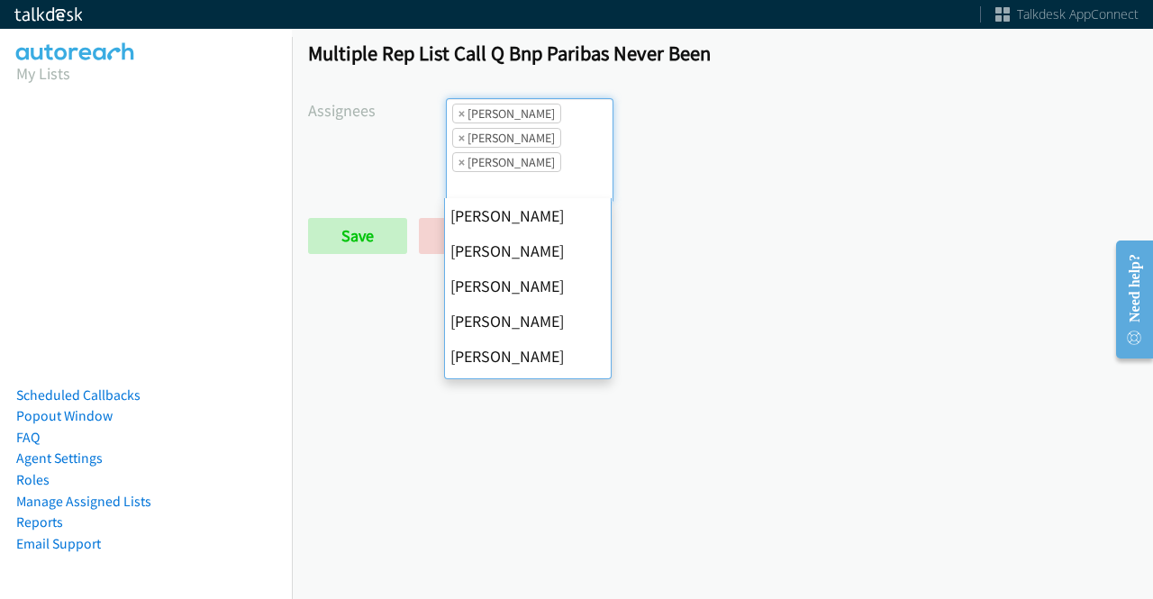
click at [458, 115] on span "×" at bounding box center [461, 113] width 6 height 18
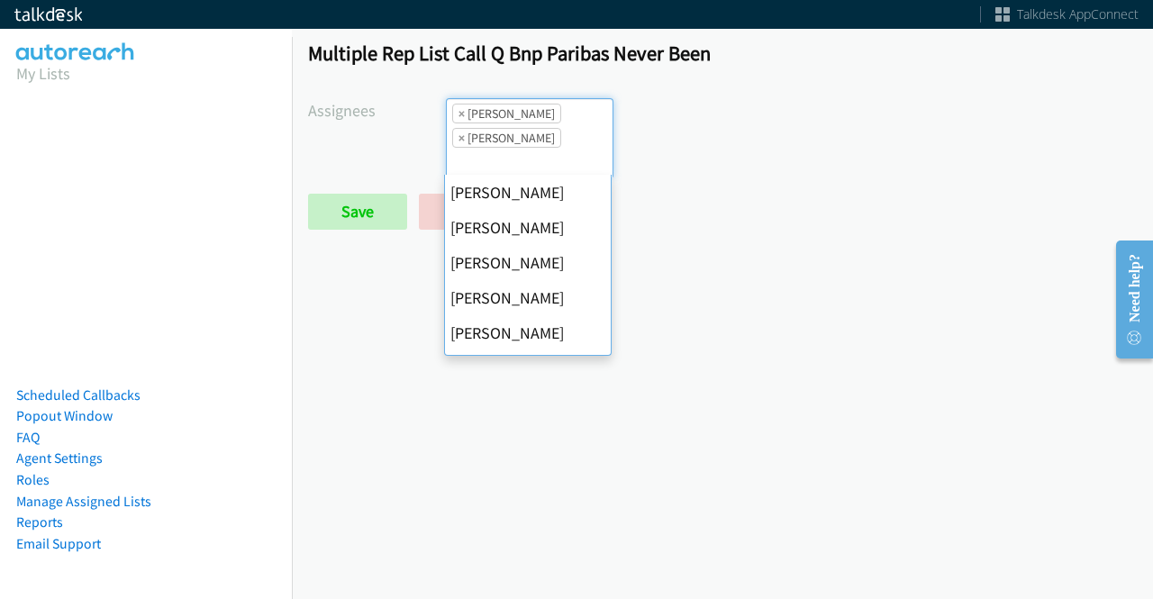
scroll to position [347, 0]
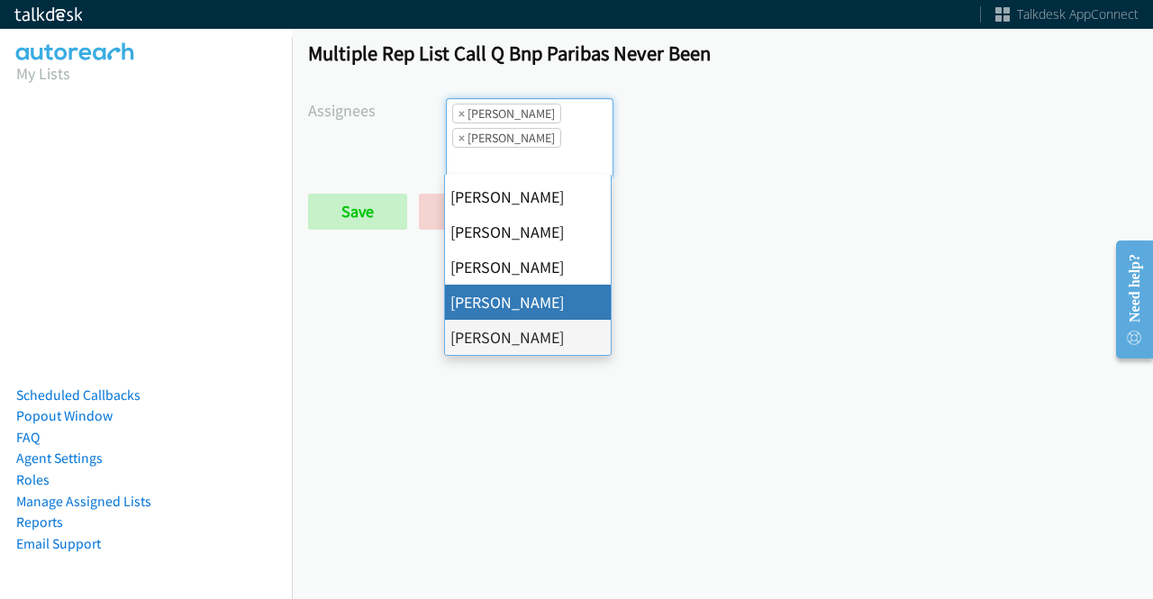
click at [458, 115] on span "×" at bounding box center [461, 113] width 6 height 18
select select "fd8c5d46-30db-44cb-8f0d-00da318b790a"
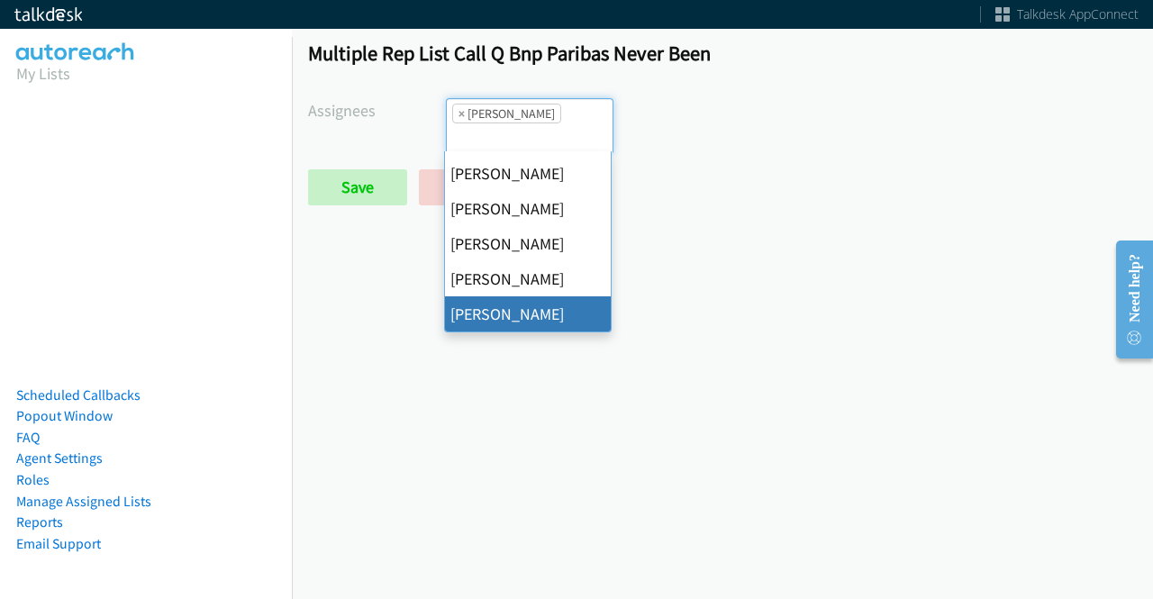
click at [458, 115] on span "×" at bounding box center [461, 113] width 6 height 18
select select
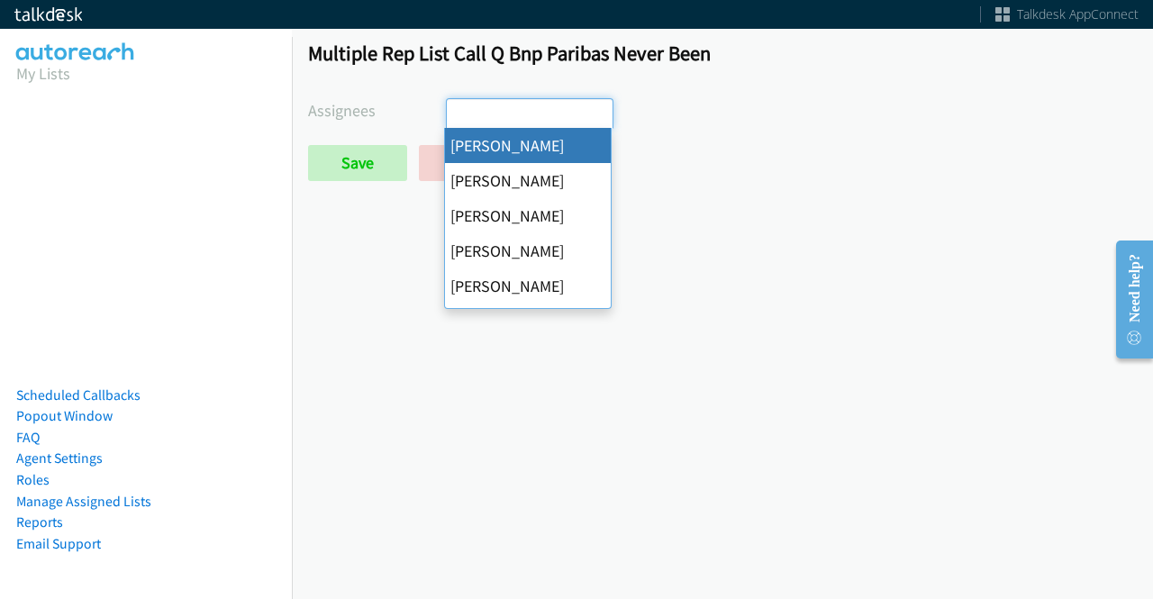
click at [457, 115] on input "search" at bounding box center [478, 113] width 63 height 29
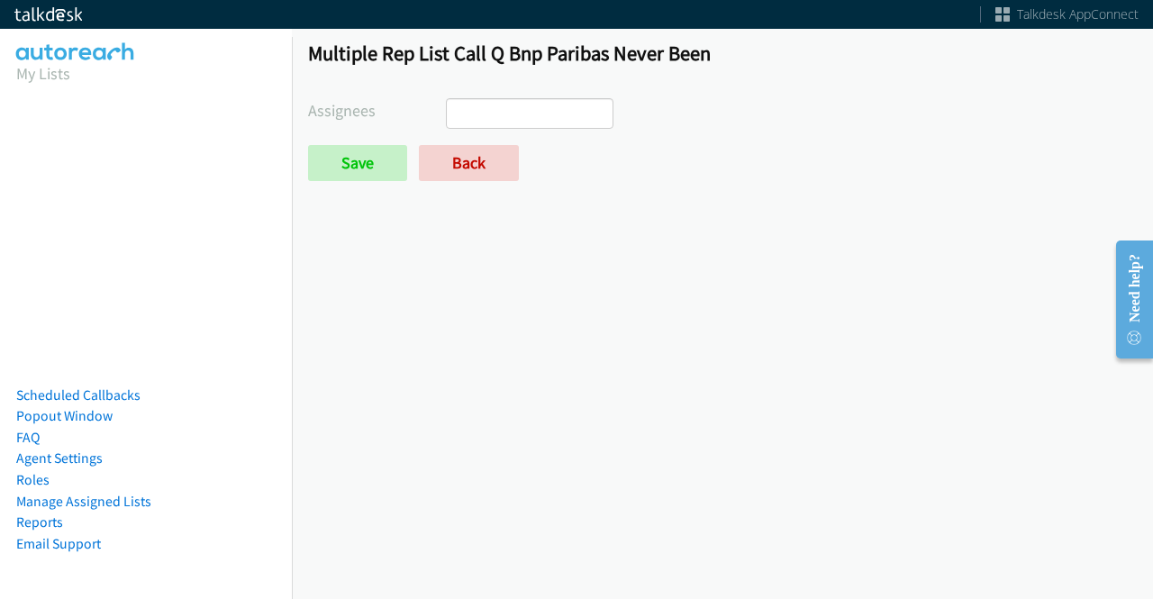
click at [334, 184] on div "Multiple Rep List Call Q Bnp Paribas Never Been Assignees Abigail Odhiambo Alan…" at bounding box center [722, 118] width 861 height 189
click at [333, 172] on input "Save" at bounding box center [357, 163] width 99 height 36
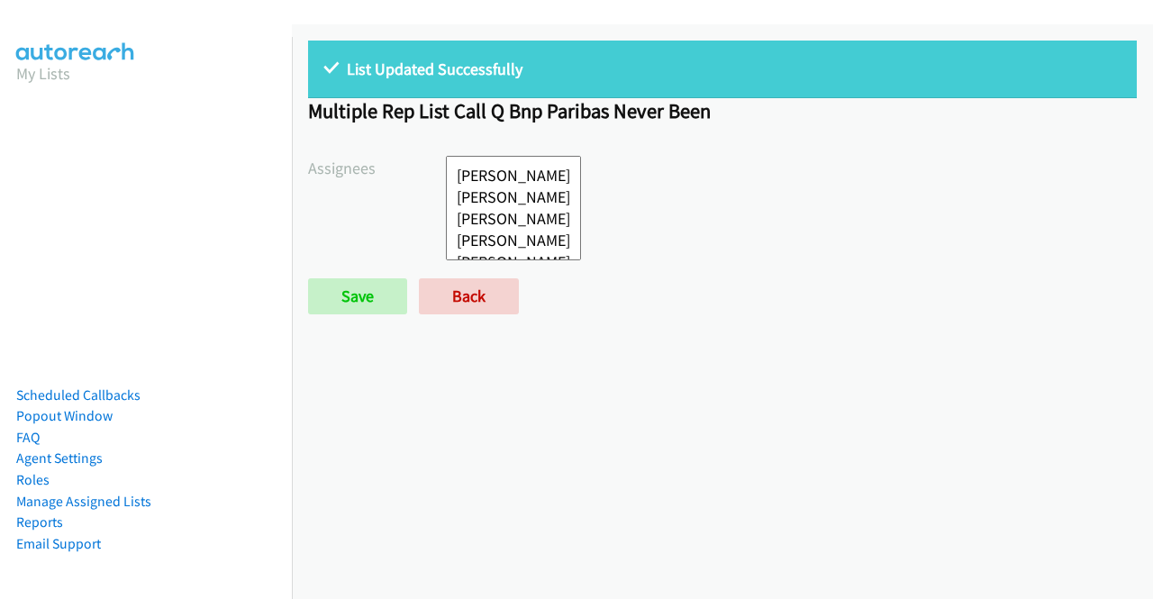
select select
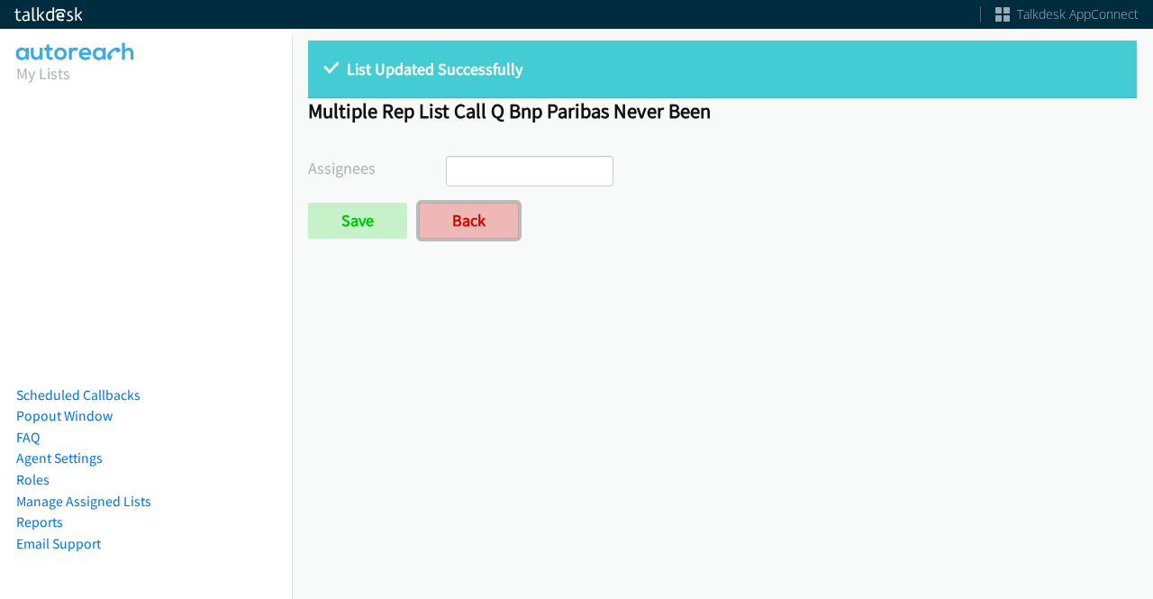
click at [486, 219] on link "Back" at bounding box center [469, 221] width 100 height 36
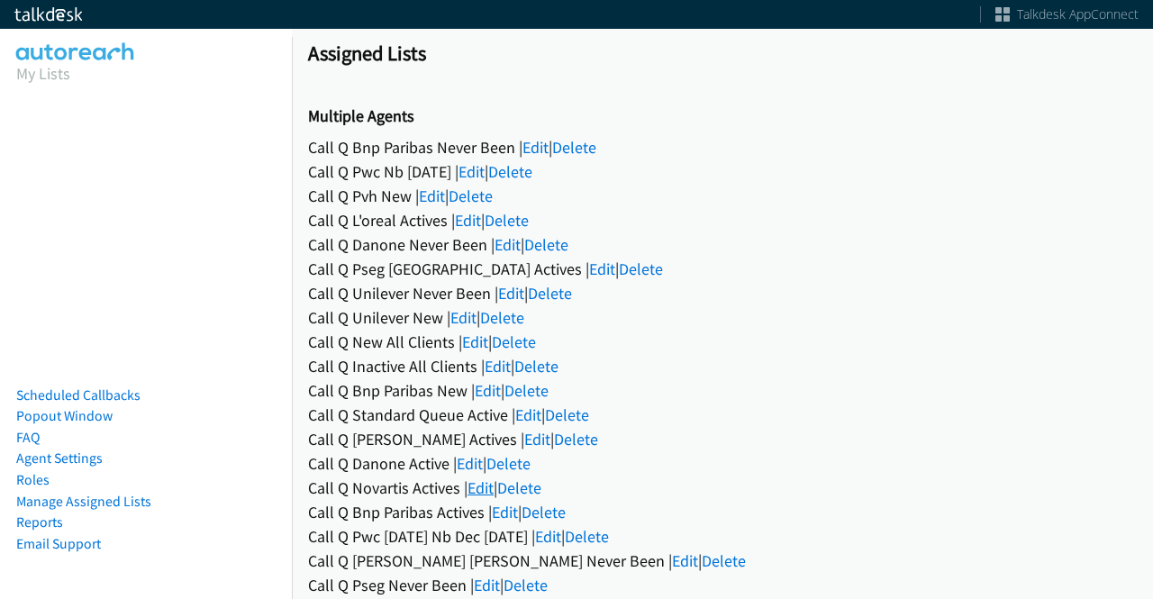
click at [476, 485] on link "Edit" at bounding box center [480, 487] width 26 height 21
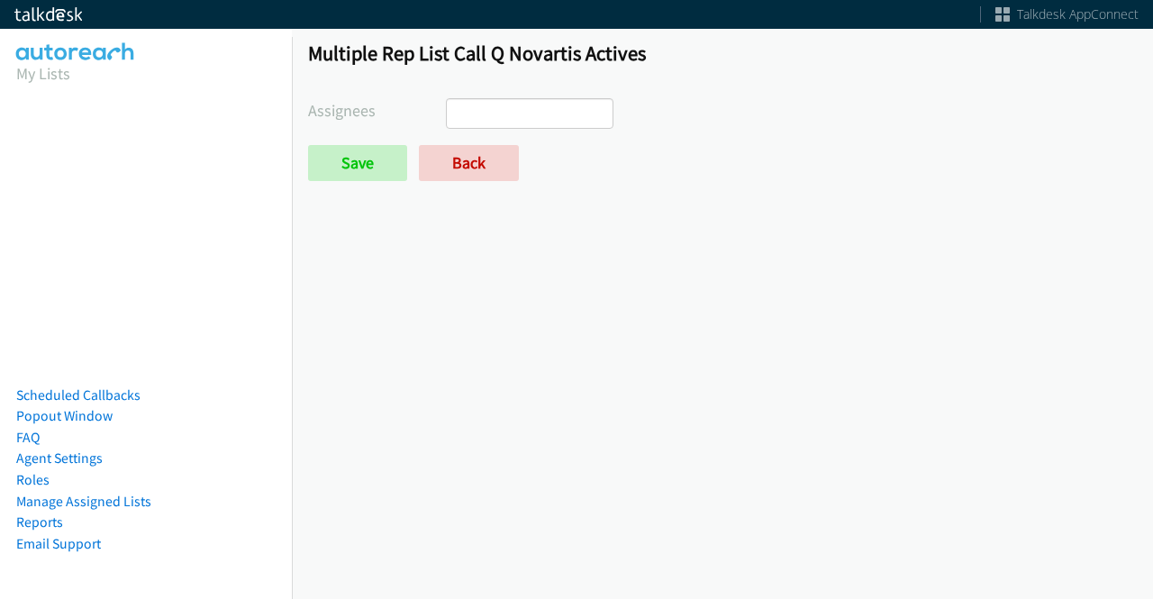
select select
click at [465, 172] on link "Back" at bounding box center [469, 163] width 100 height 36
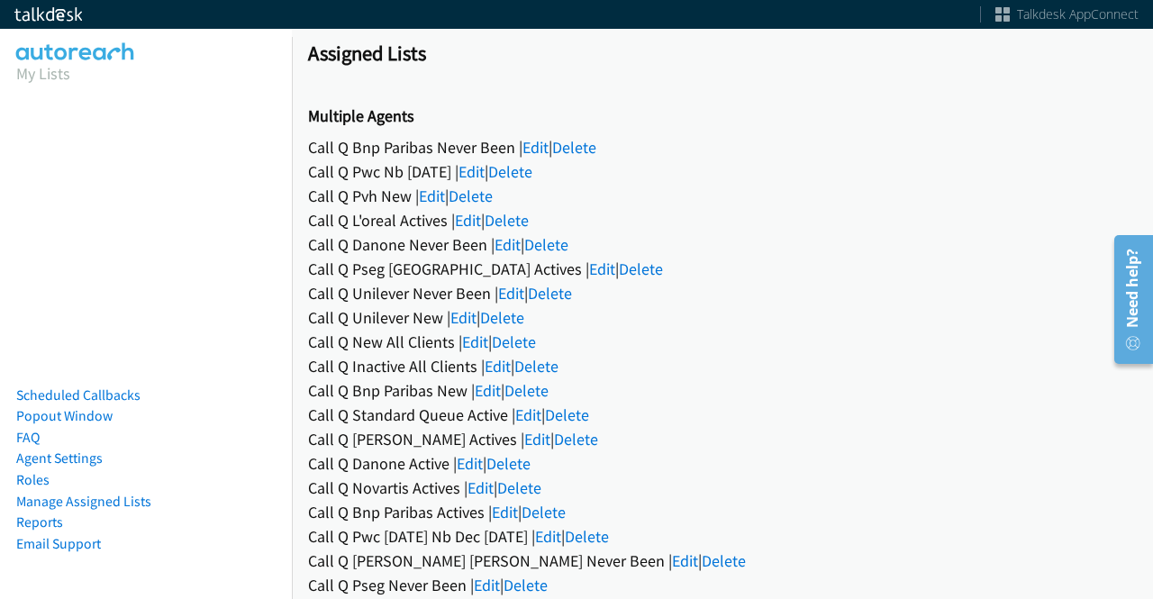
click at [509, 530] on div "Call Q Pwc [DATE] Nb Dec [DATE] | Edit | [GEOGRAPHIC_DATA]" at bounding box center [722, 536] width 828 height 24
click at [508, 512] on link "Edit" at bounding box center [505, 512] width 26 height 21
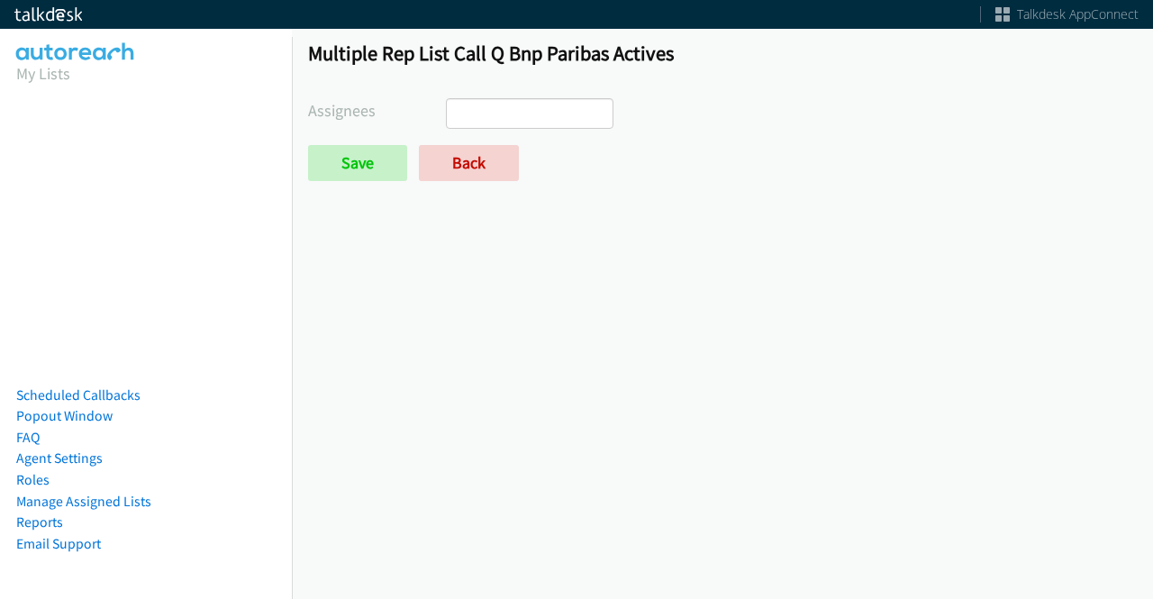
select select
click at [493, 159] on link "Back" at bounding box center [469, 163] width 100 height 36
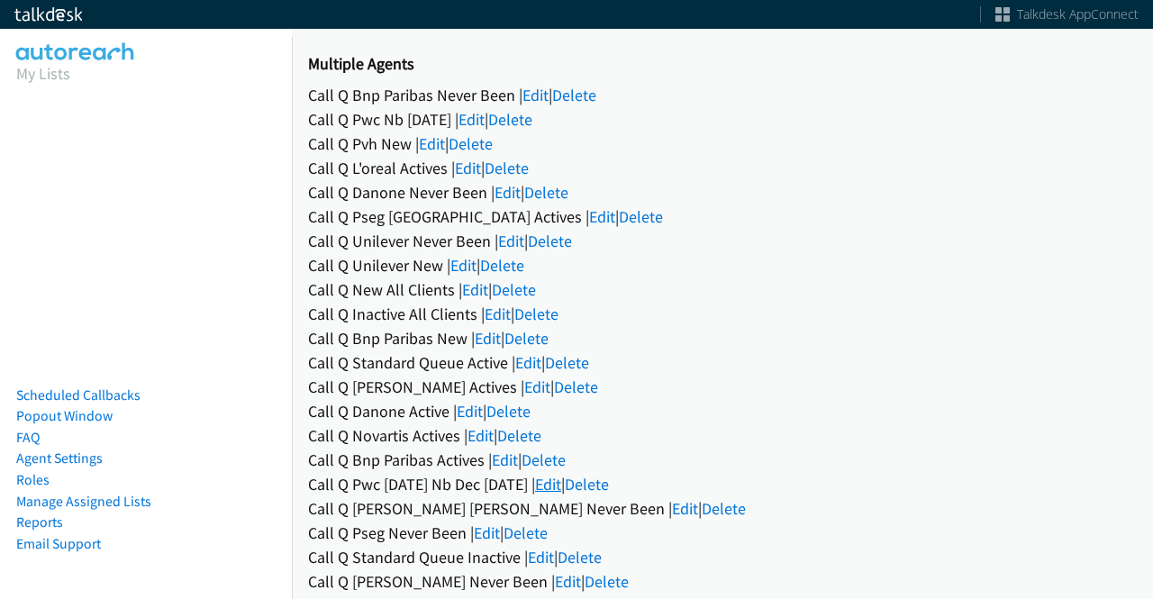
click at [561, 486] on link "Edit" at bounding box center [548, 484] width 26 height 21
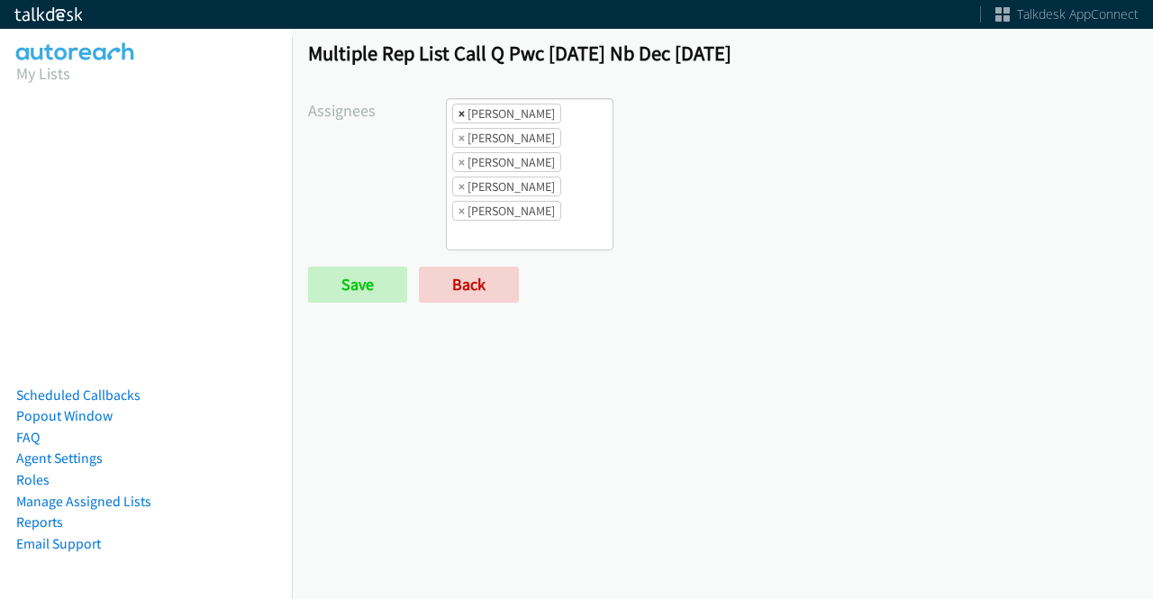
click at [461, 114] on span "×" at bounding box center [461, 113] width 6 height 18
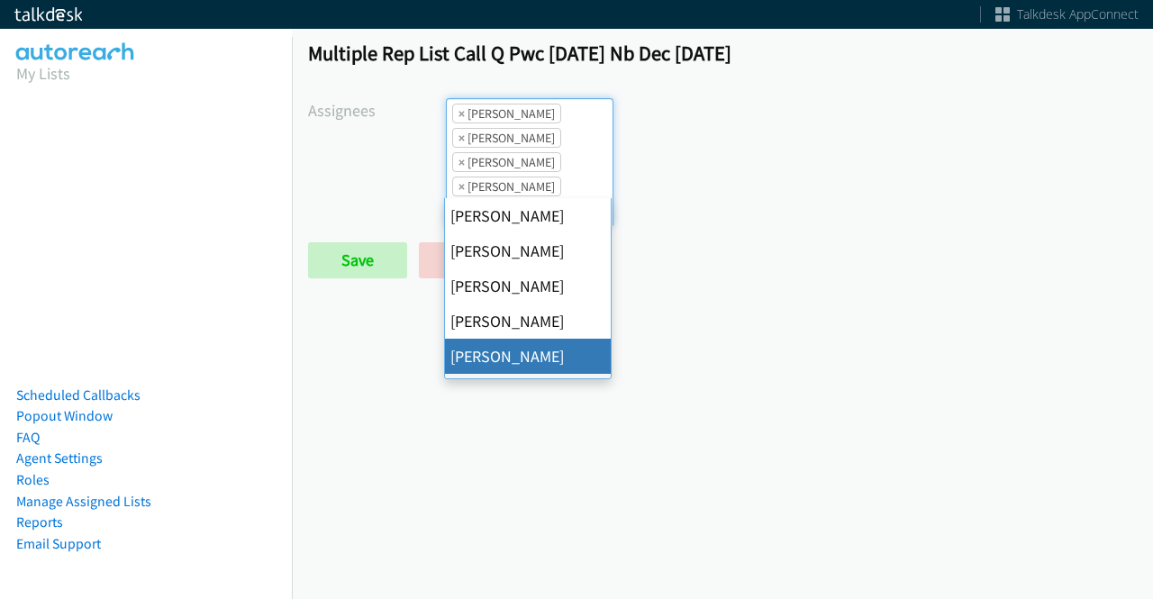
scroll to position [22, 0]
click at [461, 114] on span "×" at bounding box center [461, 113] width 6 height 18
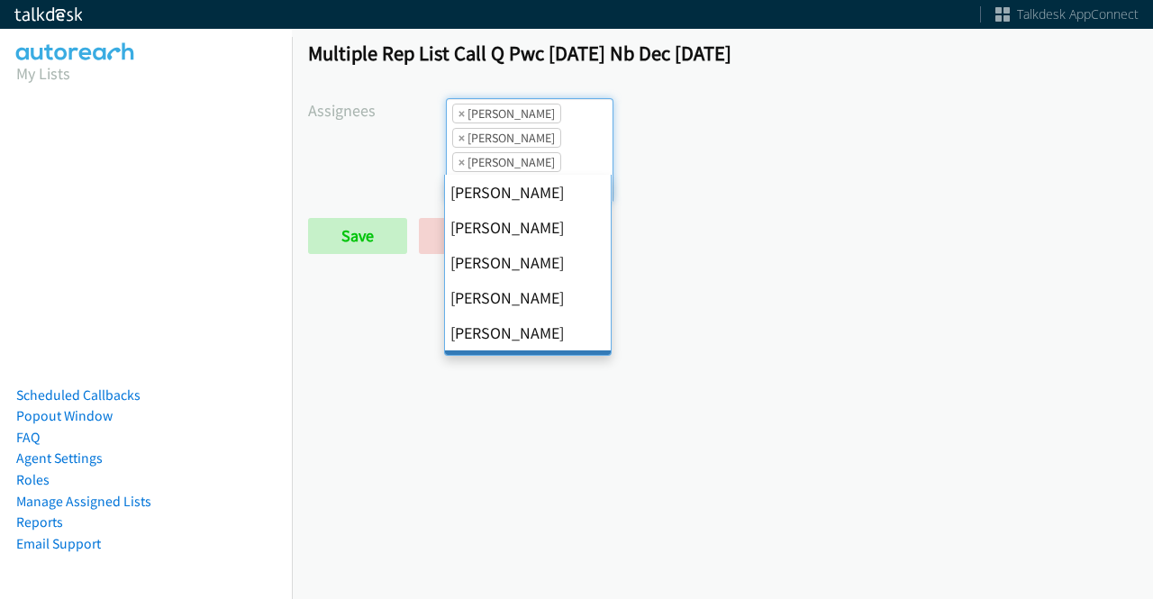
click at [461, 114] on span "×" at bounding box center [461, 113] width 6 height 18
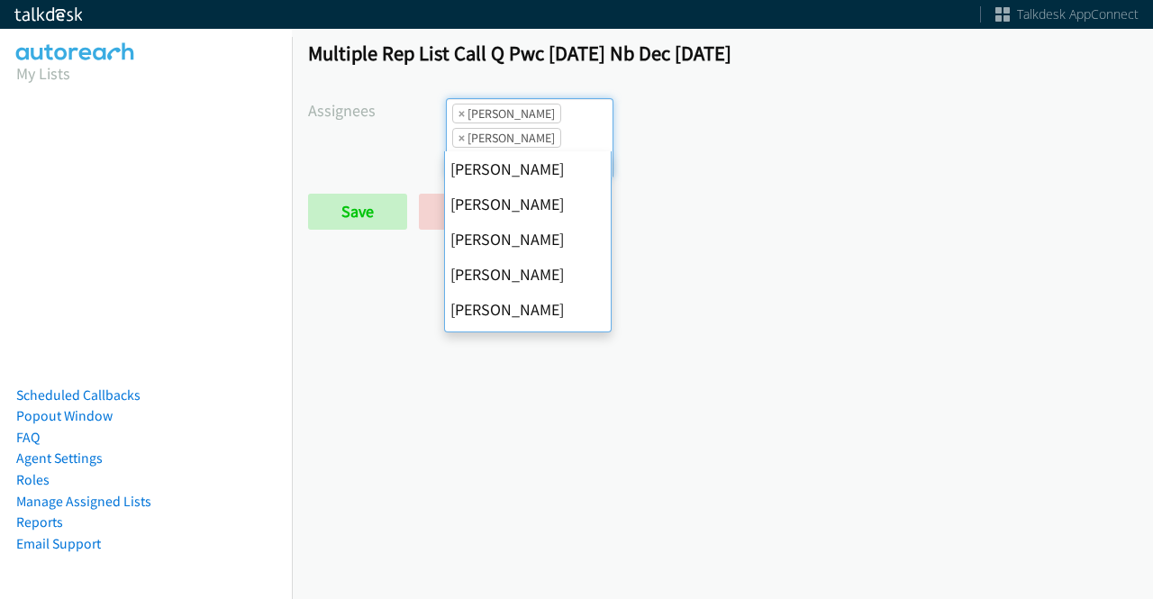
scroll to position [140, 0]
click at [461, 114] on span "×" at bounding box center [461, 113] width 6 height 18
select select "74240000-76d9-4cf3-9953-4c2484ee5015"
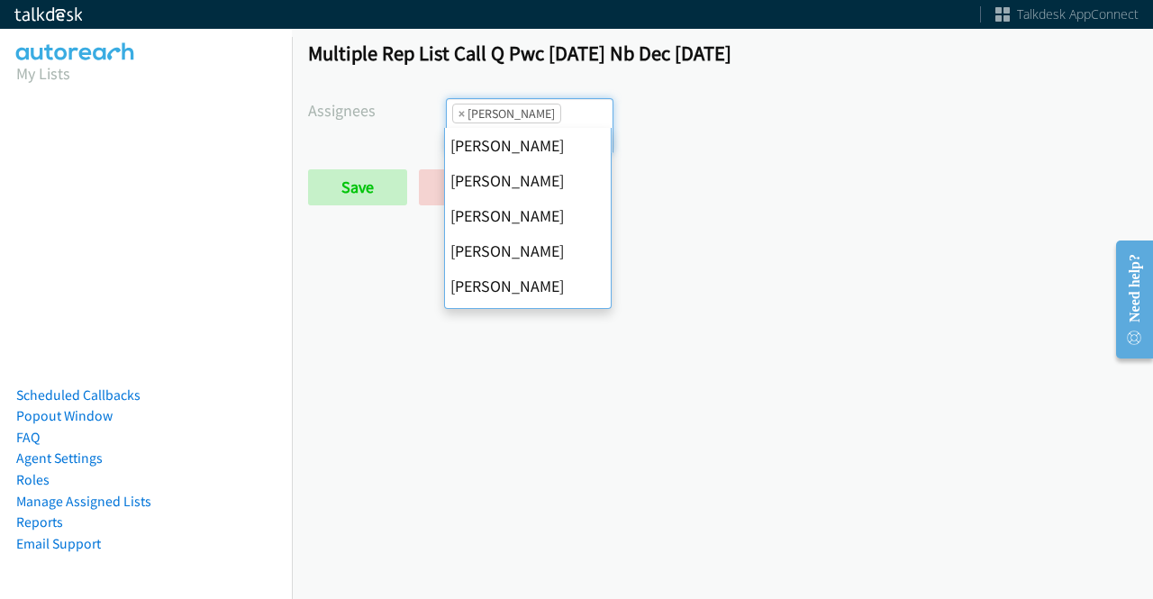
scroll to position [281, 0]
click at [461, 114] on span "×" at bounding box center [461, 113] width 6 height 18
select select
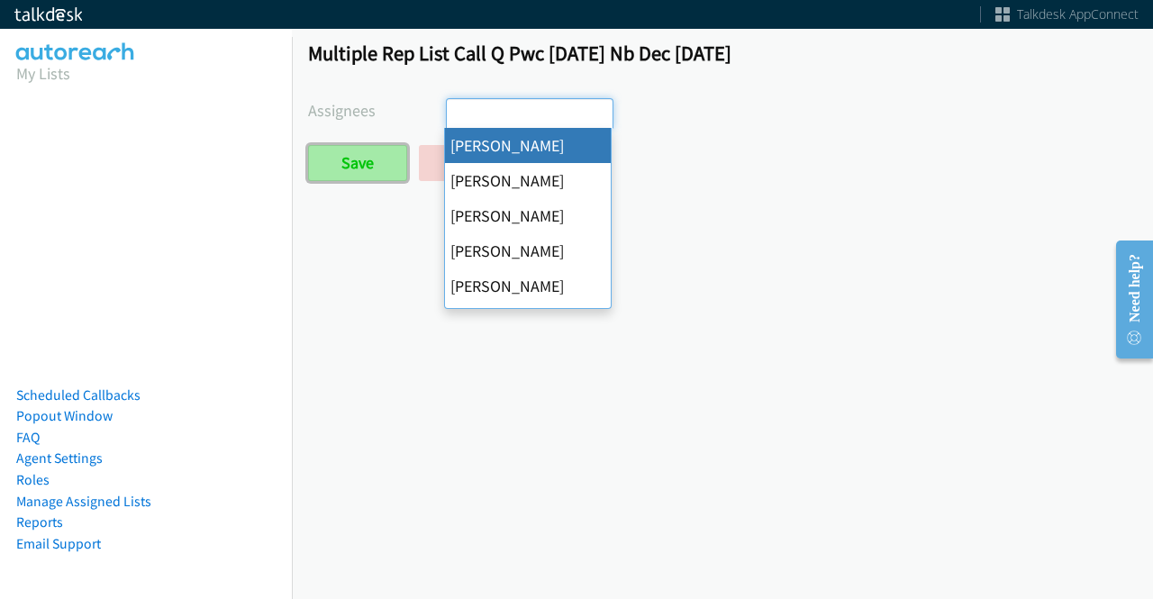
click at [351, 147] on input "Save" at bounding box center [357, 163] width 99 height 36
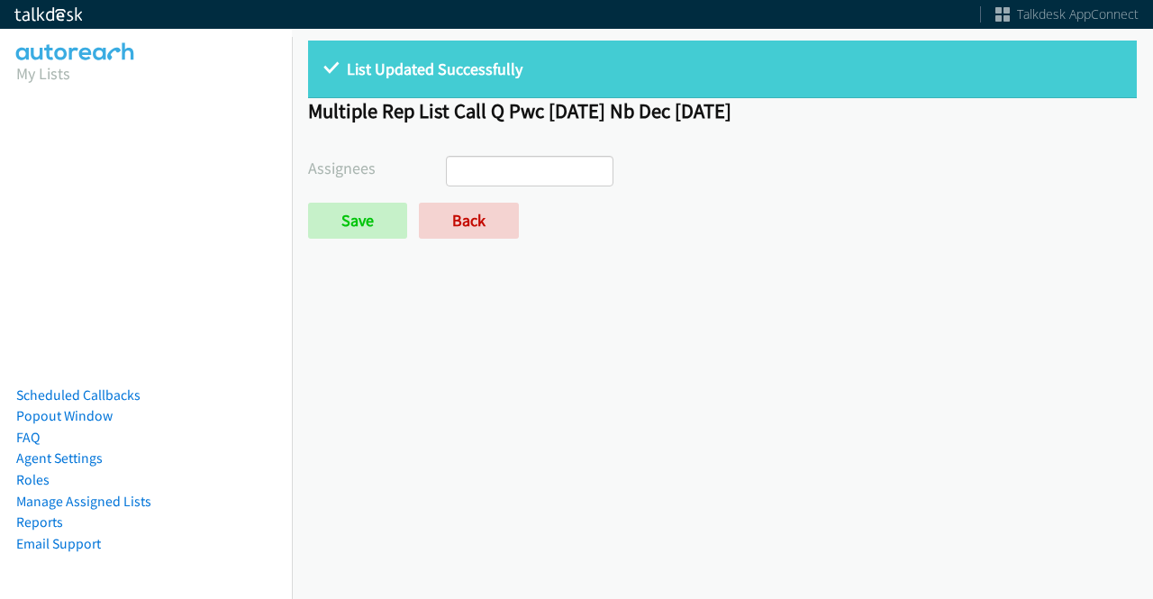
select select
click at [466, 231] on link "Back" at bounding box center [469, 221] width 100 height 36
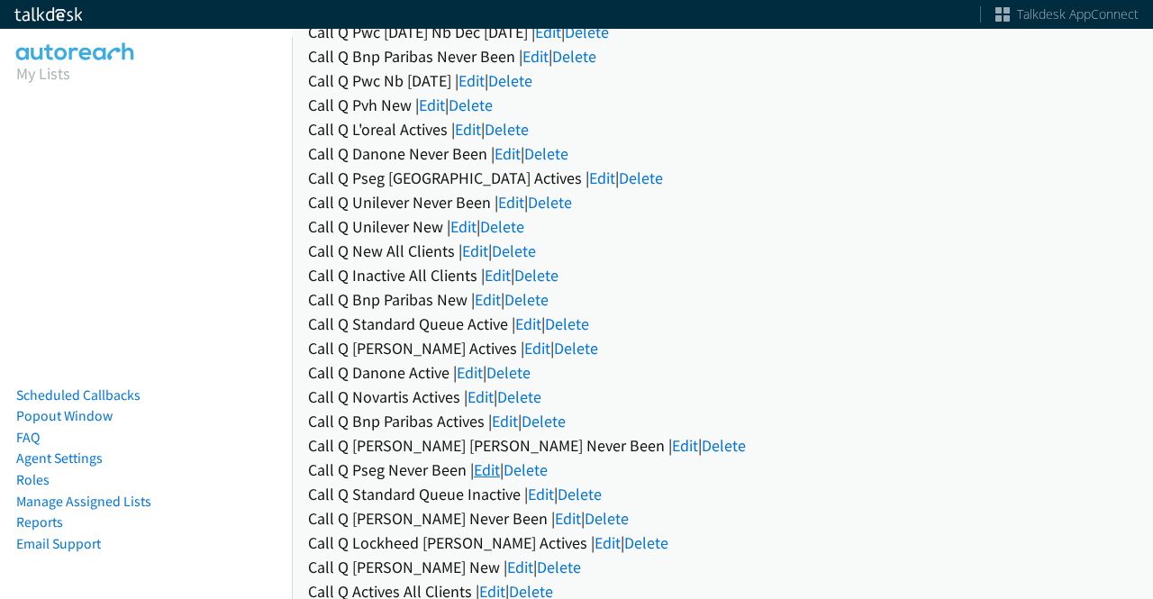
click at [493, 469] on link "Edit" at bounding box center [487, 469] width 26 height 21
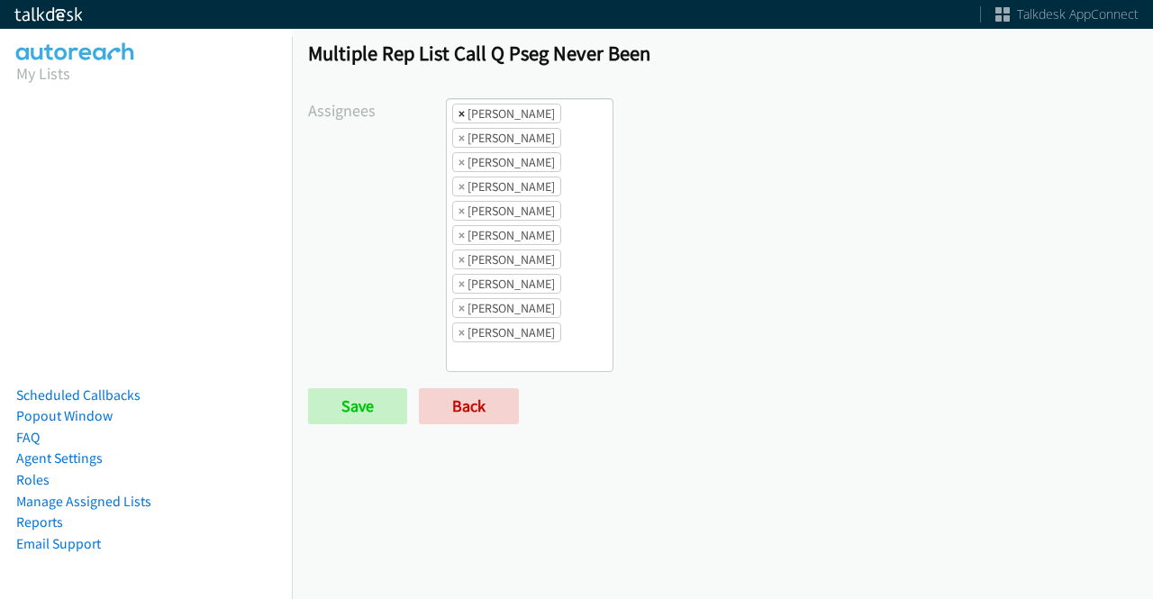
click at [461, 111] on span "×" at bounding box center [461, 113] width 6 height 18
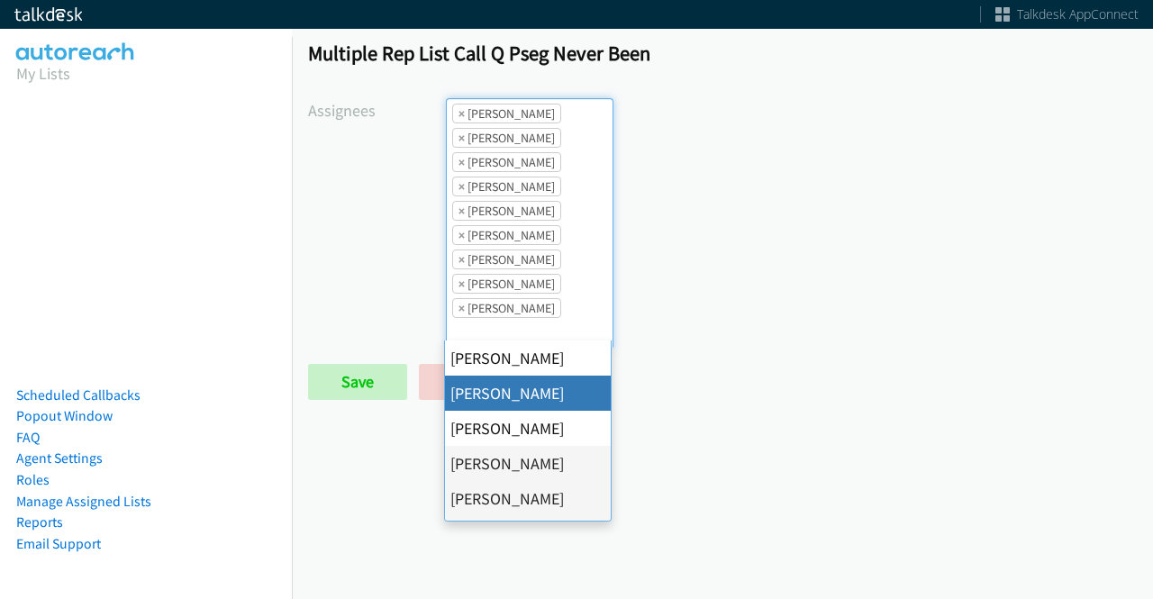
click at [461, 111] on span "×" at bounding box center [461, 113] width 6 height 18
select select "d0419105-5ab7-42f4-854b-1efac0a4a5af"
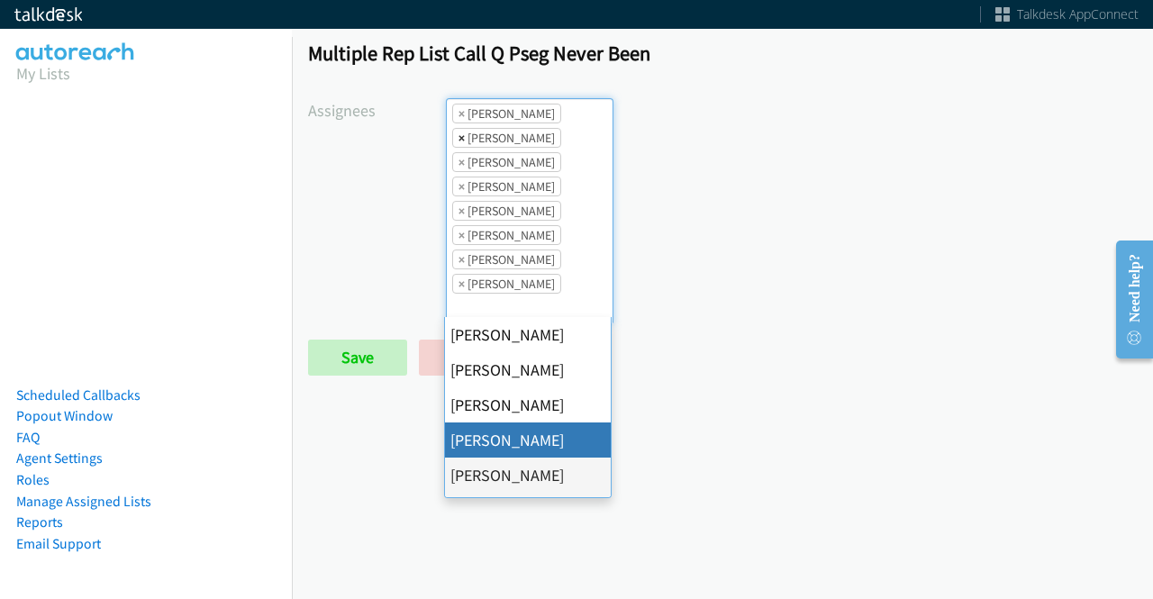
click at [461, 140] on span "×" at bounding box center [461, 138] width 6 height 18
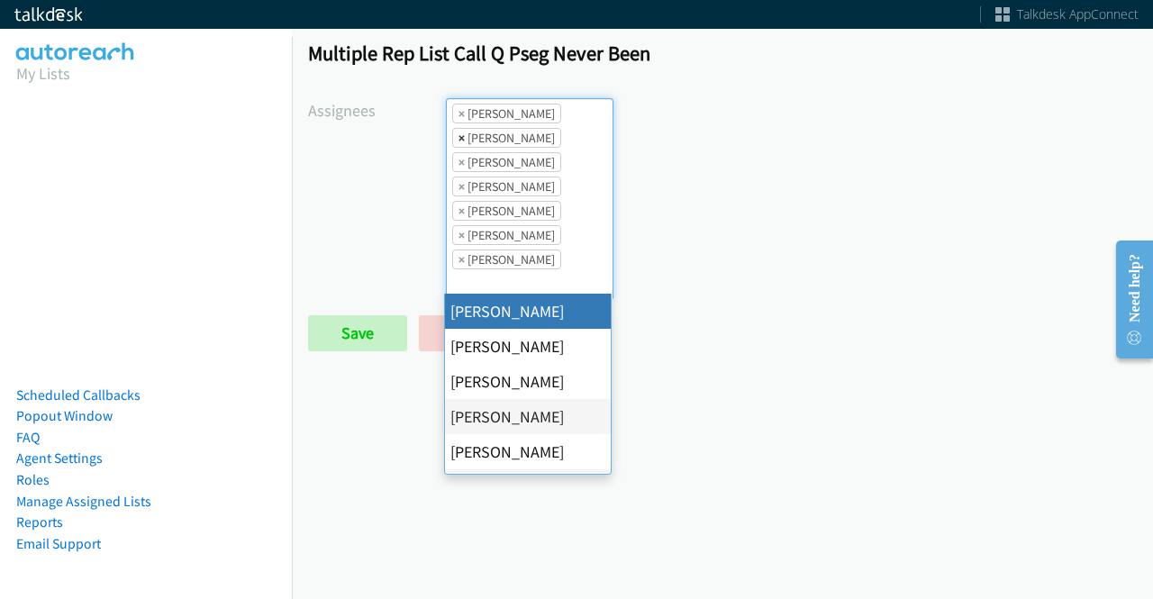
click at [458, 136] on span "×" at bounding box center [461, 138] width 6 height 18
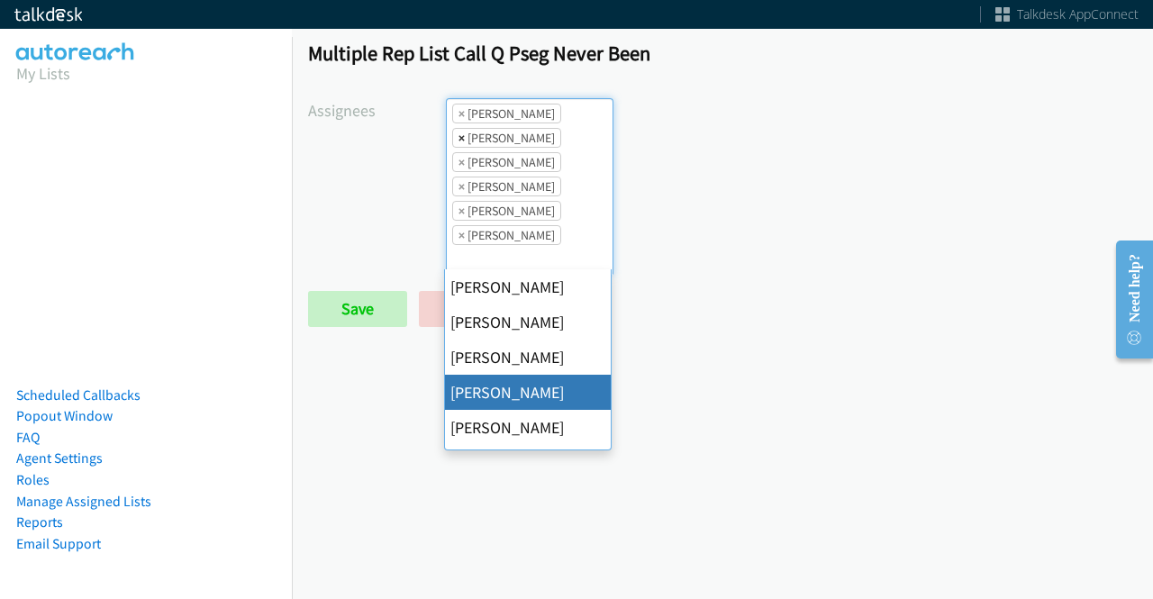
click at [458, 136] on span "×" at bounding box center [461, 138] width 6 height 18
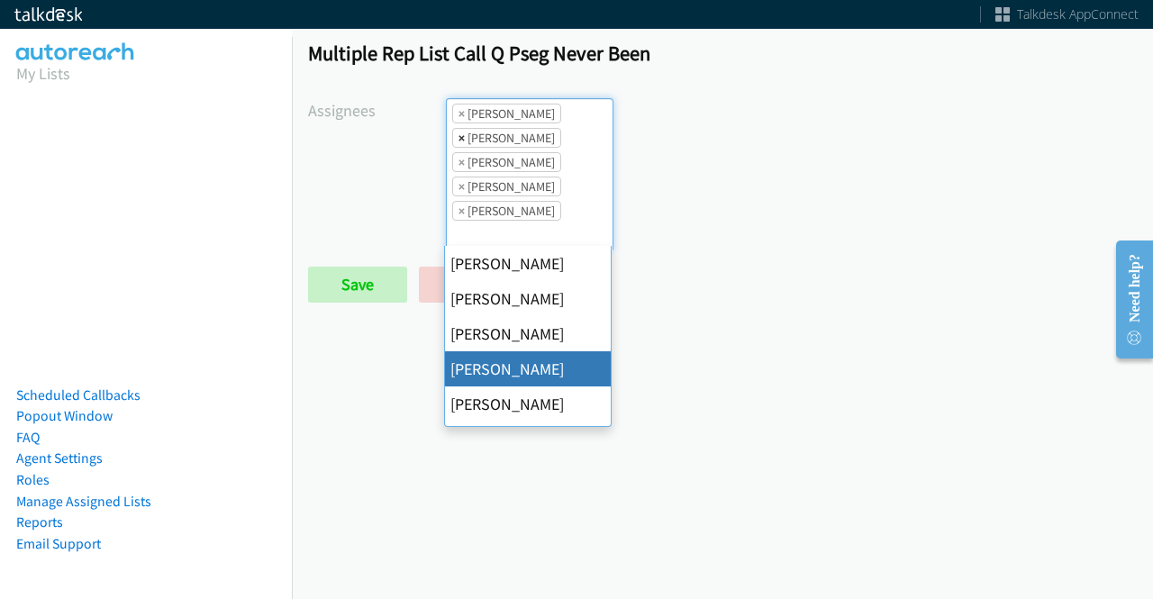
click at [458, 140] on span "×" at bounding box center [461, 138] width 6 height 18
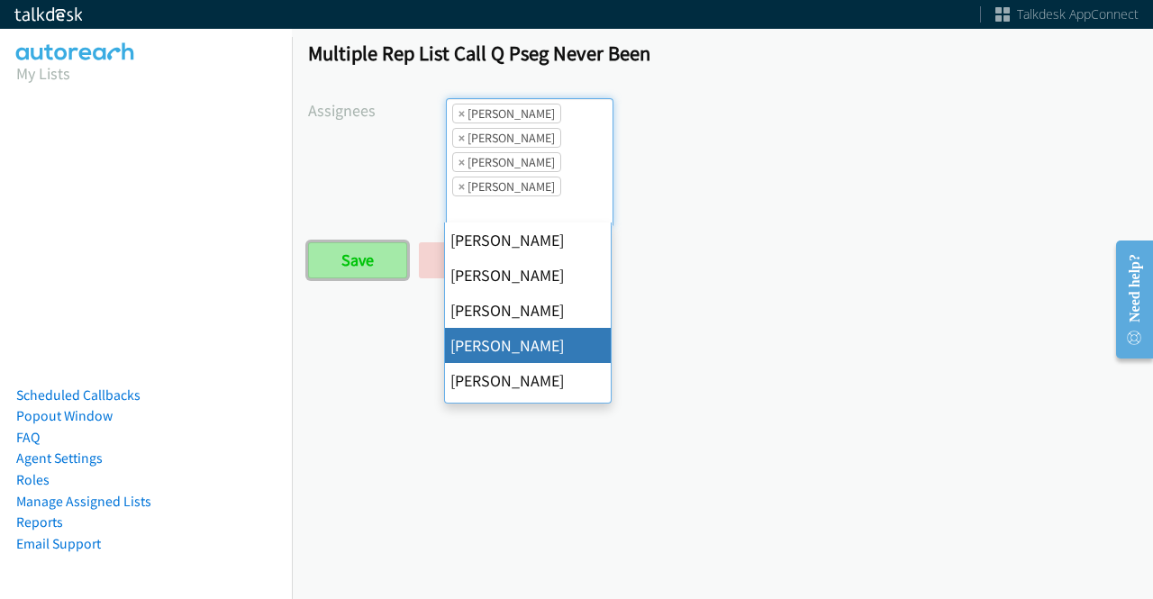
click at [377, 250] on input "Save" at bounding box center [357, 260] width 99 height 36
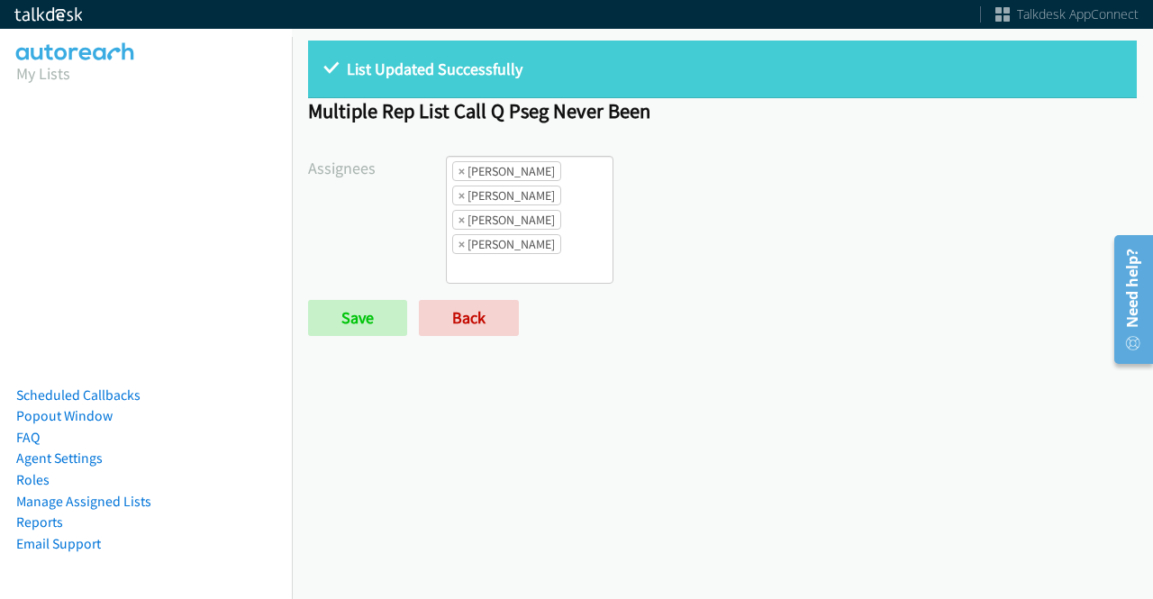
click at [504, 254] on input "search" at bounding box center [478, 268] width 63 height 29
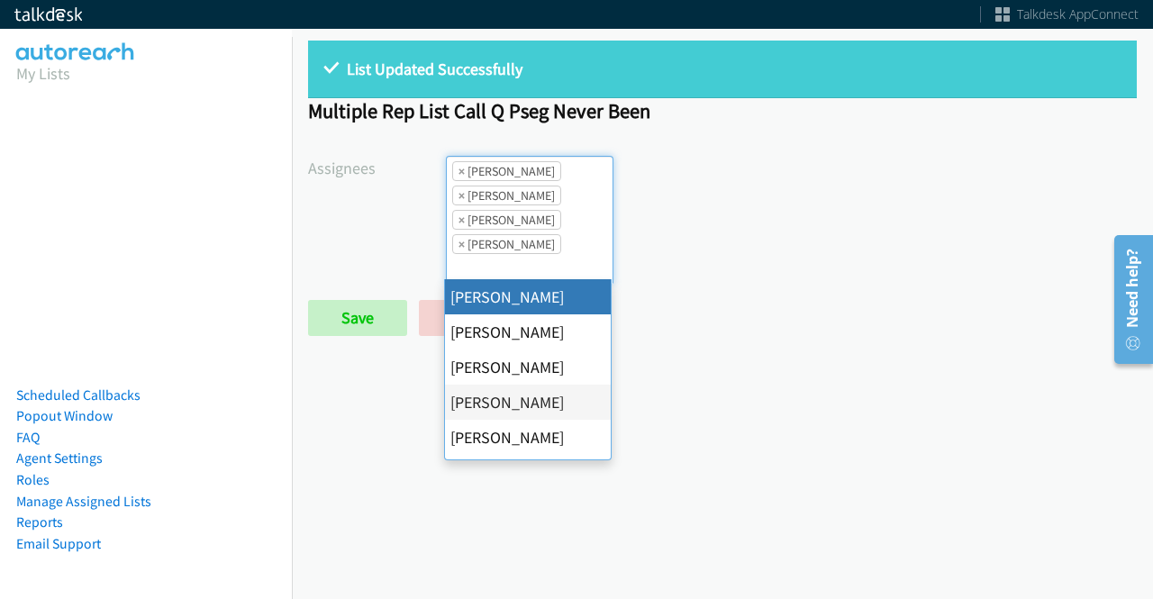
select select "cb11e729-9a1d-44de-9b38-0f5a50c7e01c"
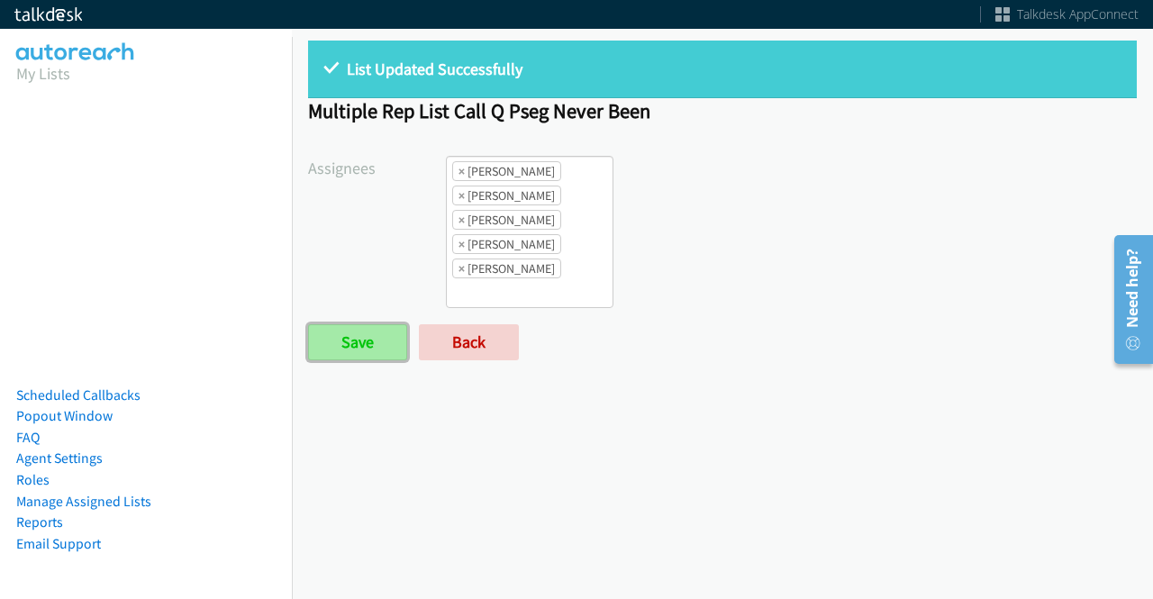
click at [376, 353] on input "Save" at bounding box center [357, 342] width 99 height 36
drag, startPoint x: 477, startPoint y: 327, endPoint x: 443, endPoint y: 320, distance: 35.0
click at [443, 320] on form "Assignees [PERSON_NAME] [PERSON_NAME] [PERSON_NAME] [PERSON_NAME] [PERSON_NAME]…" at bounding box center [722, 258] width 828 height 204
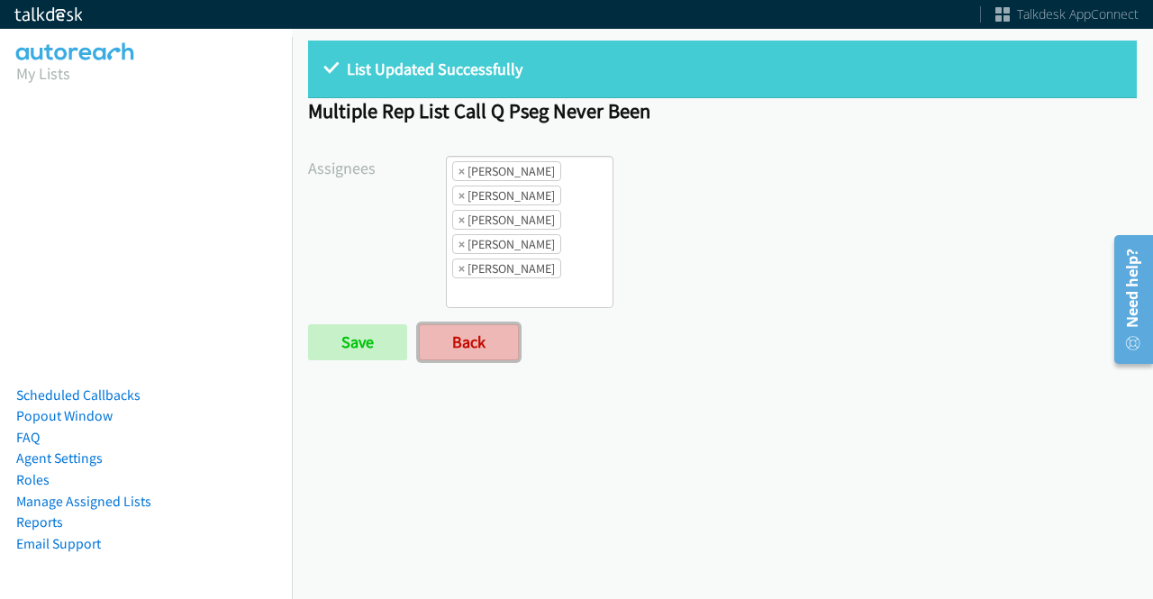
click at [475, 338] on link "Back" at bounding box center [469, 342] width 100 height 36
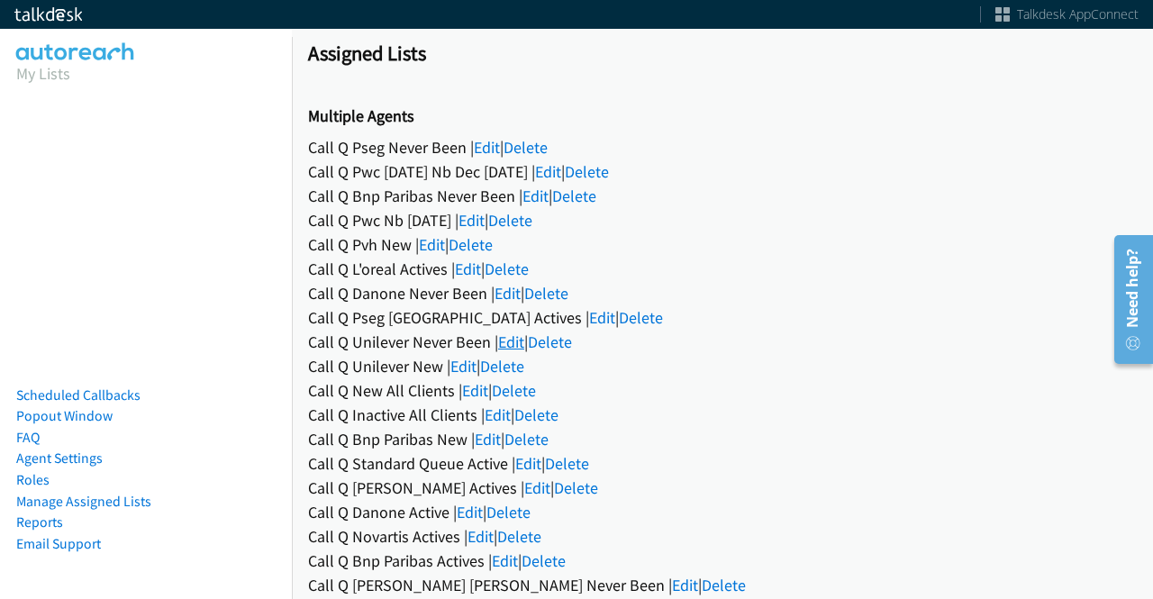
click at [502, 347] on link "Edit" at bounding box center [511, 341] width 26 height 21
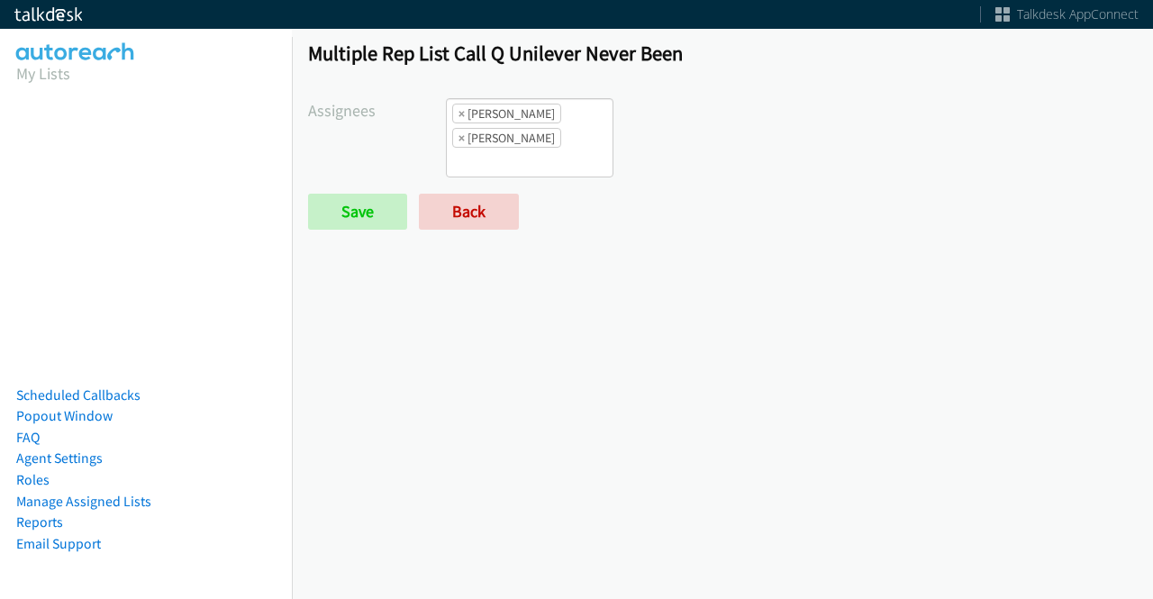
scroll to position [13, 0]
click at [462, 115] on li "× Charles Ross" at bounding box center [506, 114] width 109 height 20
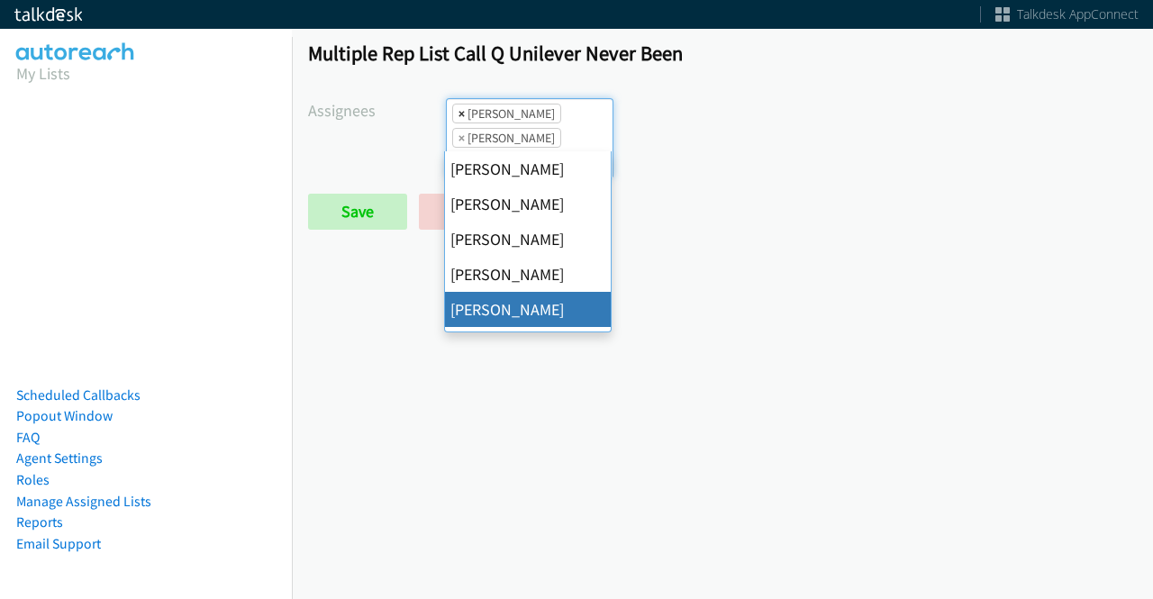
scroll to position [0, 0]
click at [459, 113] on span "×" at bounding box center [461, 113] width 6 height 18
select select "74240000-76d9-4cf3-9953-4c2484ee5015"
select select
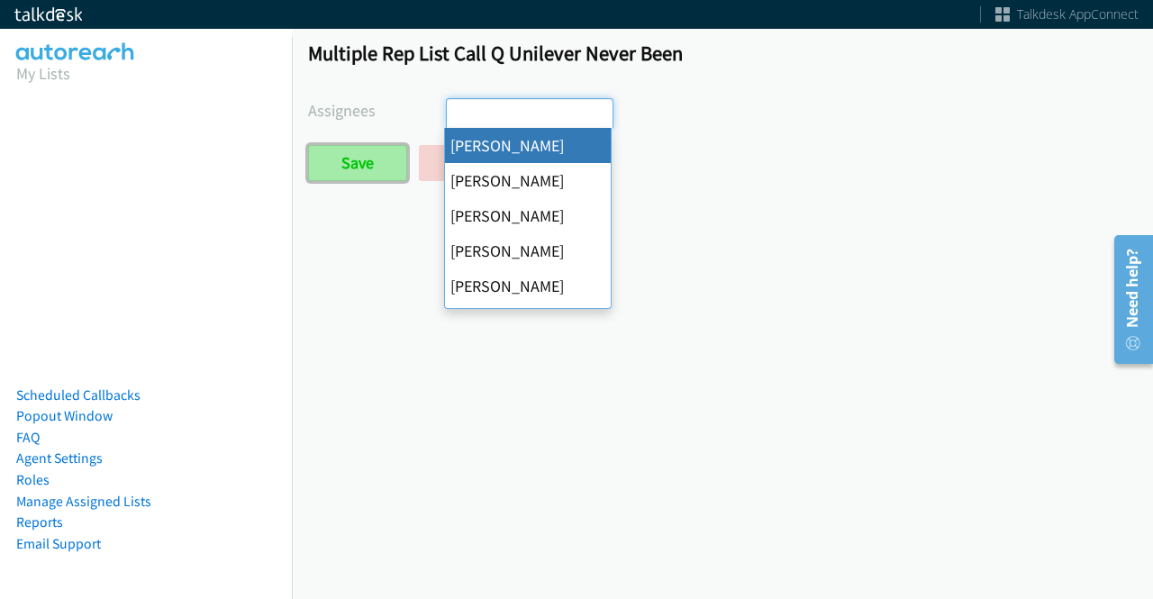
click at [373, 156] on input "Save" at bounding box center [357, 163] width 99 height 36
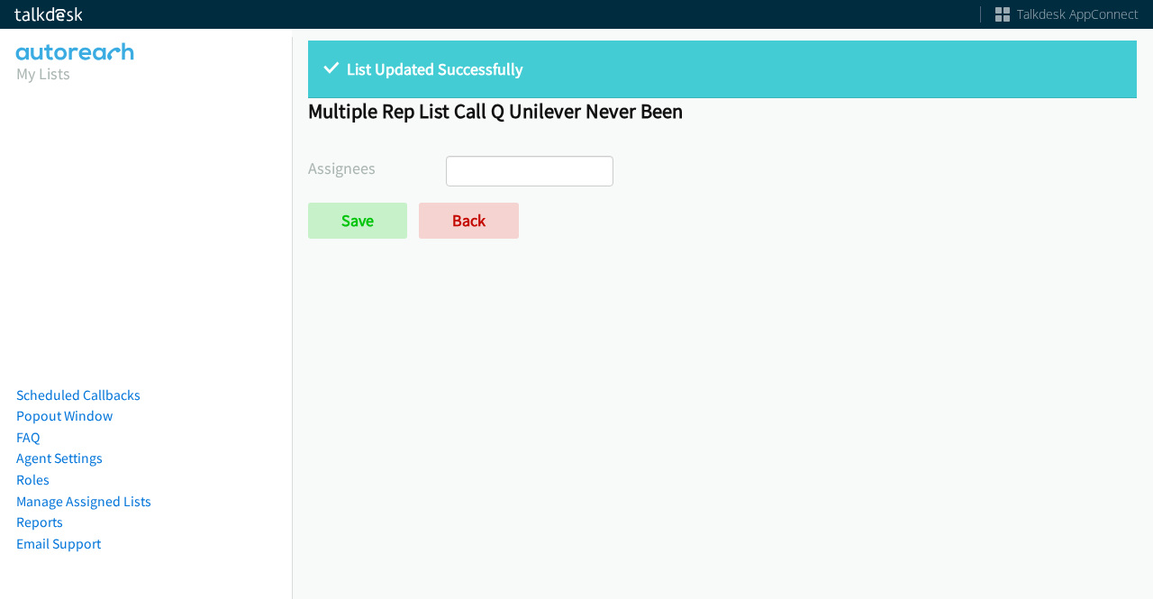
select select
click at [475, 240] on div "List Updated Successfully Multiple Rep List Call Q Unilever Never Been Assignee…" at bounding box center [722, 147] width 861 height 247
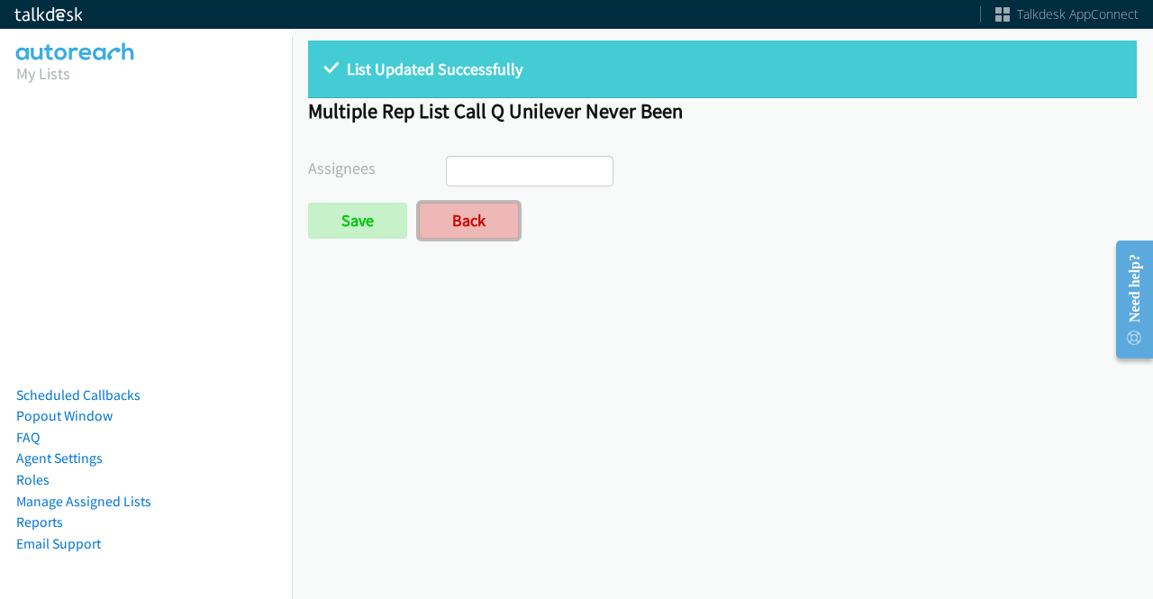
click at [475, 228] on link "Back" at bounding box center [469, 221] width 100 height 36
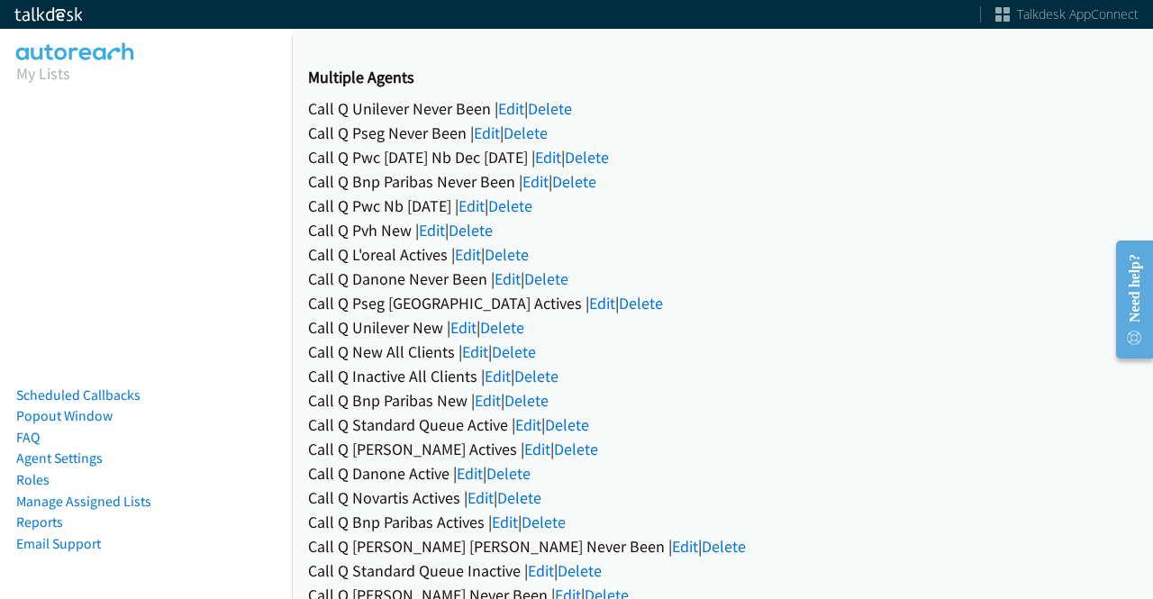
scroll to position [40, 0]
click at [495, 139] on link "Edit" at bounding box center [487, 132] width 26 height 21
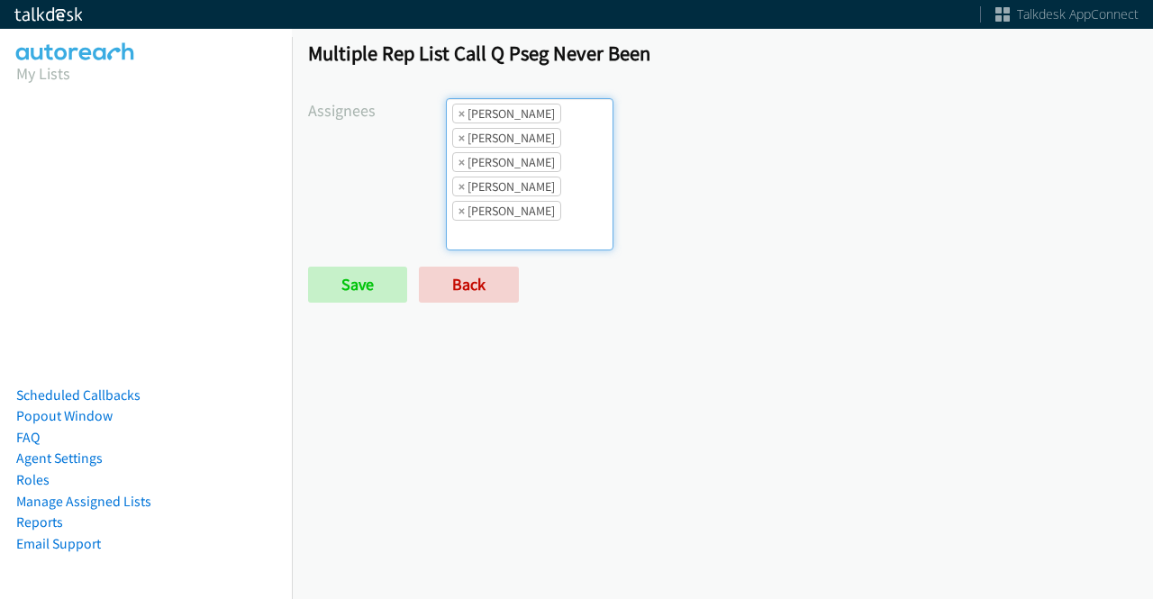
click at [462, 114] on li "× [PERSON_NAME]" at bounding box center [506, 114] width 109 height 20
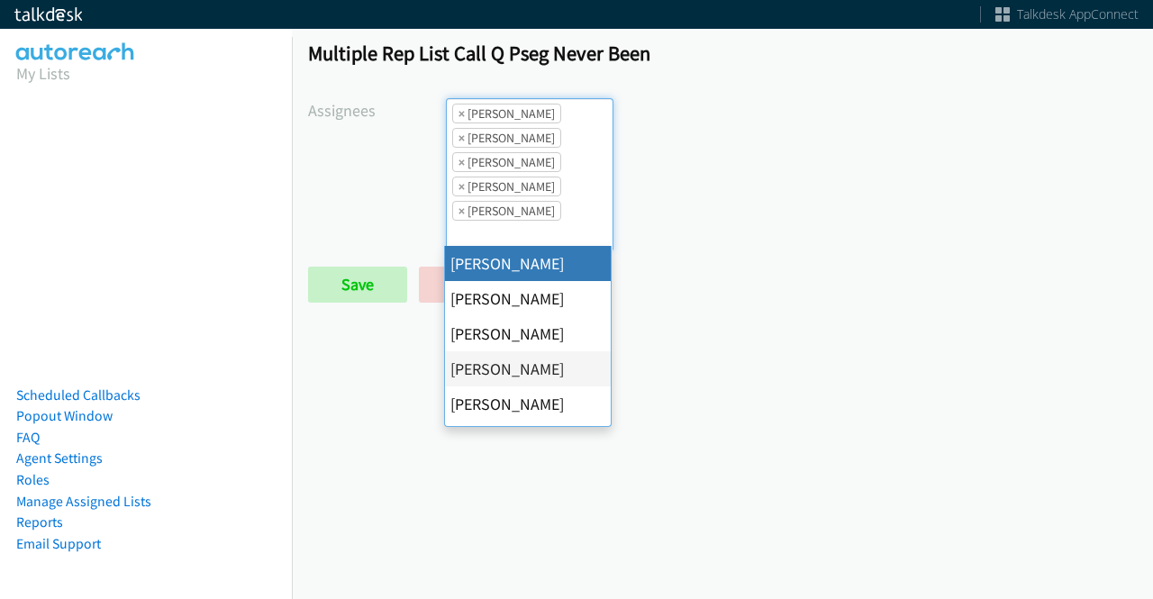
click at [462, 114] on li "× [PERSON_NAME]" at bounding box center [506, 114] width 109 height 20
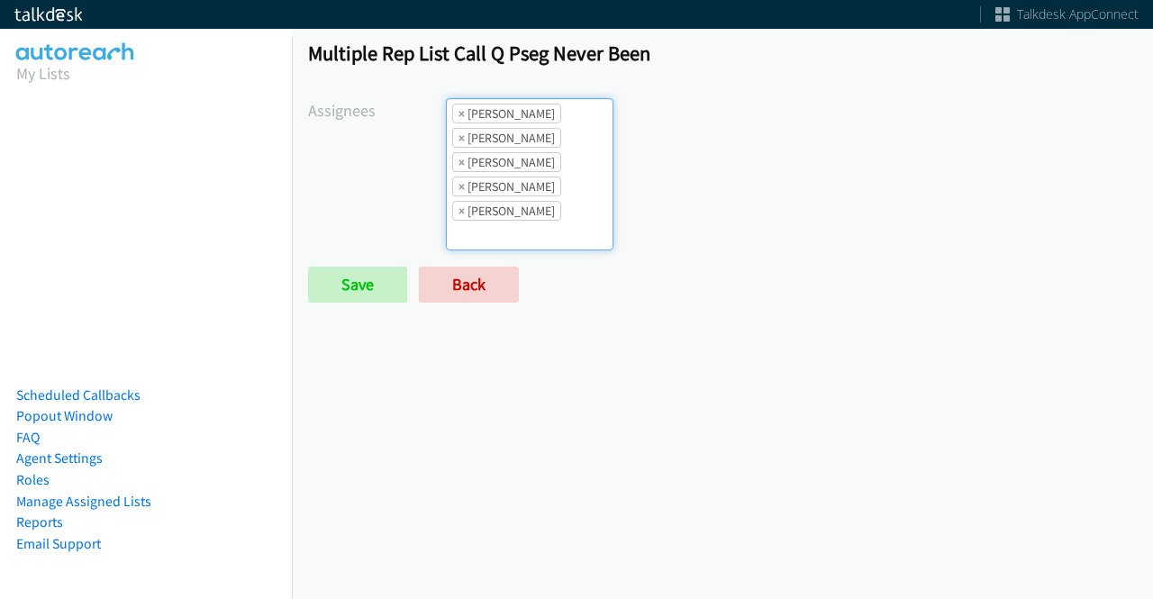
click at [462, 114] on li "× Abigail Odhiambo" at bounding box center [506, 114] width 109 height 20
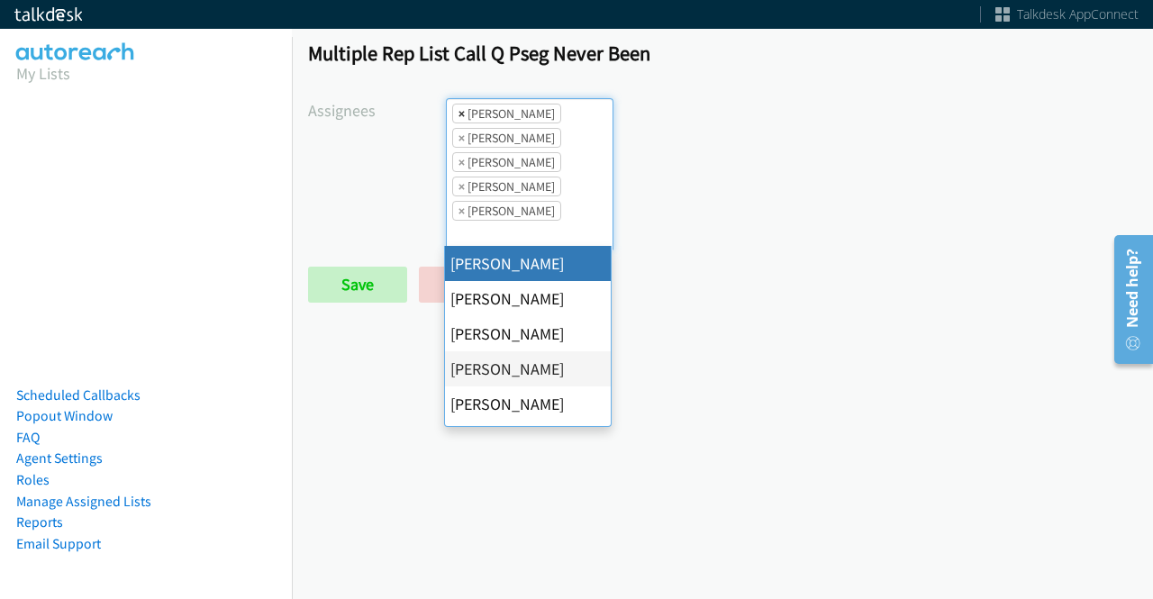
click at [458, 111] on span "×" at bounding box center [461, 113] width 6 height 18
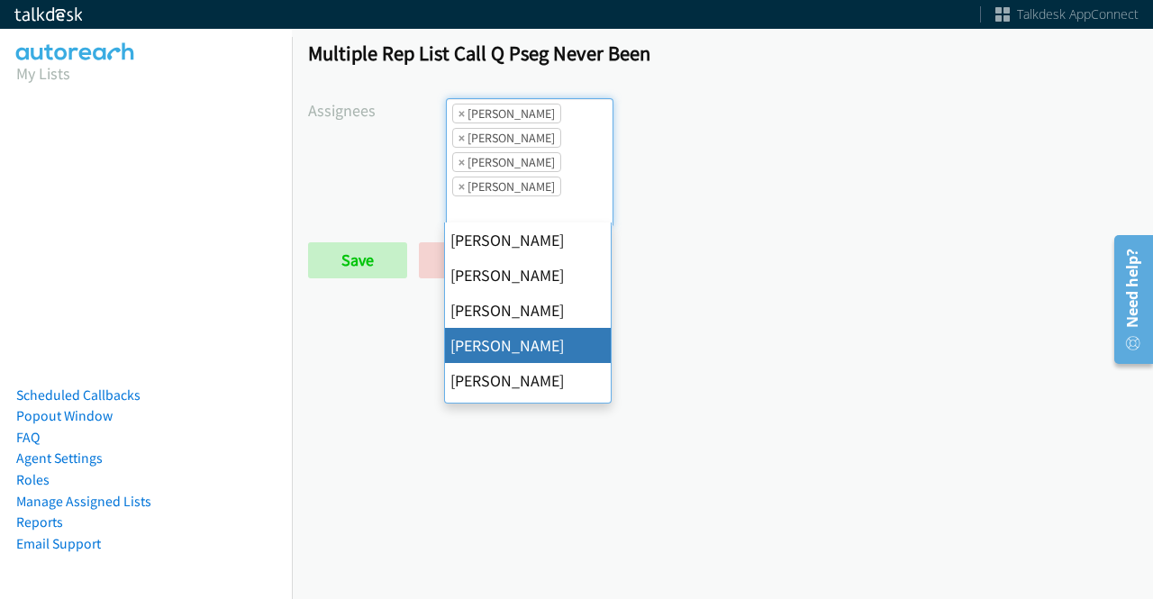
click at [458, 111] on span "×" at bounding box center [461, 113] width 6 height 18
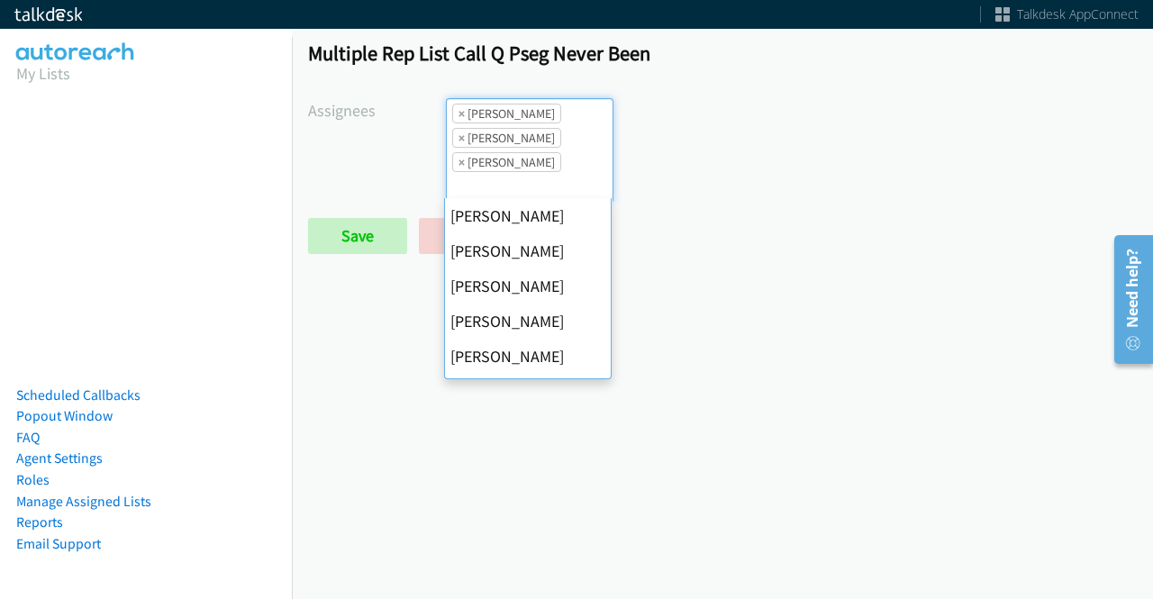
click at [458, 111] on span "×" at bounding box center [461, 113] width 6 height 18
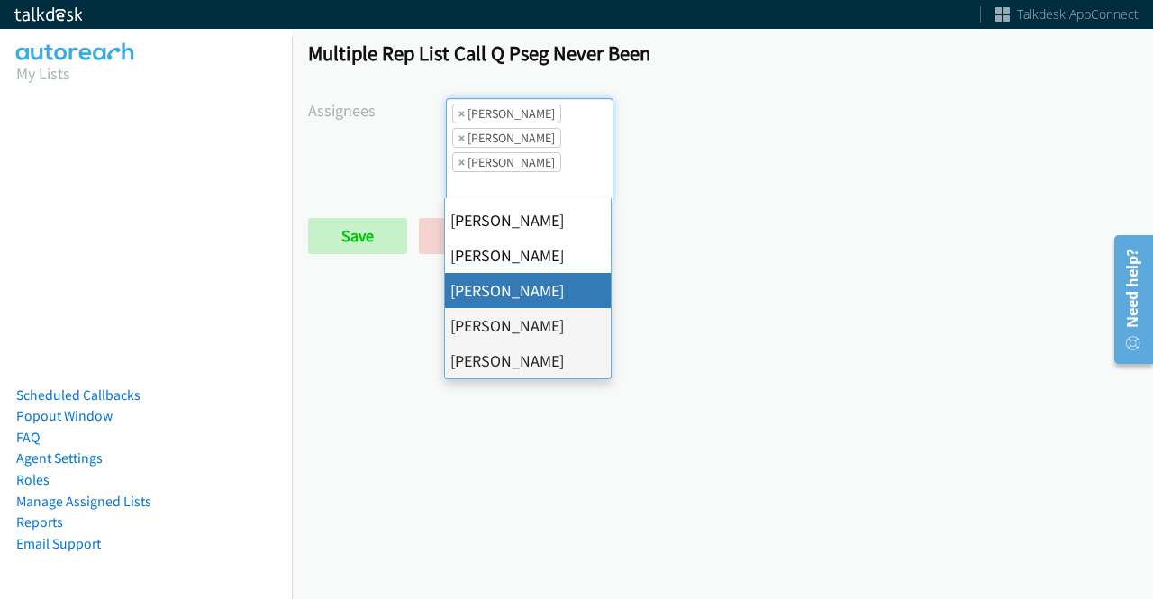
select select "fd8c5d46-30db-44cb-8f0d-00da318b790a"
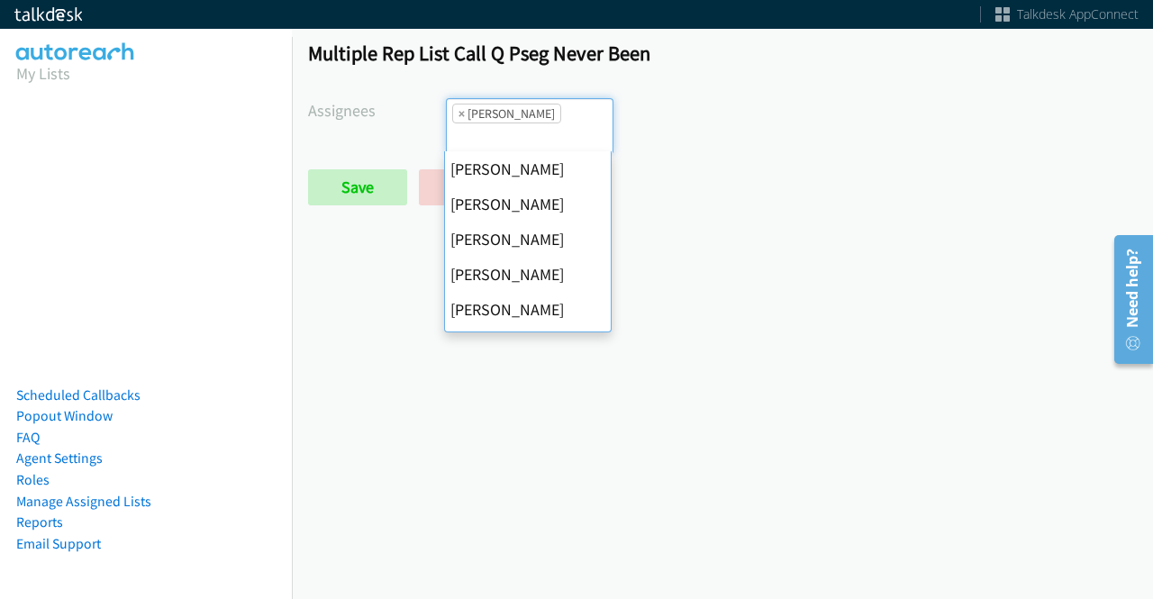
scroll to position [0, 0]
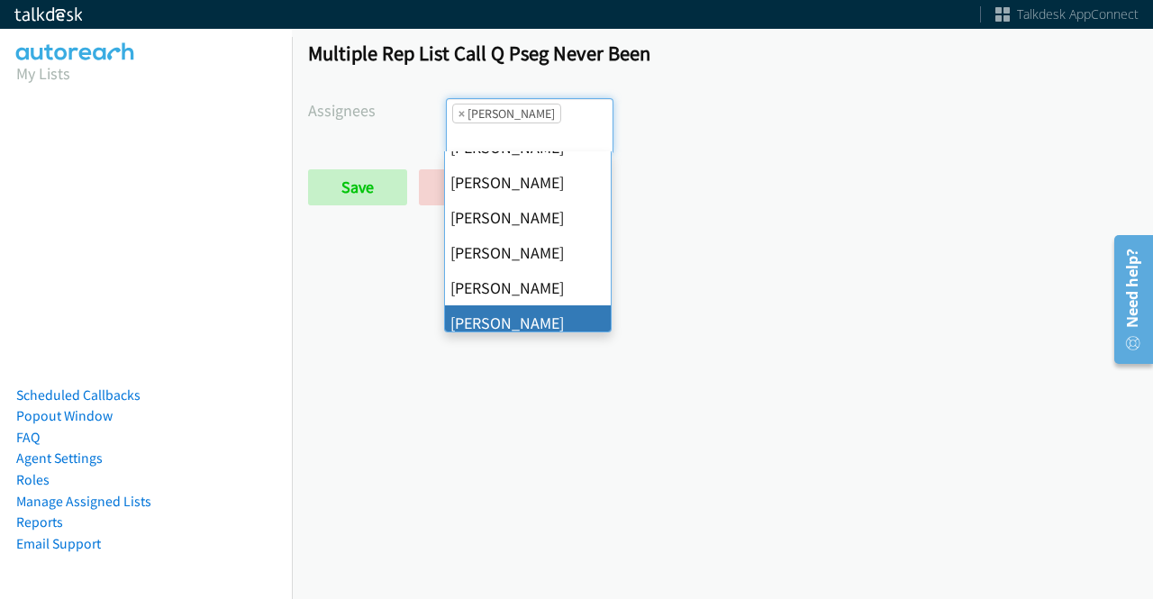
click at [458, 111] on span "×" at bounding box center [461, 113] width 6 height 18
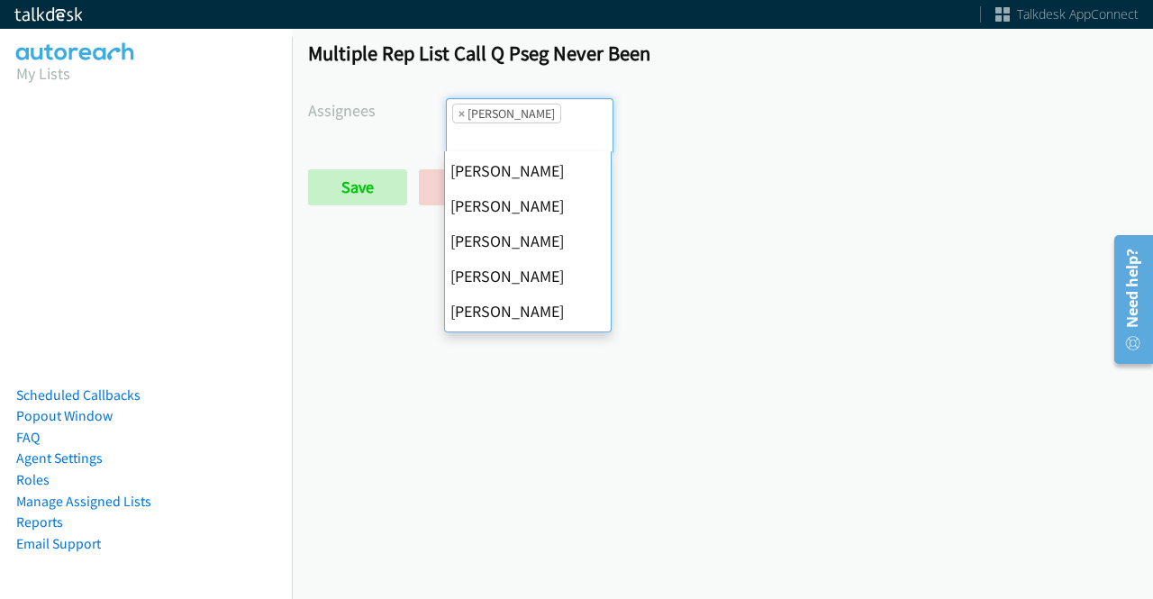
select select
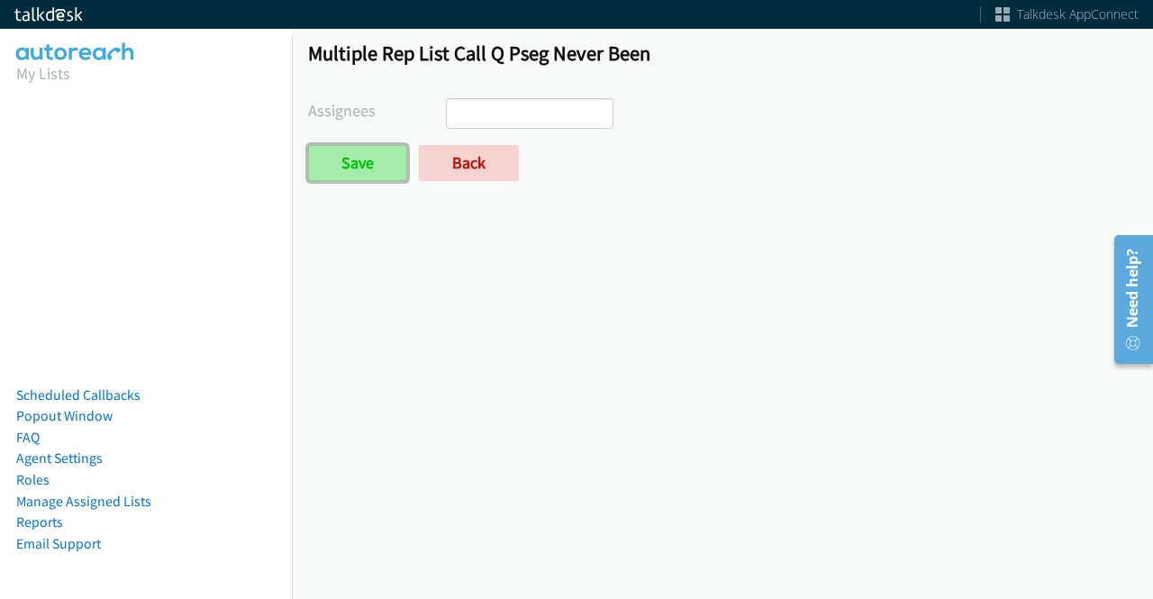
click at [366, 167] on input "Save" at bounding box center [357, 163] width 99 height 36
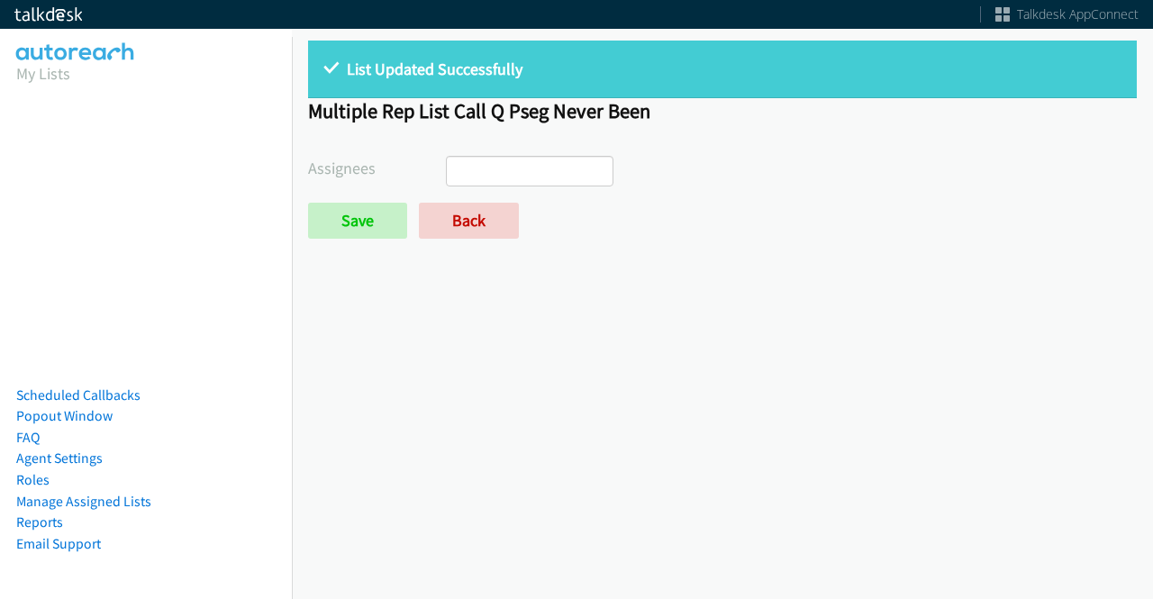
select select
click at [454, 219] on link "Back" at bounding box center [469, 221] width 100 height 36
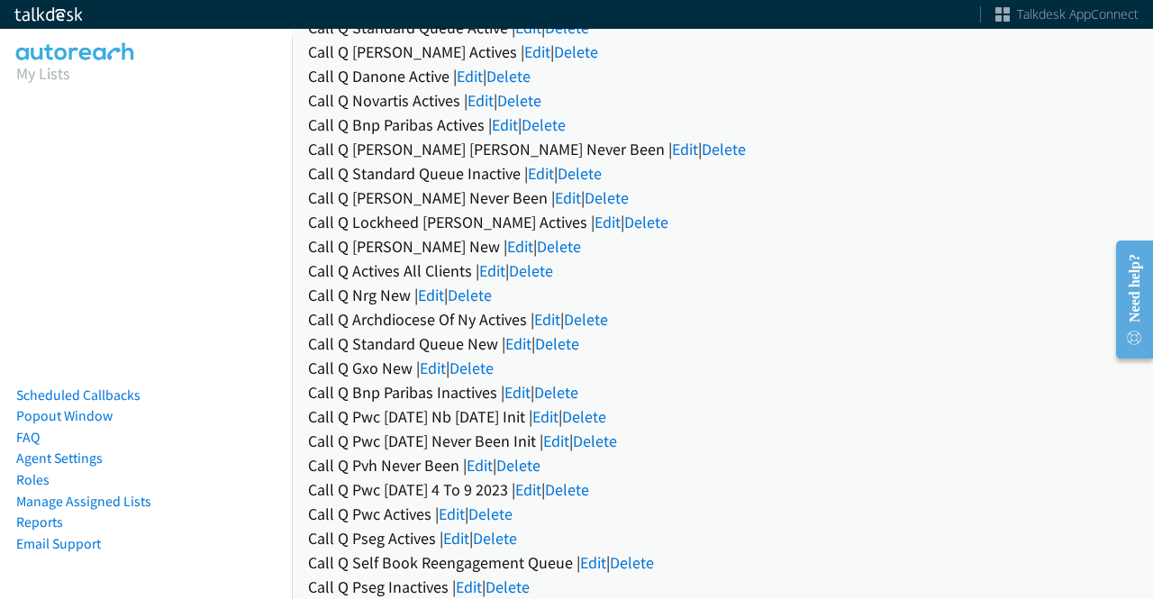
scroll to position [440, 0]
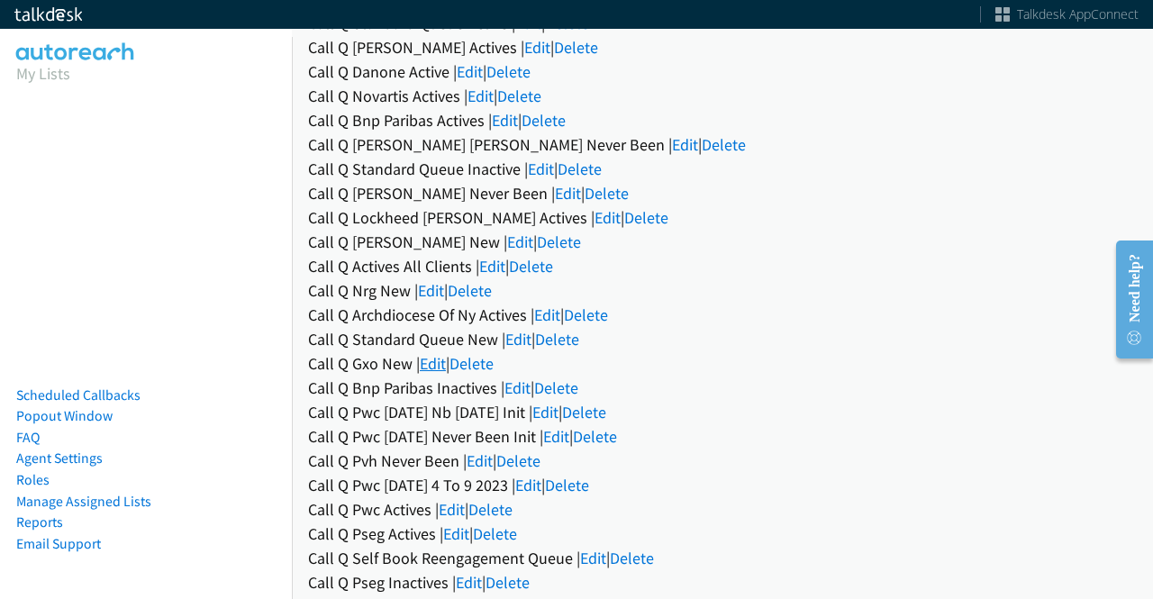
click at [430, 361] on link "Edit" at bounding box center [433, 363] width 26 height 21
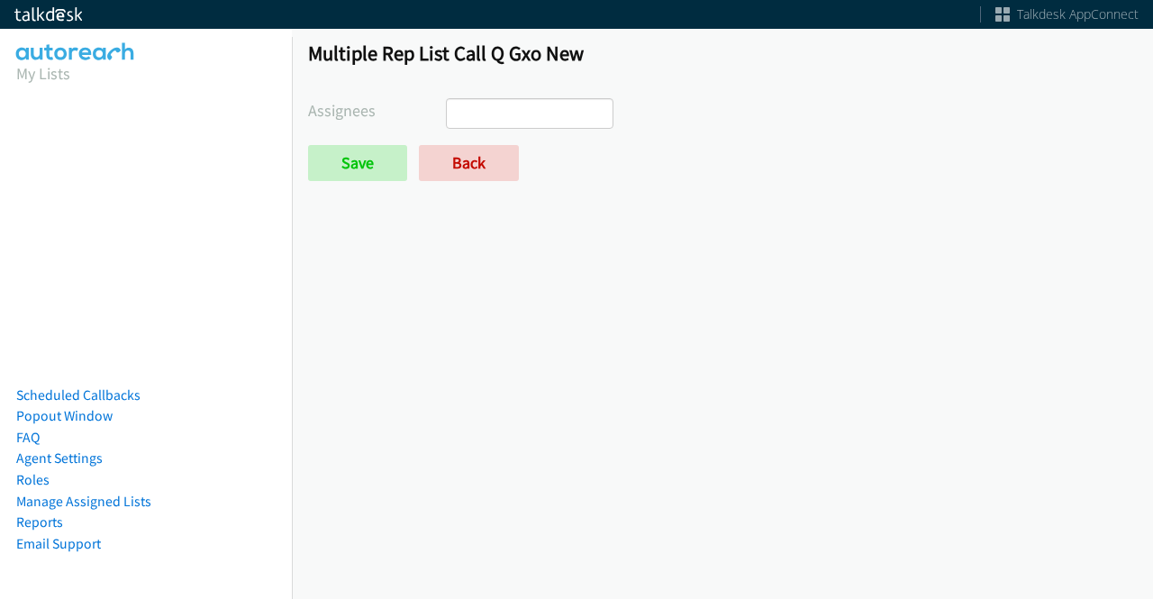
click at [521, 121] on ul at bounding box center [530, 113] width 166 height 29
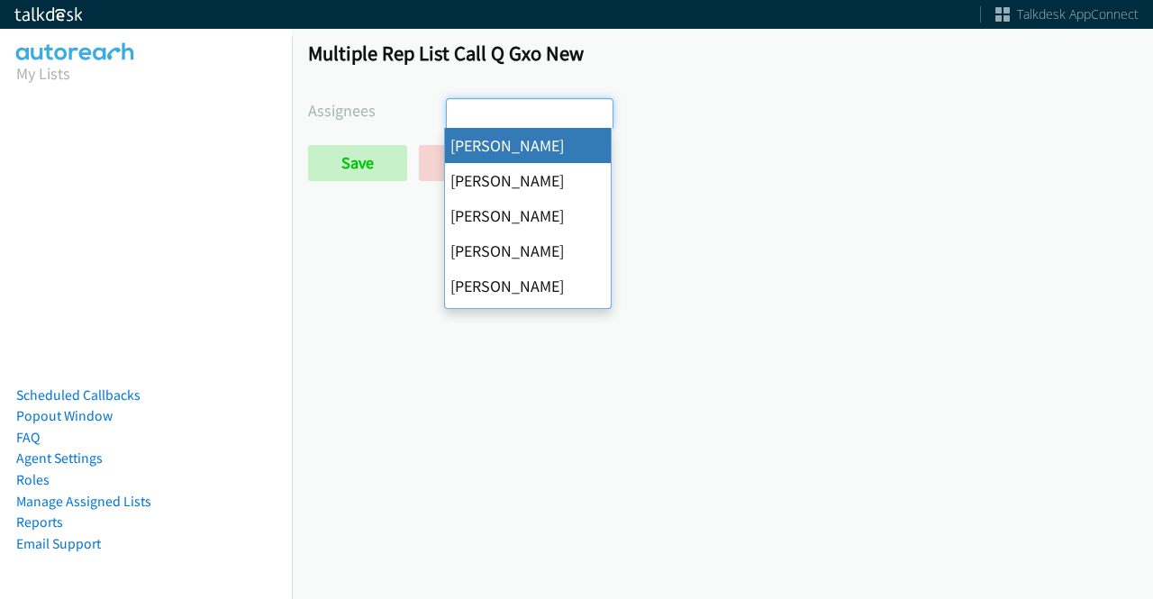
select select "cb11e729-9a1d-44de-9b38-0f5a50c7e01c"
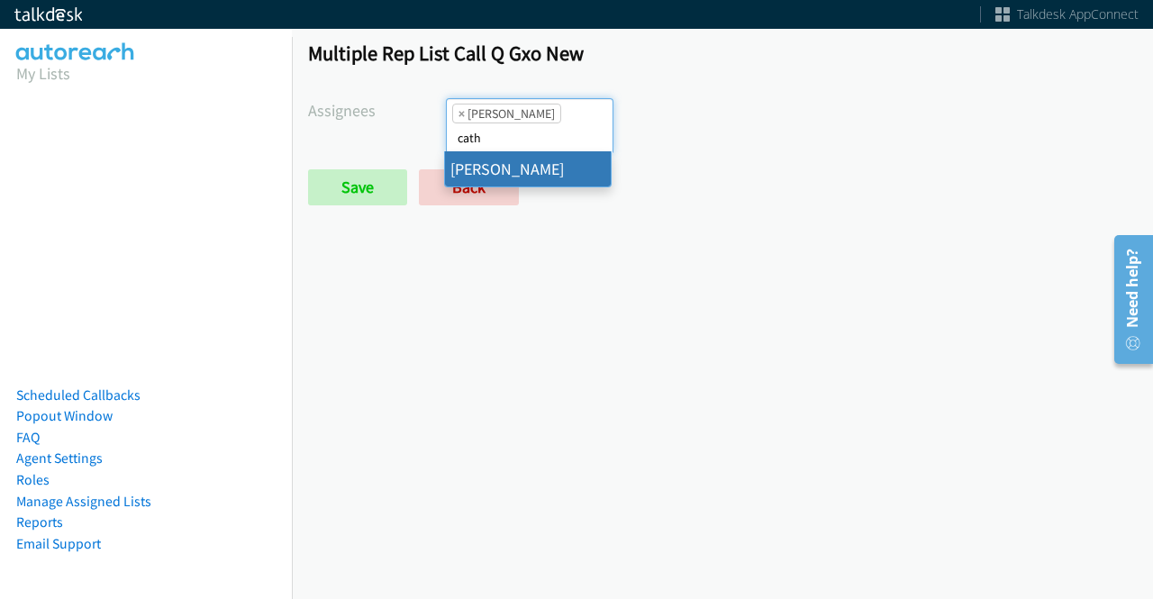
type input "cath"
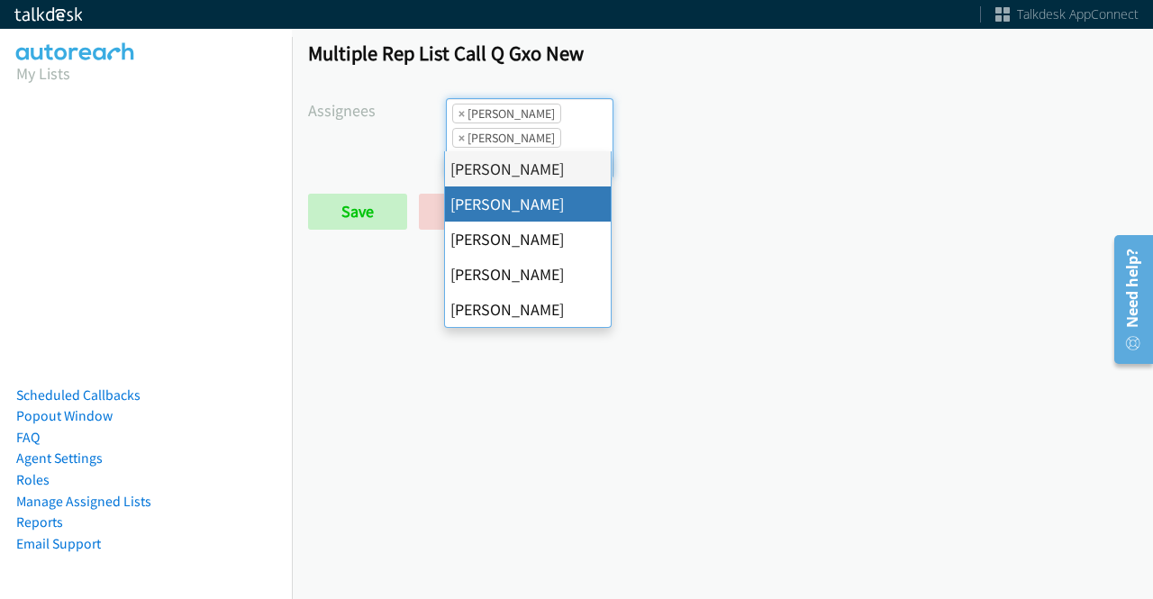
type input "c"
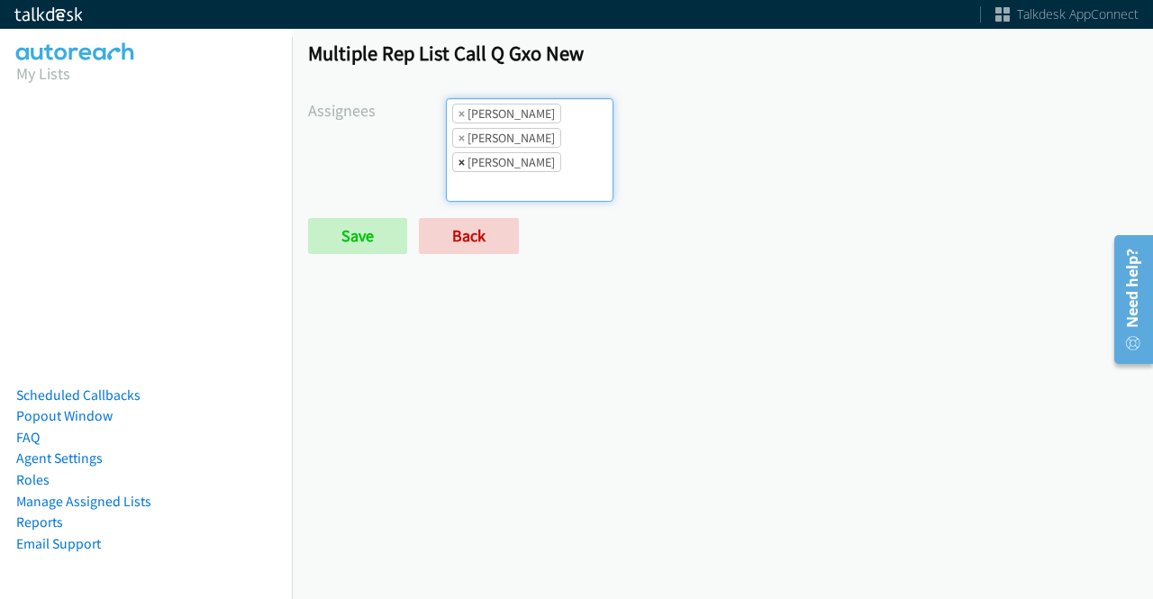
click at [458, 158] on span "×" at bounding box center [461, 162] width 6 height 18
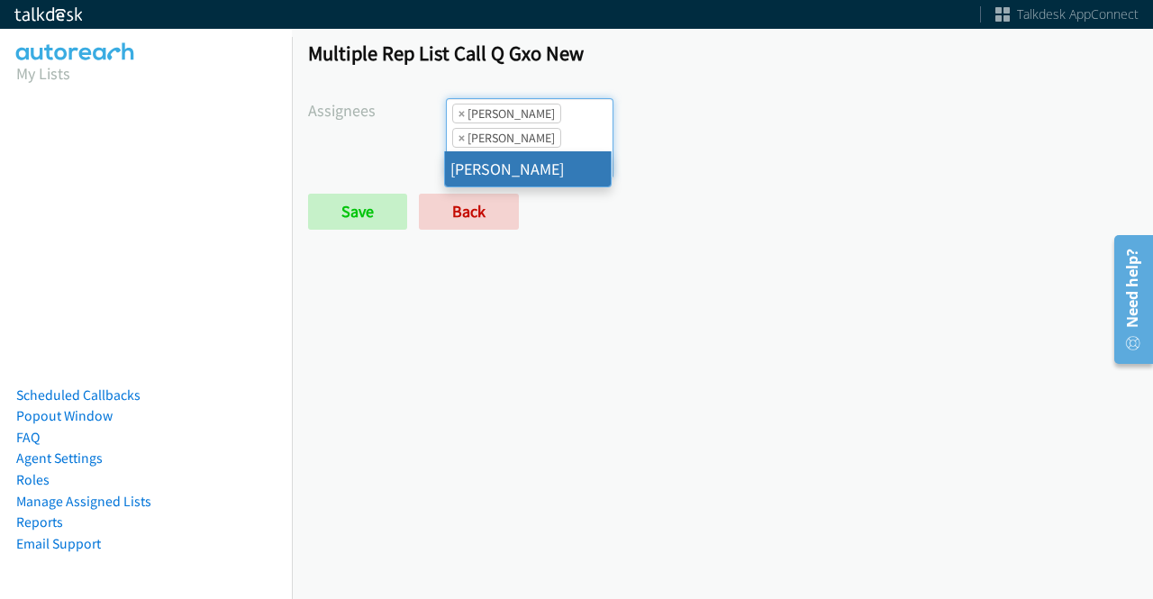
type input "rod"
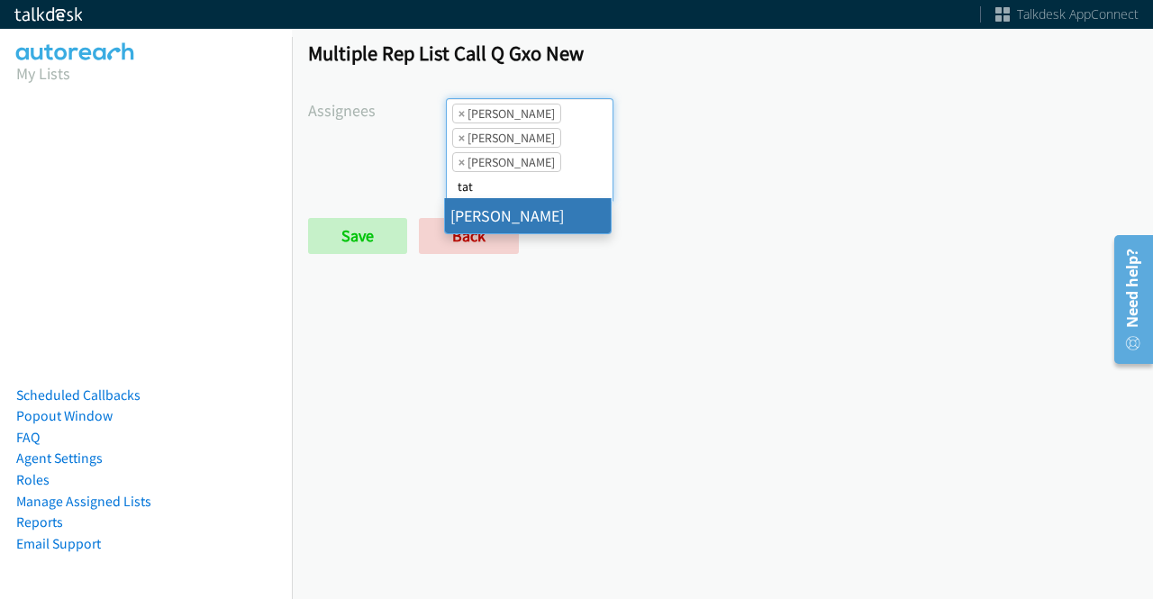
type input "tat"
type input "t"
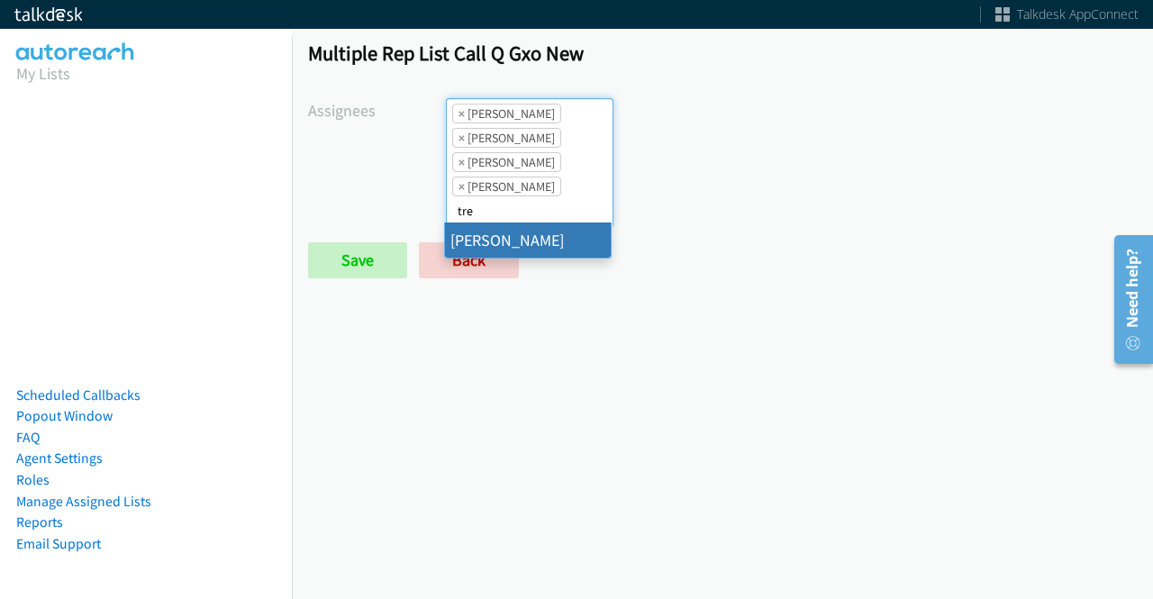
type input "tre"
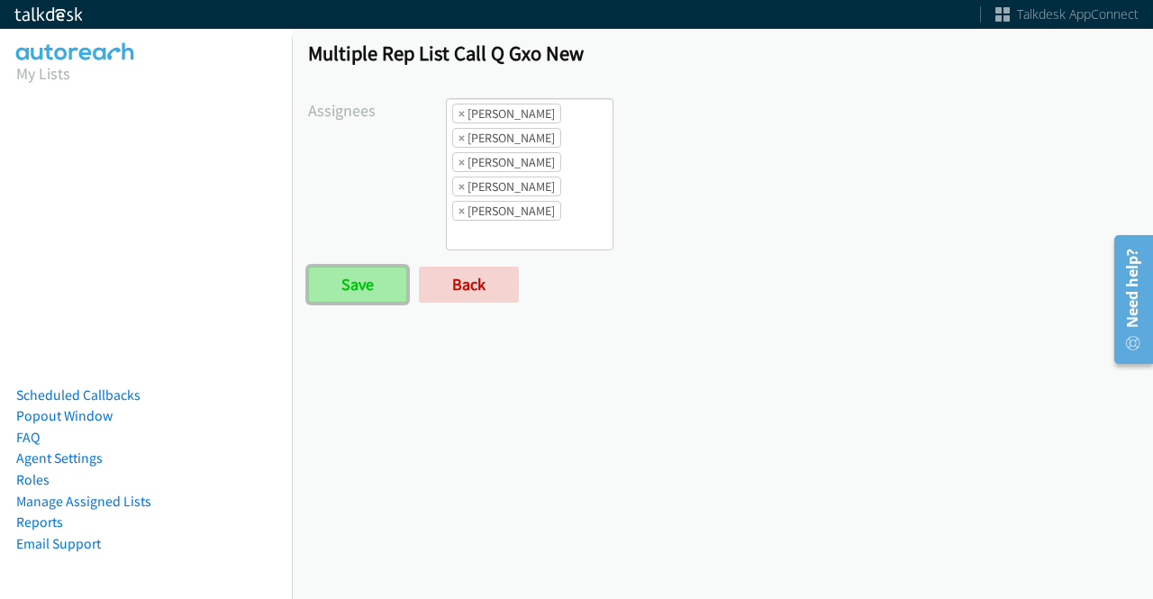
click at [366, 271] on input "Save" at bounding box center [357, 285] width 99 height 36
